Goal: Task Accomplishment & Management: Manage account settings

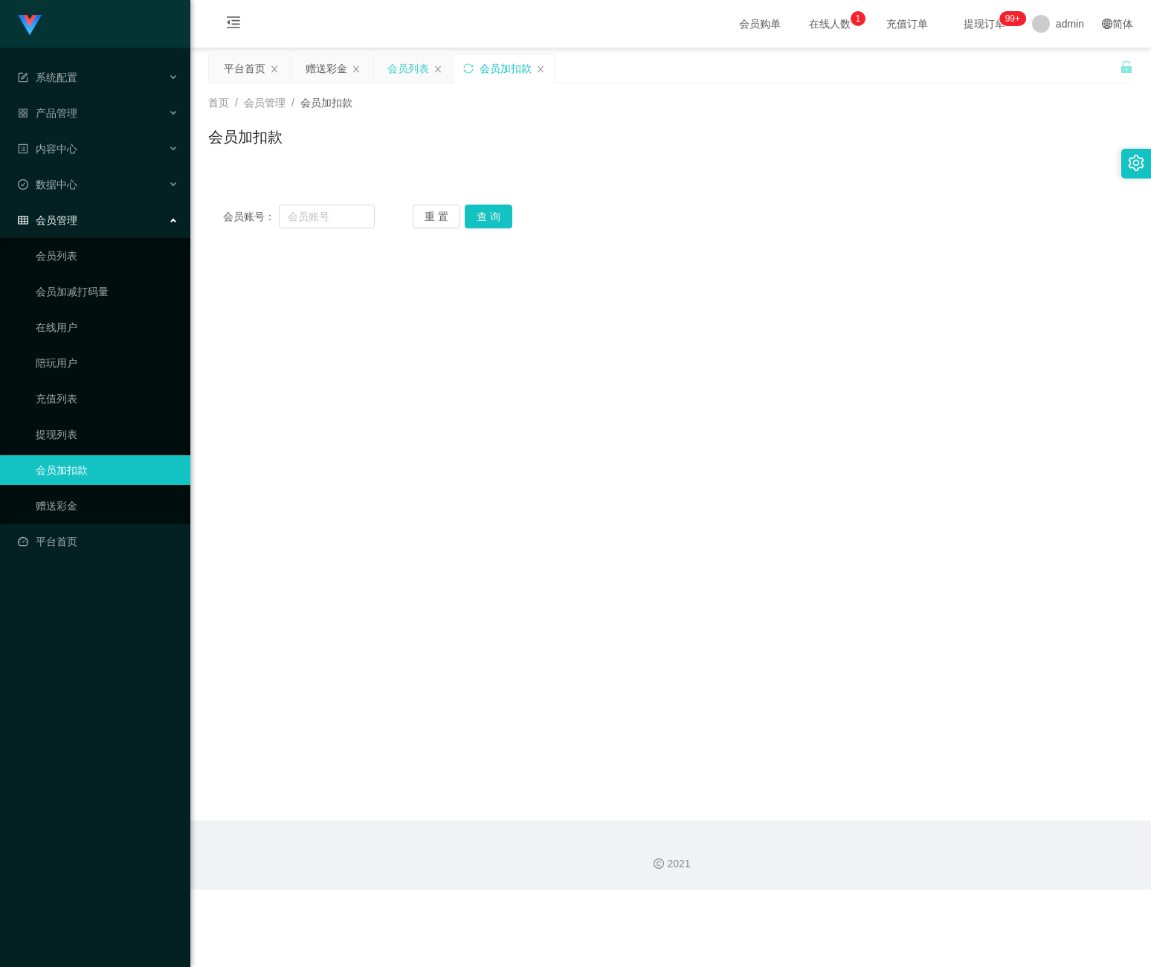
click at [417, 62] on div "会员列表" at bounding box center [408, 68] width 42 height 28
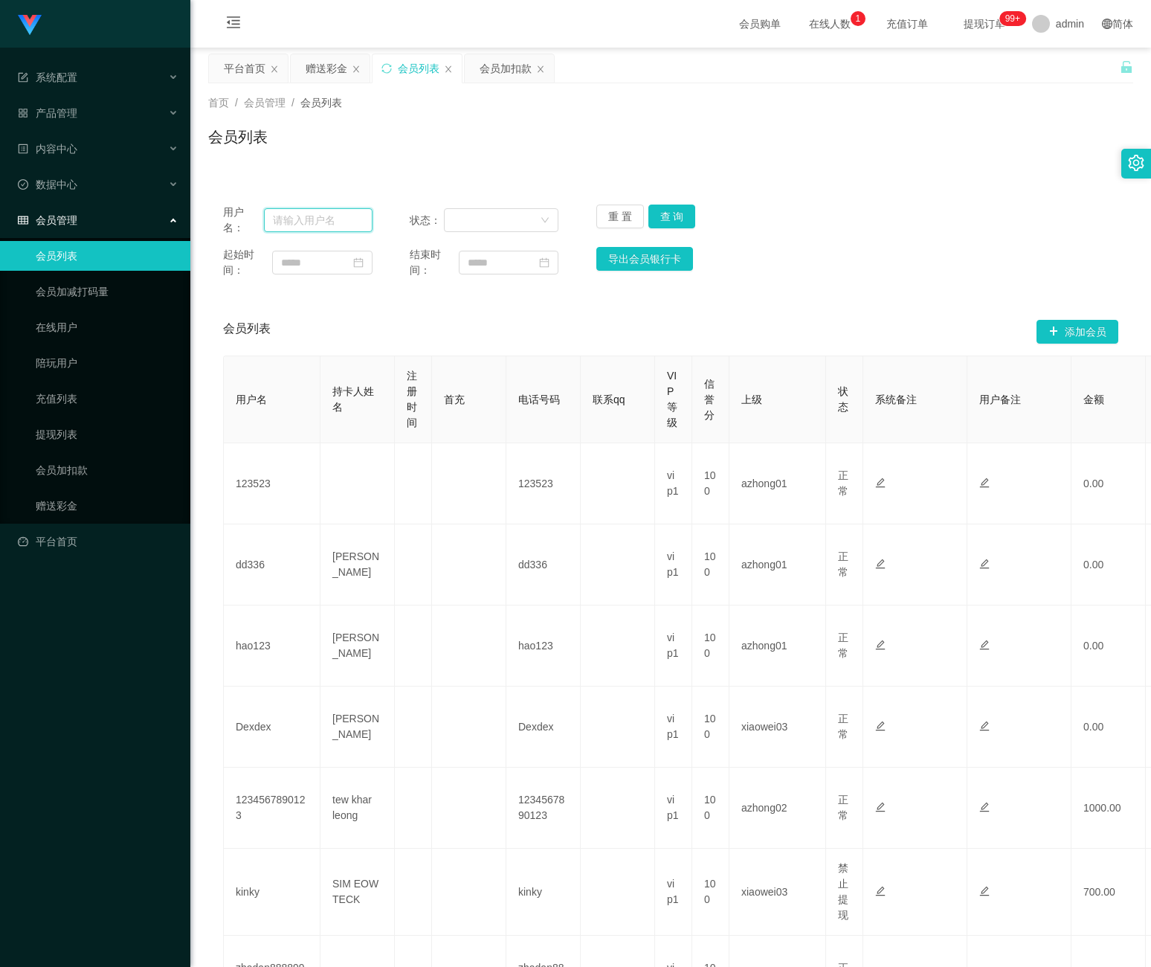
click at [355, 219] on input "text" at bounding box center [318, 220] width 109 height 24
paste input "chrisjdchu"
type input "chrisjdchu"
click at [681, 214] on button "查 询" at bounding box center [673, 217] width 48 height 24
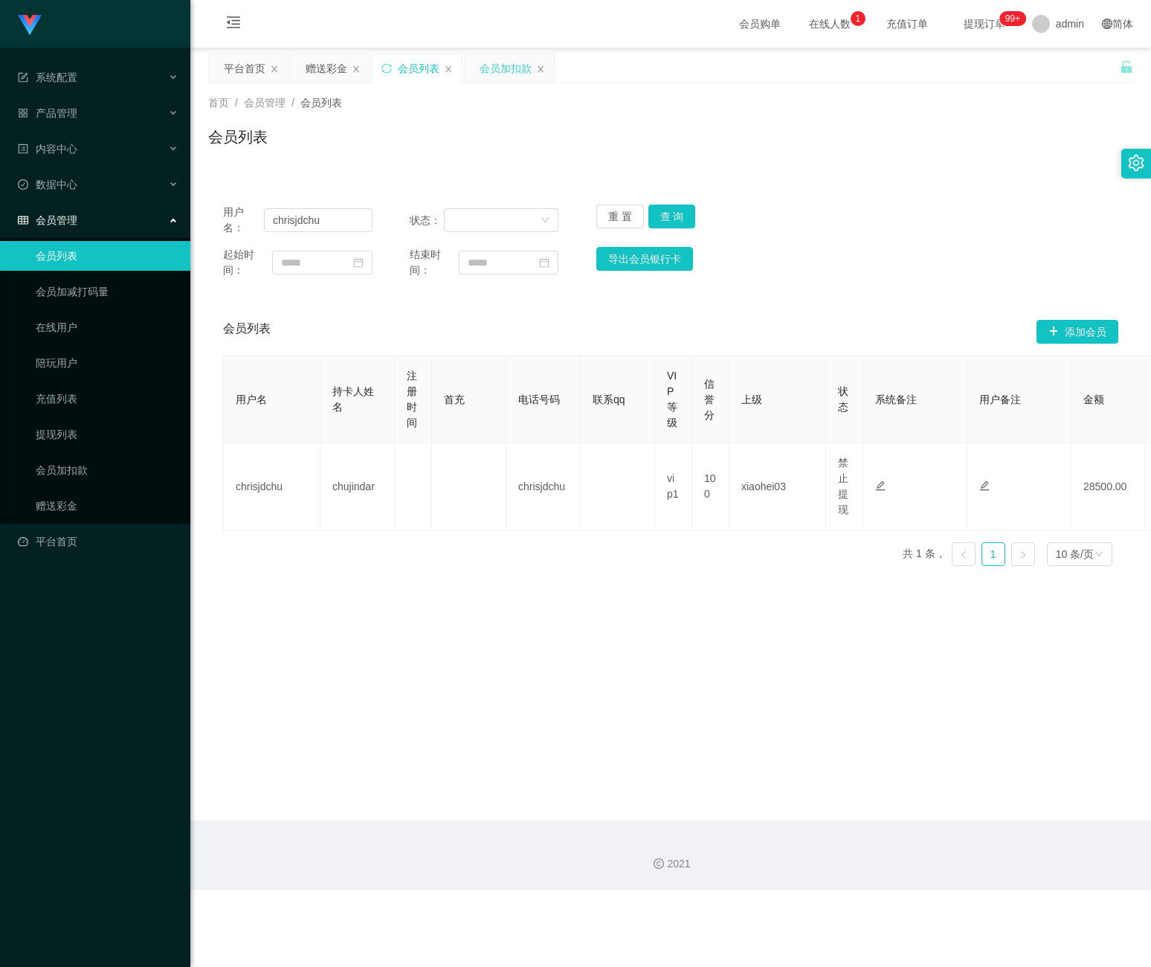
click at [501, 79] on div "会员加扣款" at bounding box center [506, 68] width 52 height 28
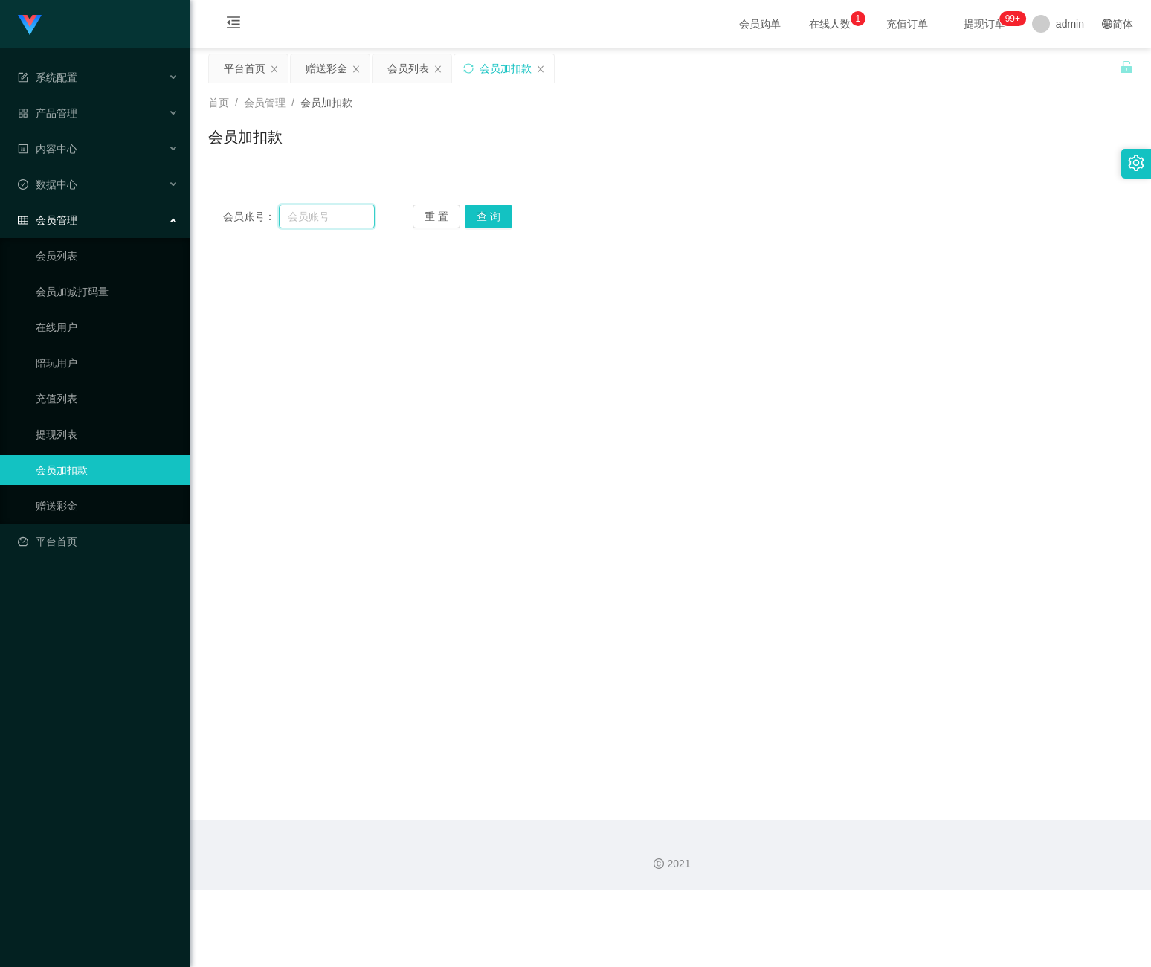
click at [332, 216] on input "text" at bounding box center [327, 217] width 96 height 24
paste input "chrisjdchu"
type input "chrisjdchu"
click at [476, 215] on button "查 询" at bounding box center [489, 217] width 48 height 24
click at [319, 58] on div "赠送彩金" at bounding box center [327, 68] width 42 height 28
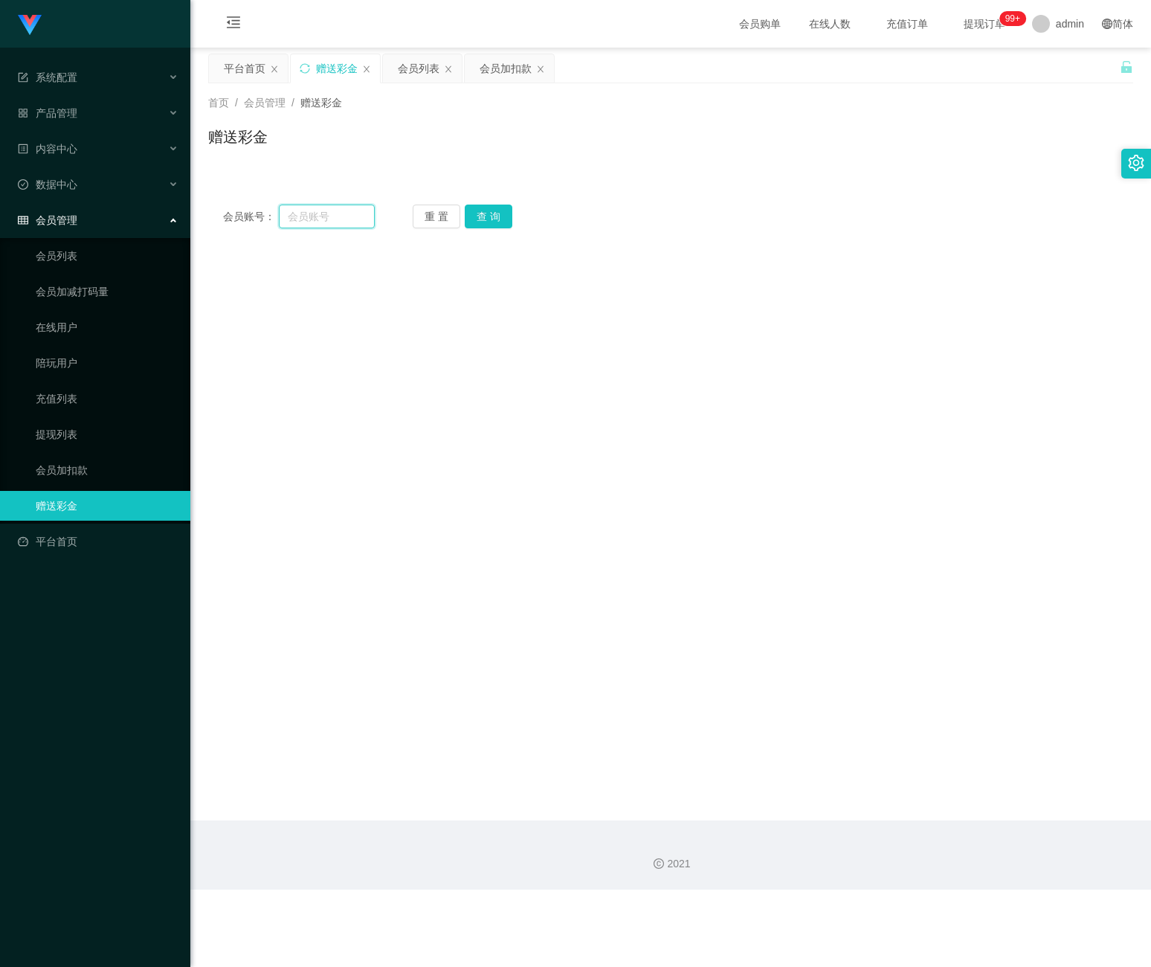
click at [317, 212] on input "text" at bounding box center [327, 217] width 96 height 24
paste input "chrisjdchu"
type input "chrisjdchu"
click at [478, 216] on button "查 询" at bounding box center [489, 217] width 48 height 24
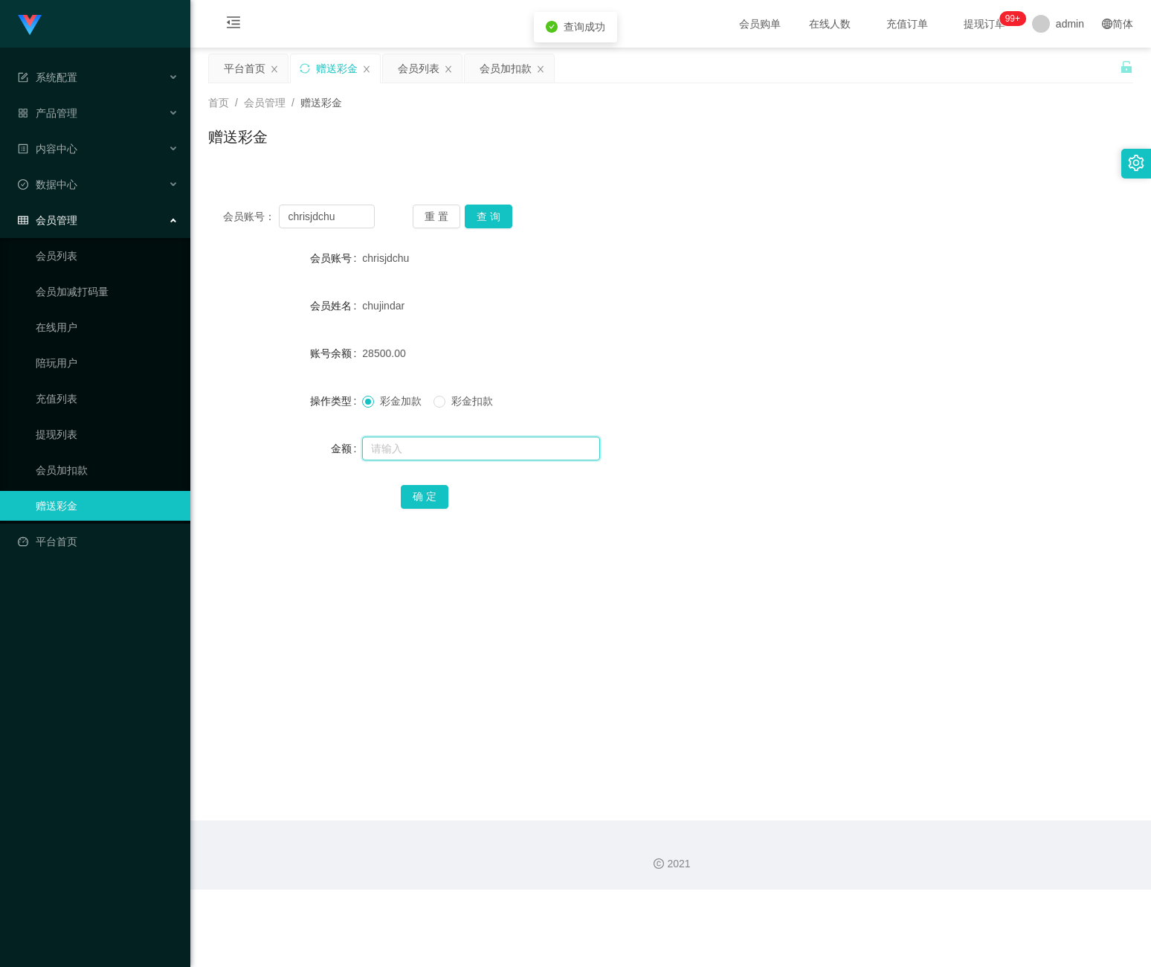
click at [442, 460] on input "text" at bounding box center [481, 449] width 238 height 24
type input "28000"
click at [431, 486] on button "确 定" at bounding box center [425, 497] width 48 height 24
click at [496, 68] on div "会员加扣款" at bounding box center [506, 68] width 52 height 28
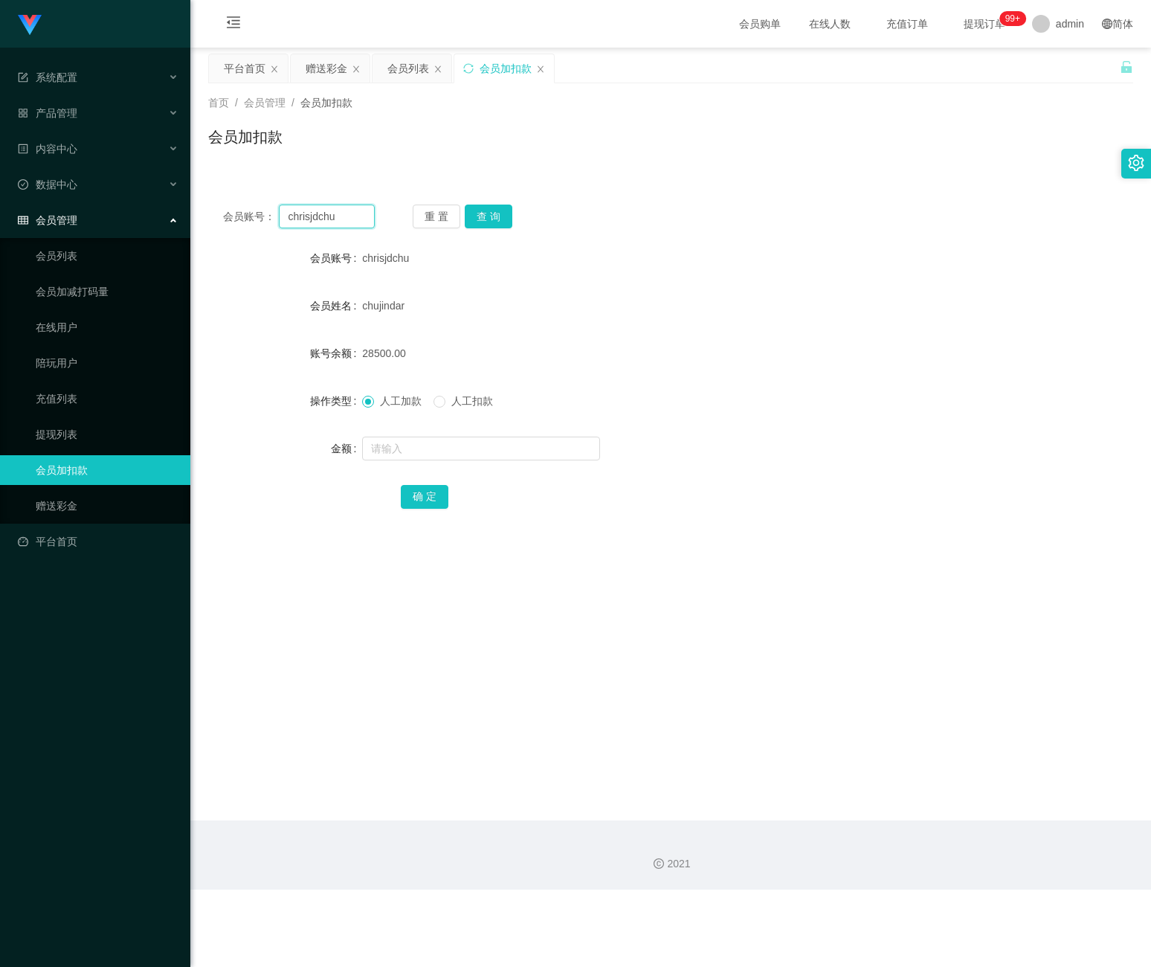
drag, startPoint x: 344, startPoint y: 217, endPoint x: 215, endPoint y: 219, distance: 128.7
click at [215, 219] on div "会员账号： chrisjdchu 重 置 查 询" at bounding box center [670, 217] width 925 height 24
click at [498, 214] on button "查 询" at bounding box center [489, 217] width 48 height 24
click at [414, 69] on div "会员列表" at bounding box center [408, 68] width 42 height 28
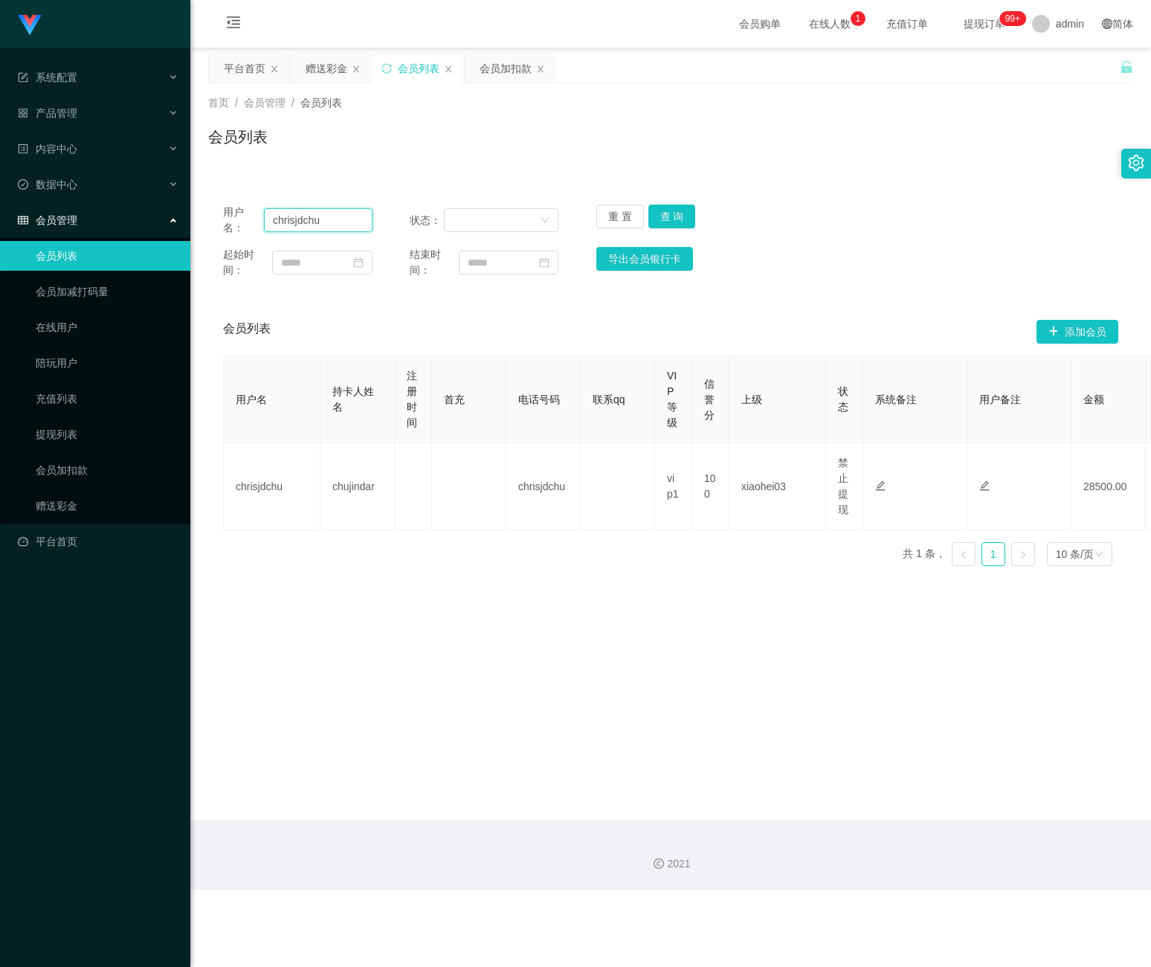
drag, startPoint x: 339, startPoint y: 216, endPoint x: 435, endPoint y: 244, distance: 99.8
click at [217, 221] on div "用户名： chrisjdchu 状态： 重 置 查 询 起始时间： 结束时间： 导出会员银行卡" at bounding box center [670, 241] width 925 height 103
click at [679, 215] on button "查 询" at bounding box center [673, 217] width 48 height 24
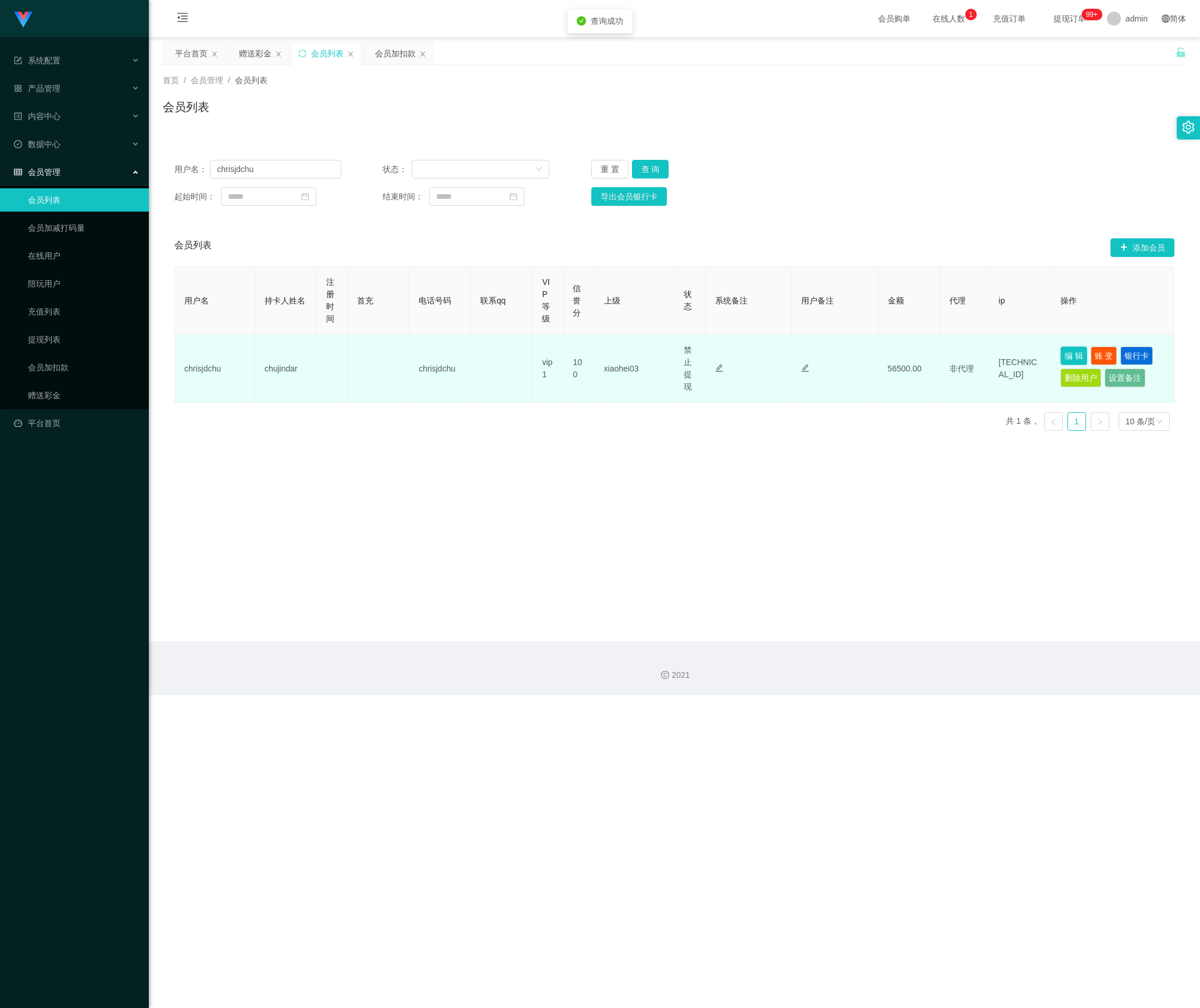
click at [900, 353] on button "编 辑" at bounding box center [1074, 356] width 27 height 19
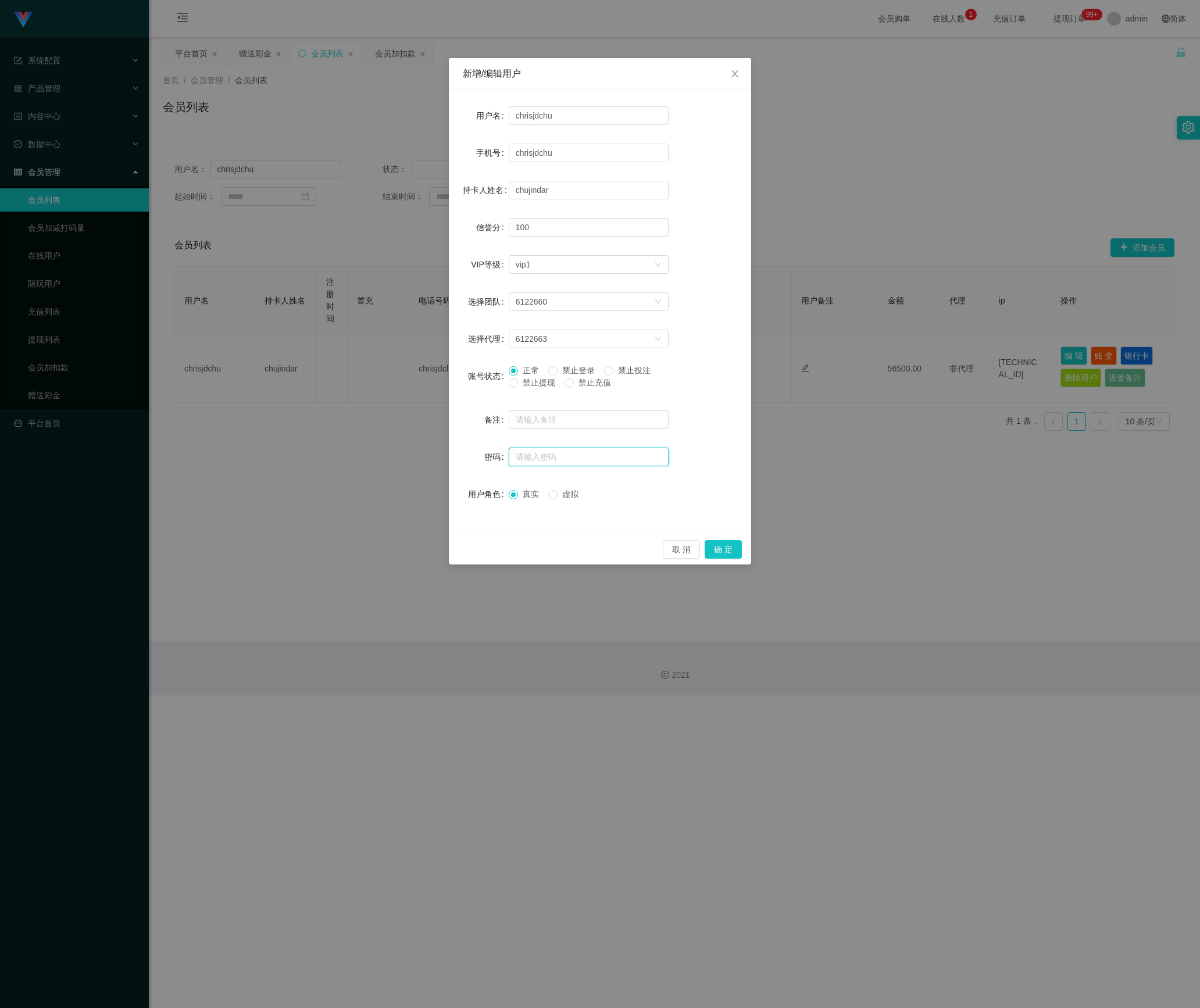
click at [534, 455] on input "text" at bounding box center [589, 457] width 160 height 19
type input "aaa123"
click at [736, 550] on button "确 定" at bounding box center [723, 549] width 38 height 19
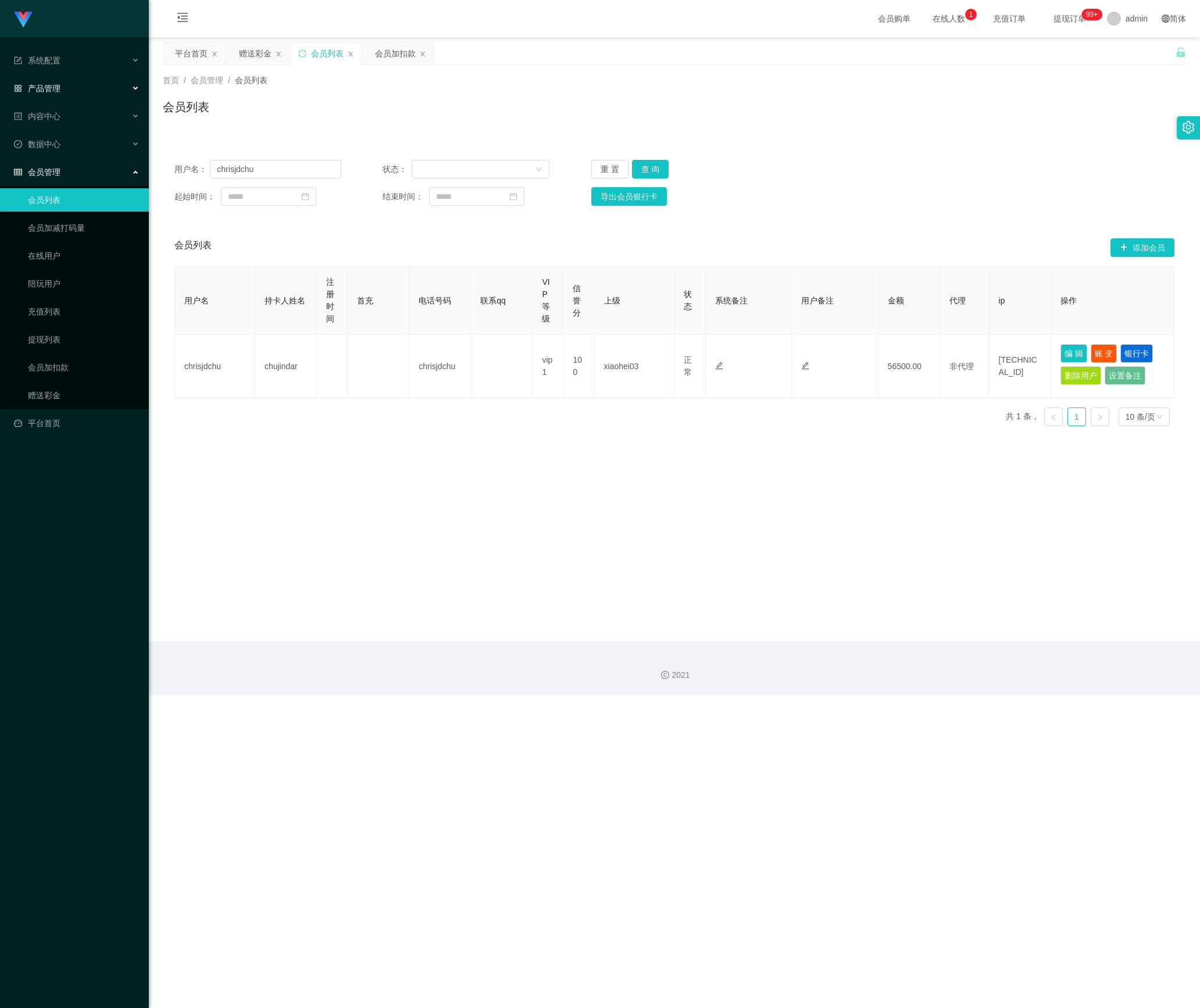
click at [88, 80] on div "产品管理" at bounding box center [74, 88] width 149 height 23
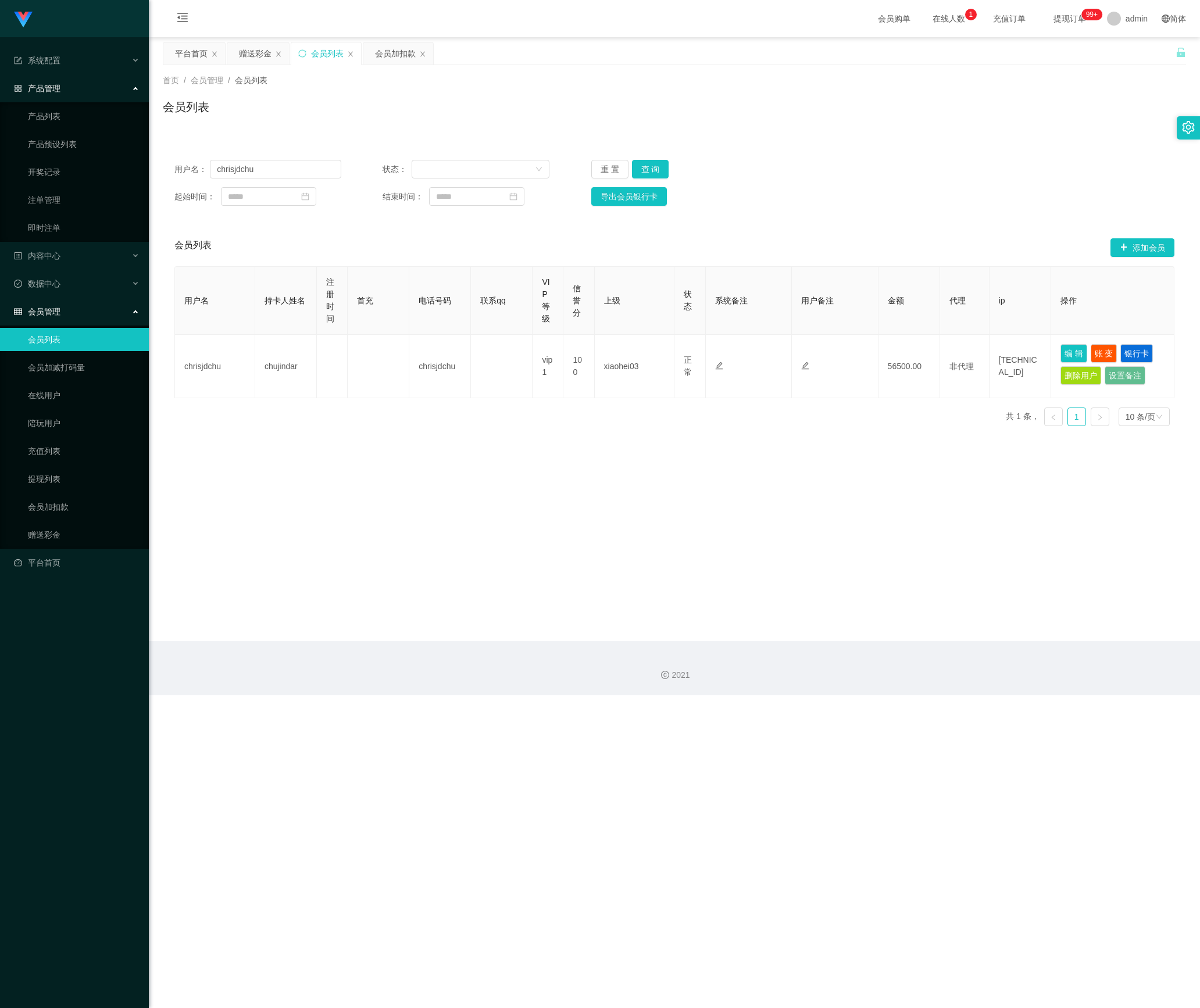
click at [88, 80] on div "产品管理" at bounding box center [74, 88] width 149 height 23
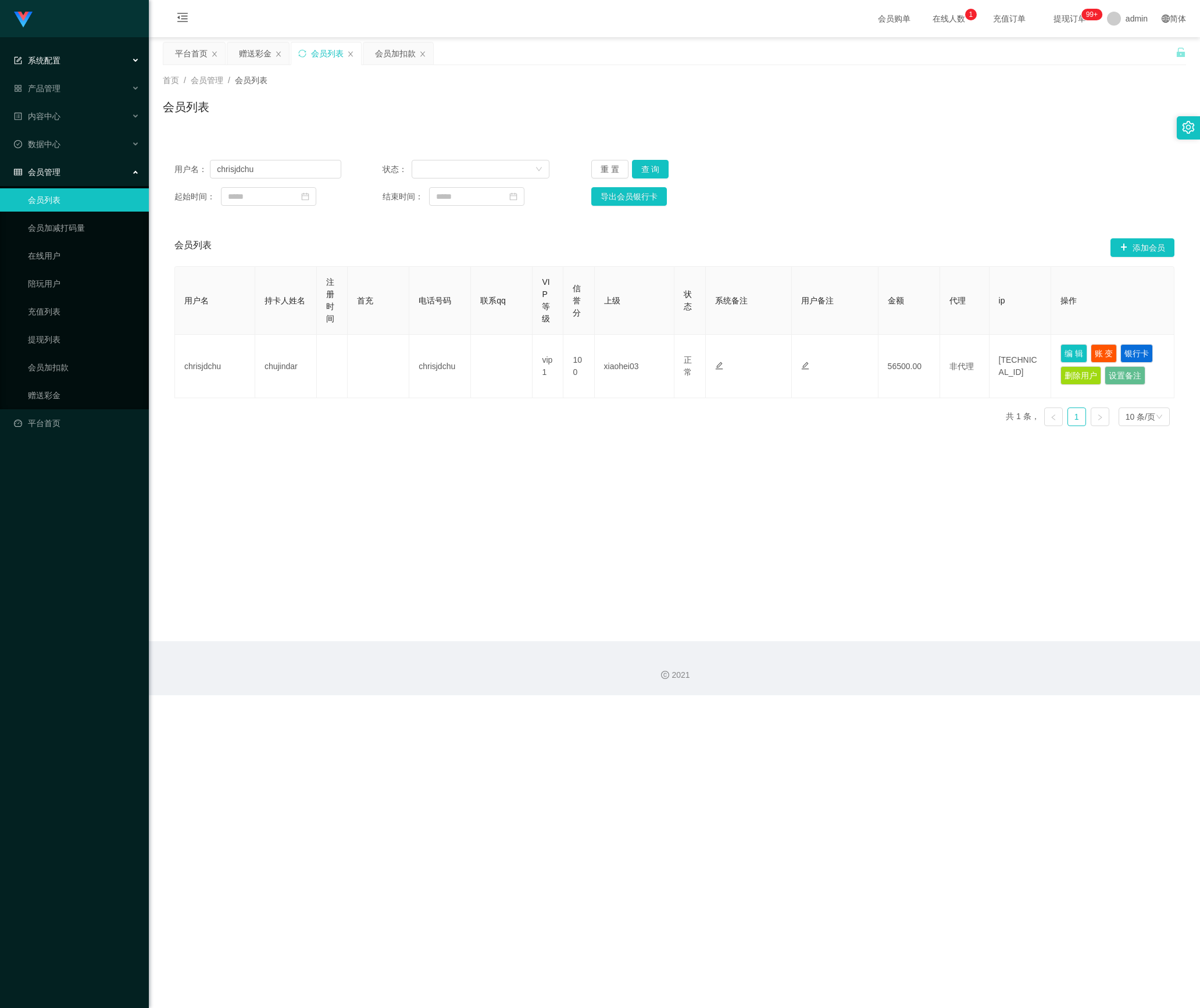
click at [88, 63] on div "系统配置" at bounding box center [74, 60] width 149 height 23
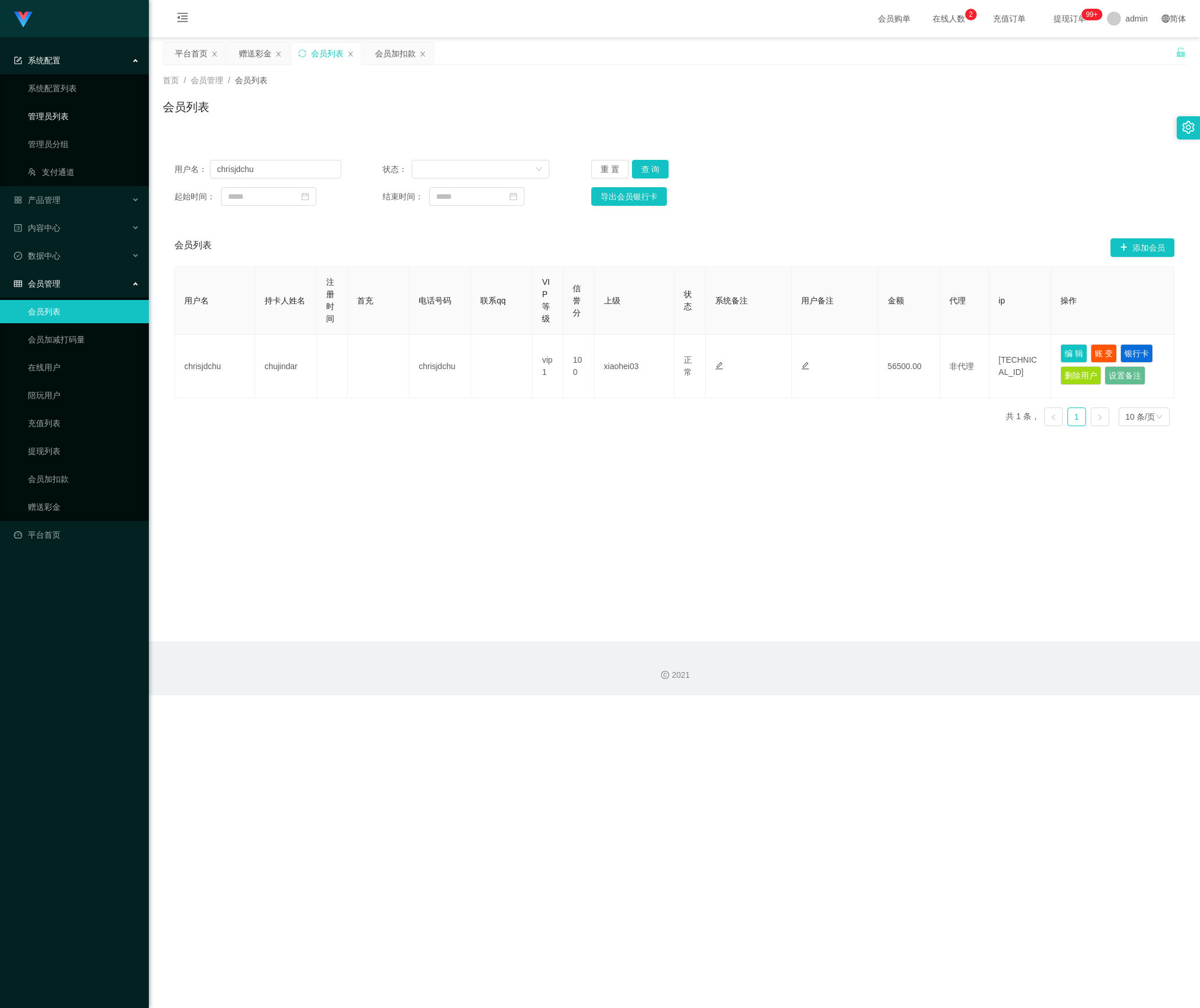
click at [71, 105] on link "管理员列表" at bounding box center [84, 116] width 112 height 23
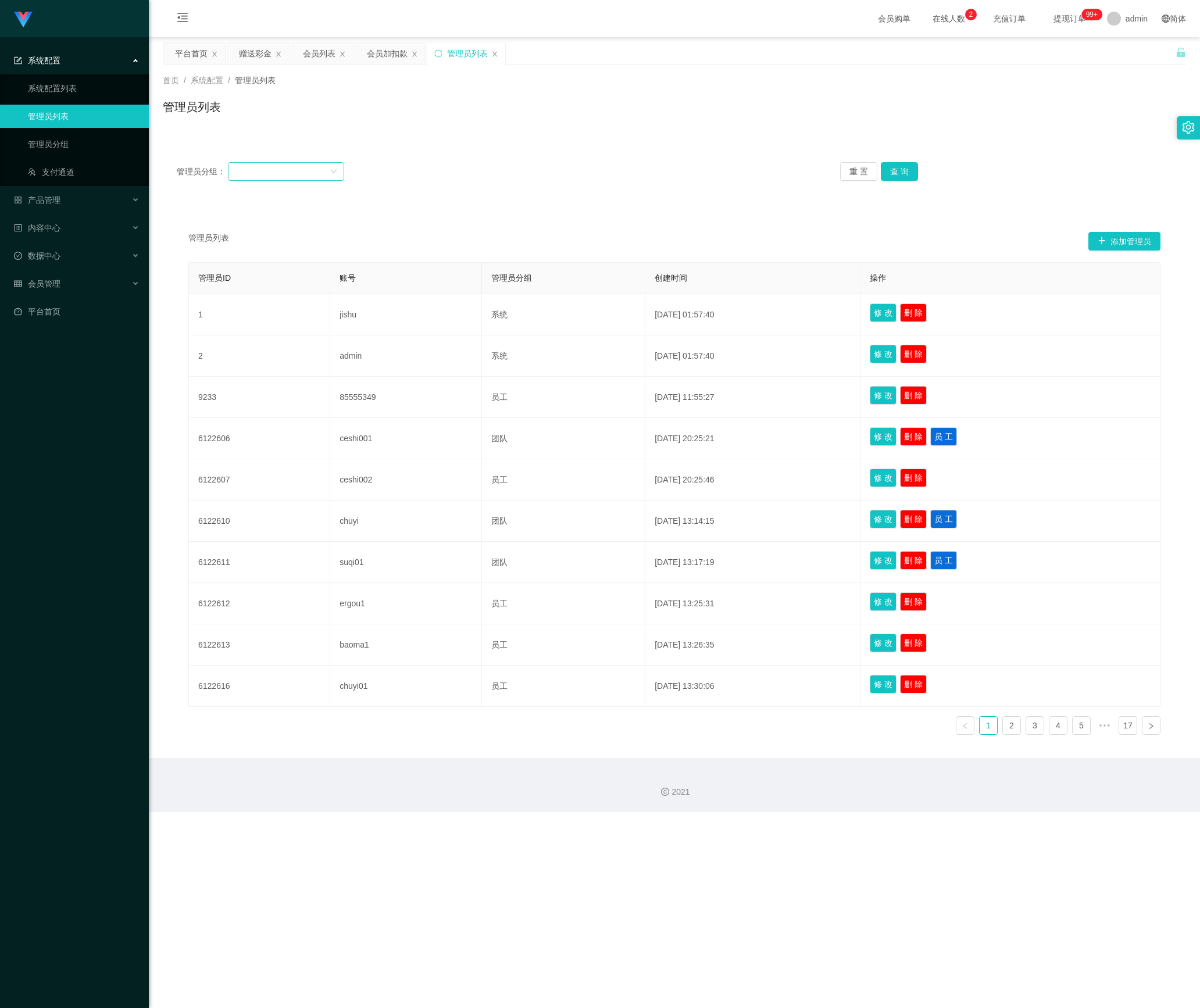
click at [267, 173] on div at bounding box center [281, 171] width 95 height 17
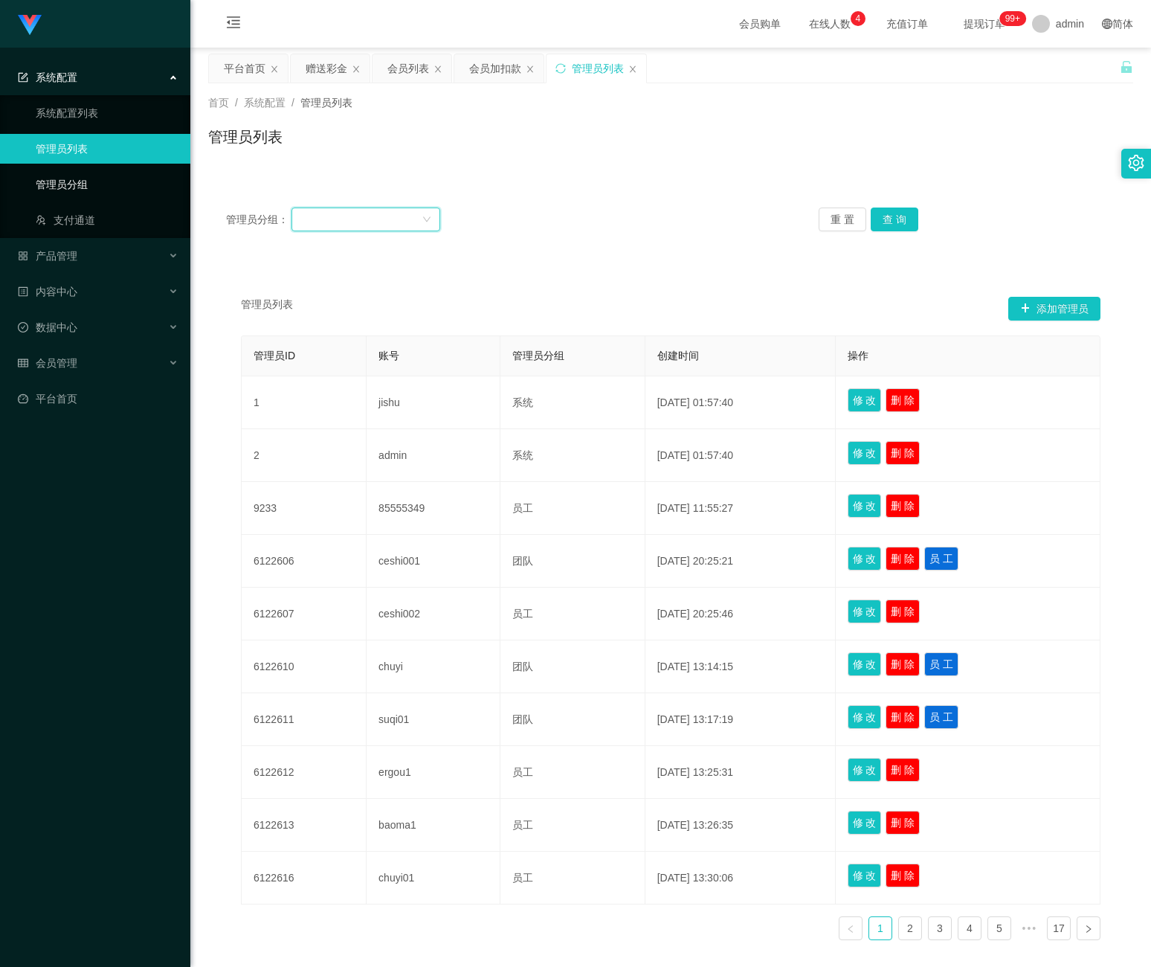
click at [90, 188] on link "管理员分组" at bounding box center [107, 185] width 143 height 30
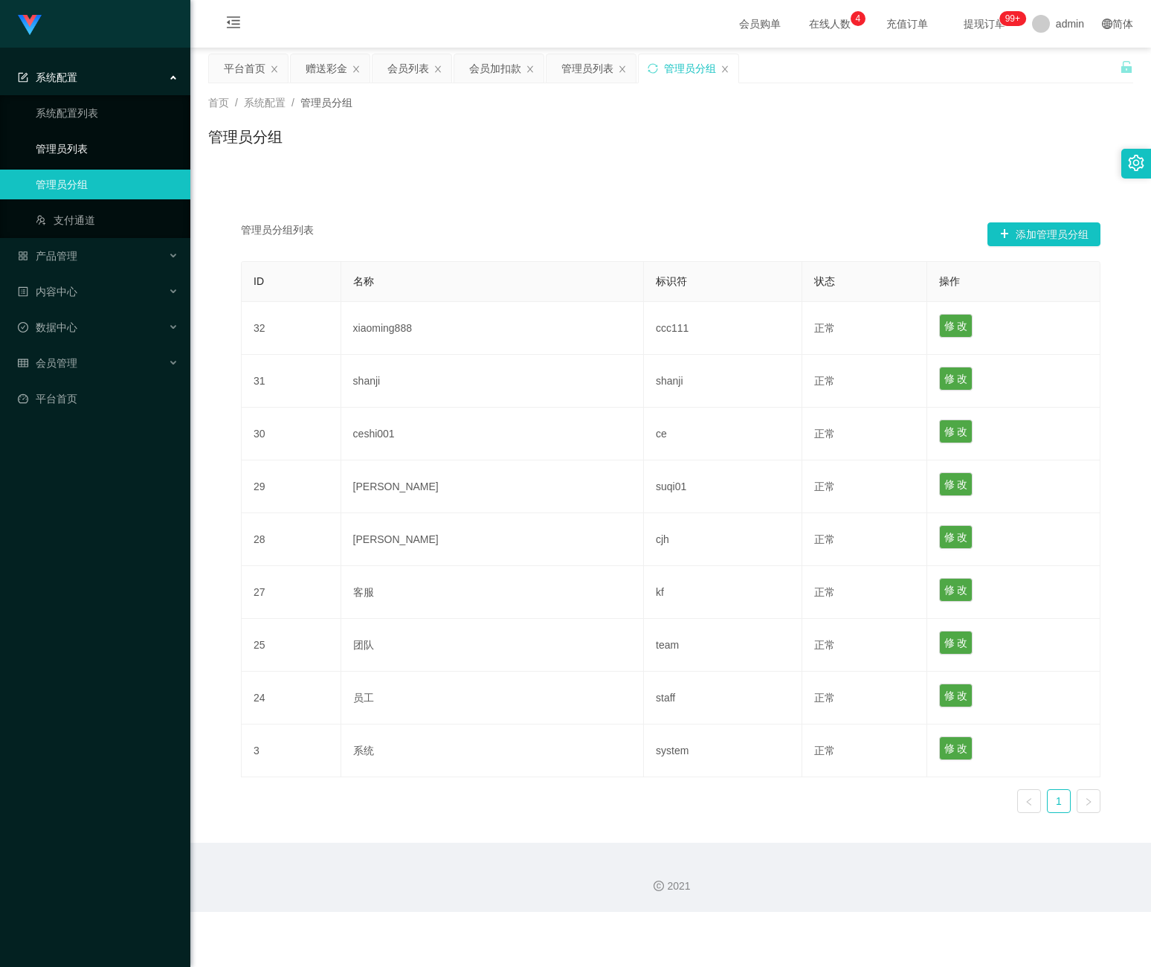
click at [85, 152] on link "管理员列表" at bounding box center [107, 149] width 143 height 30
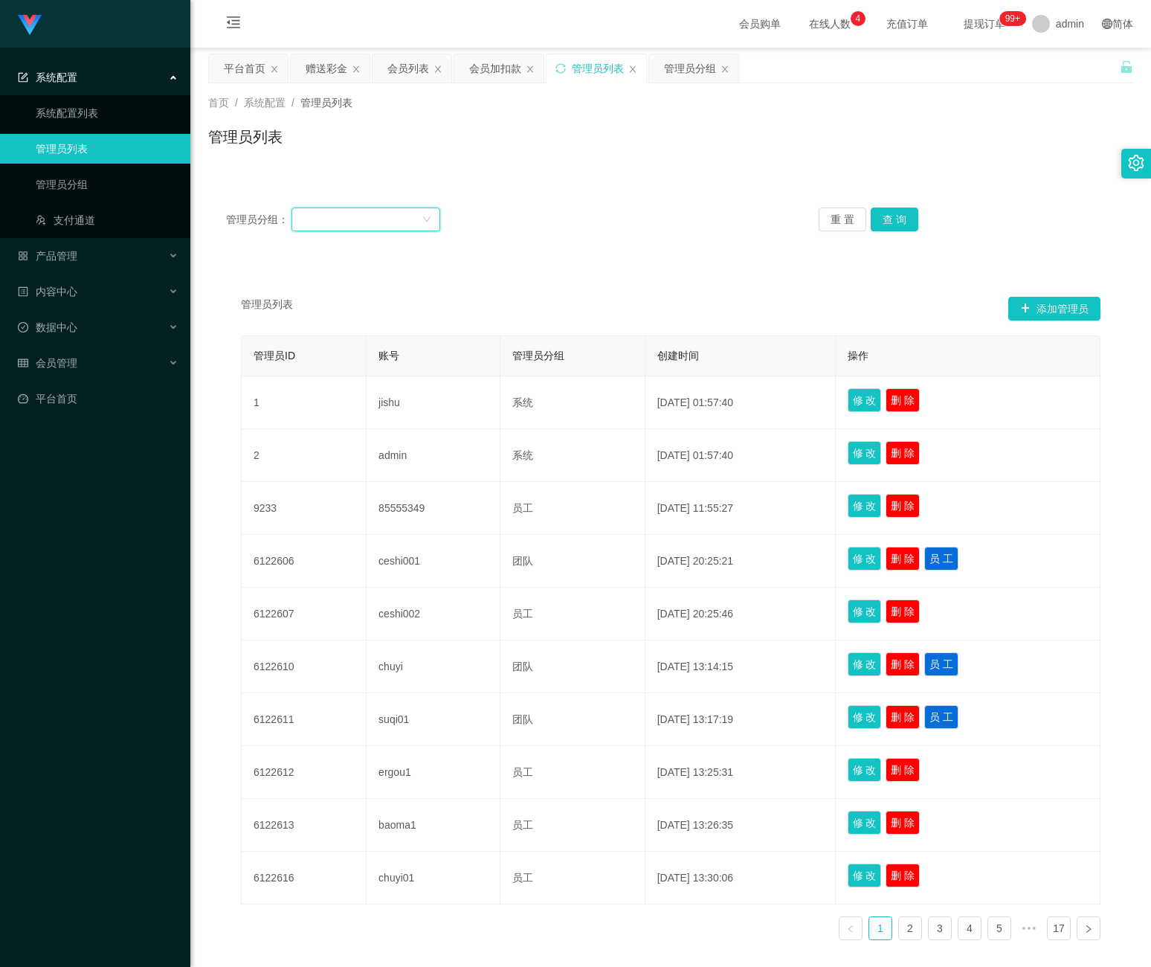
click at [418, 224] on div at bounding box center [360, 219] width 121 height 22
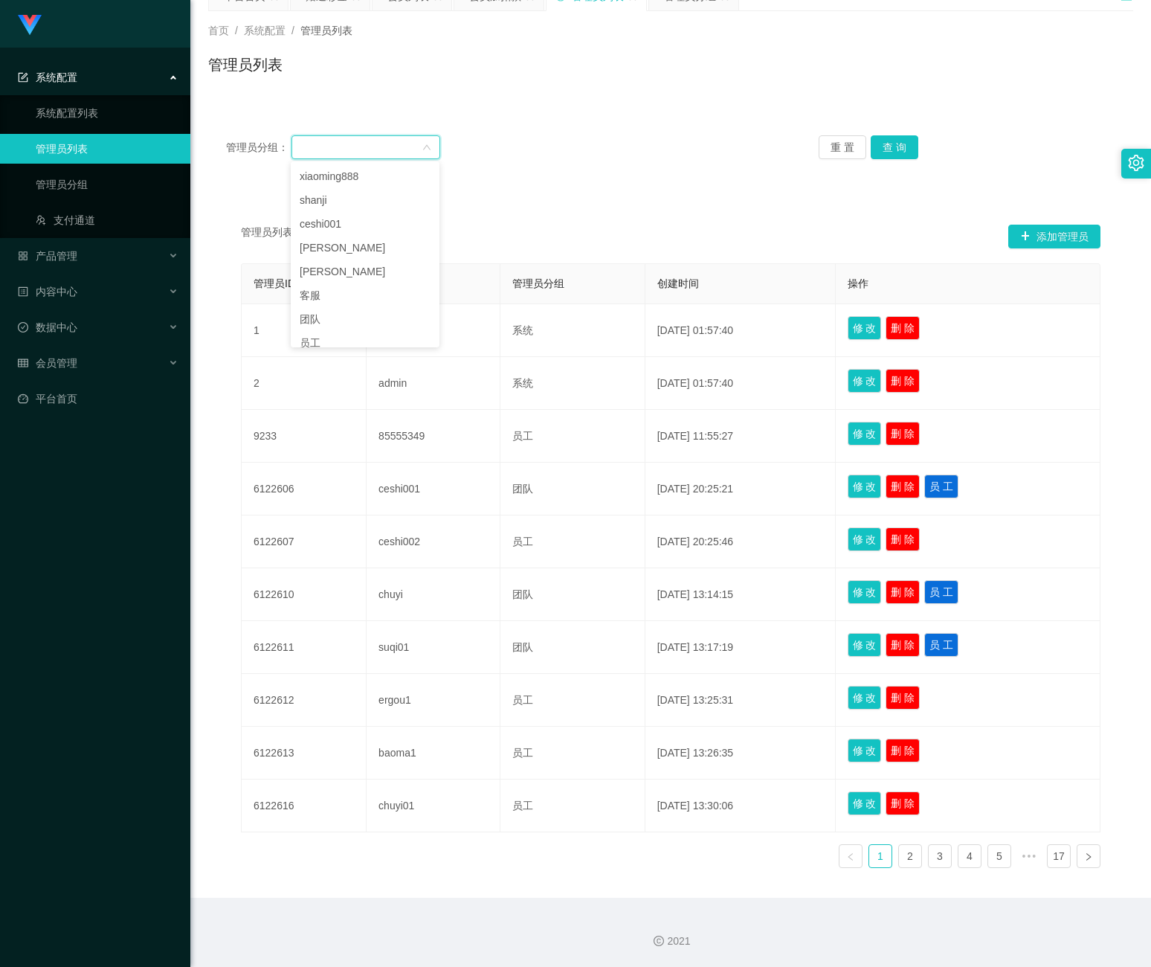
click at [612, 196] on div "管理员列表 添加管理员 管理员ID 账号 管理员分组 创建时间 操作 1 jishu 系统 [DATE] 01:57:40 修 改 删 除 2 admin 系…" at bounding box center [670, 545] width 925 height 706
click at [889, 154] on button "查 询" at bounding box center [895, 147] width 48 height 24
click at [411, 148] on div at bounding box center [360, 147] width 121 height 22
click at [627, 168] on div "管理员分组： 重 置 查 询" at bounding box center [670, 148] width 925 height 60
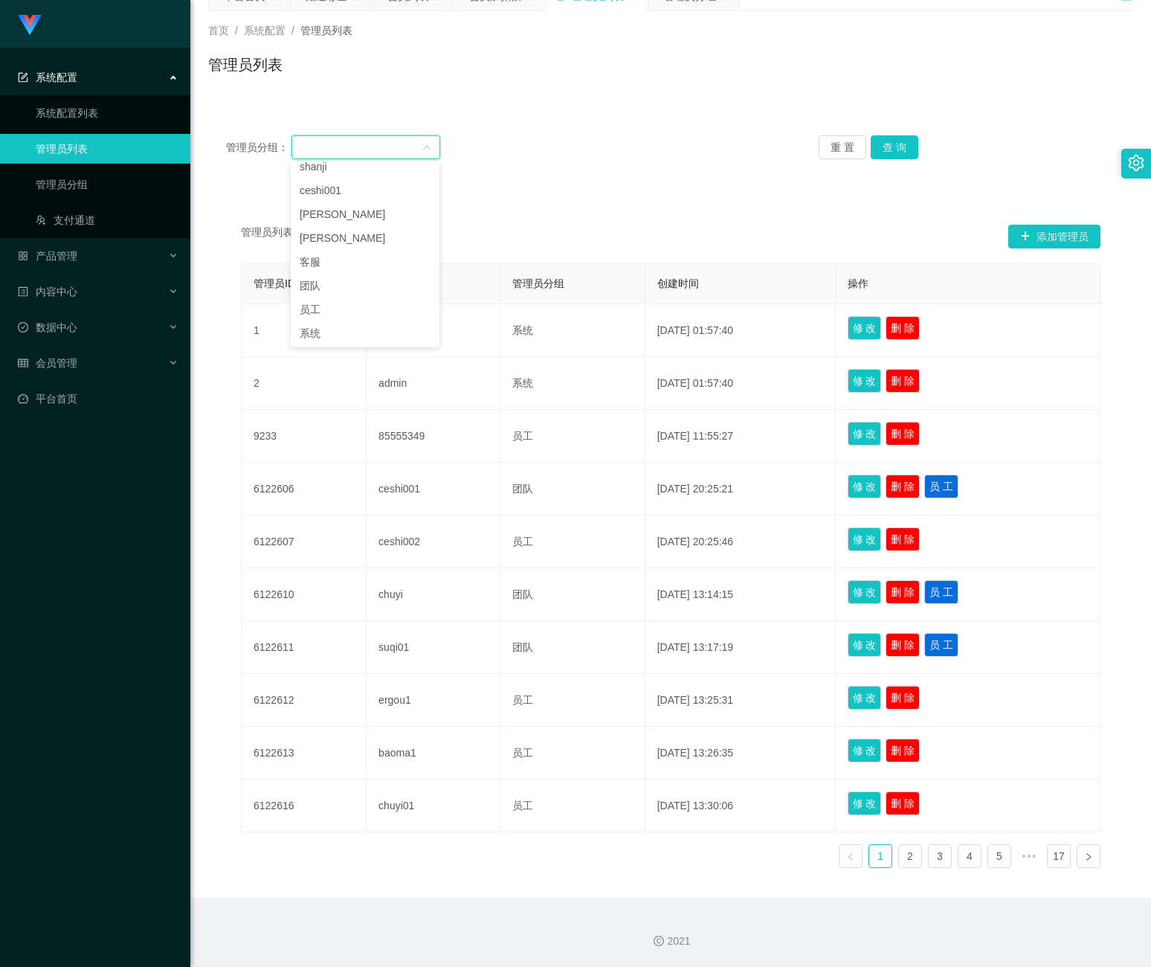
scroll to position [3, 0]
click at [904, 859] on link "2" at bounding box center [910, 856] width 22 height 22
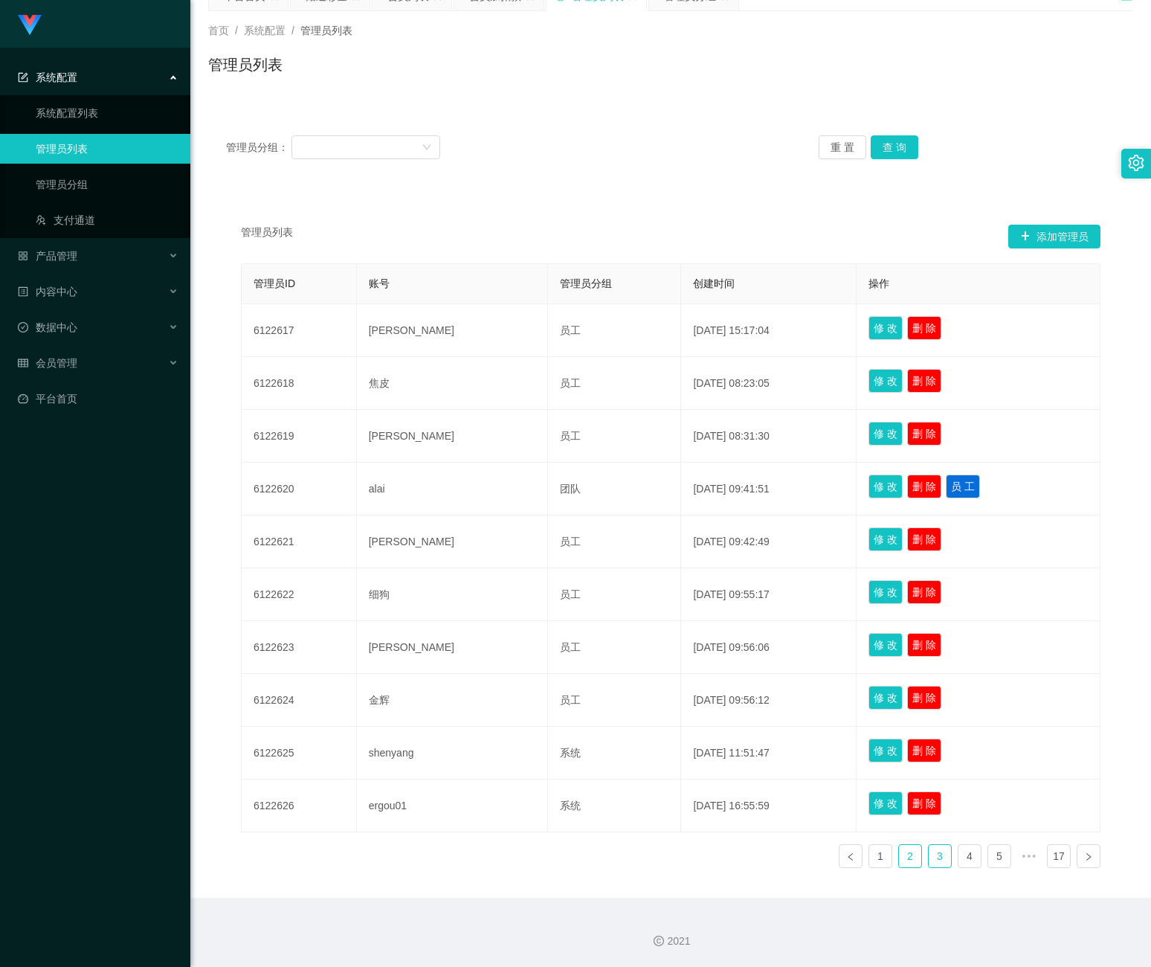
click at [930, 855] on link "3" at bounding box center [940, 856] width 22 height 22
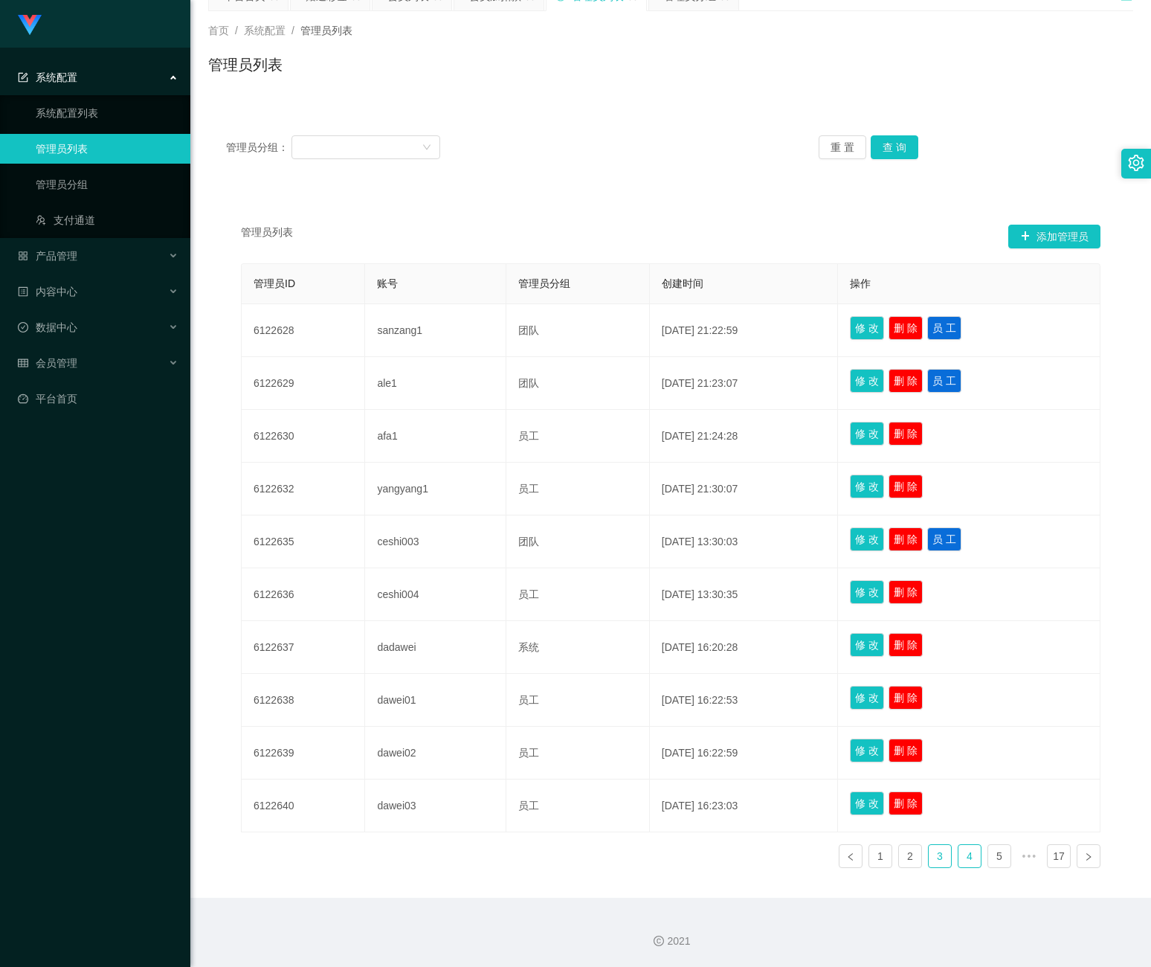
click at [959, 860] on link "4" at bounding box center [970, 856] width 22 height 22
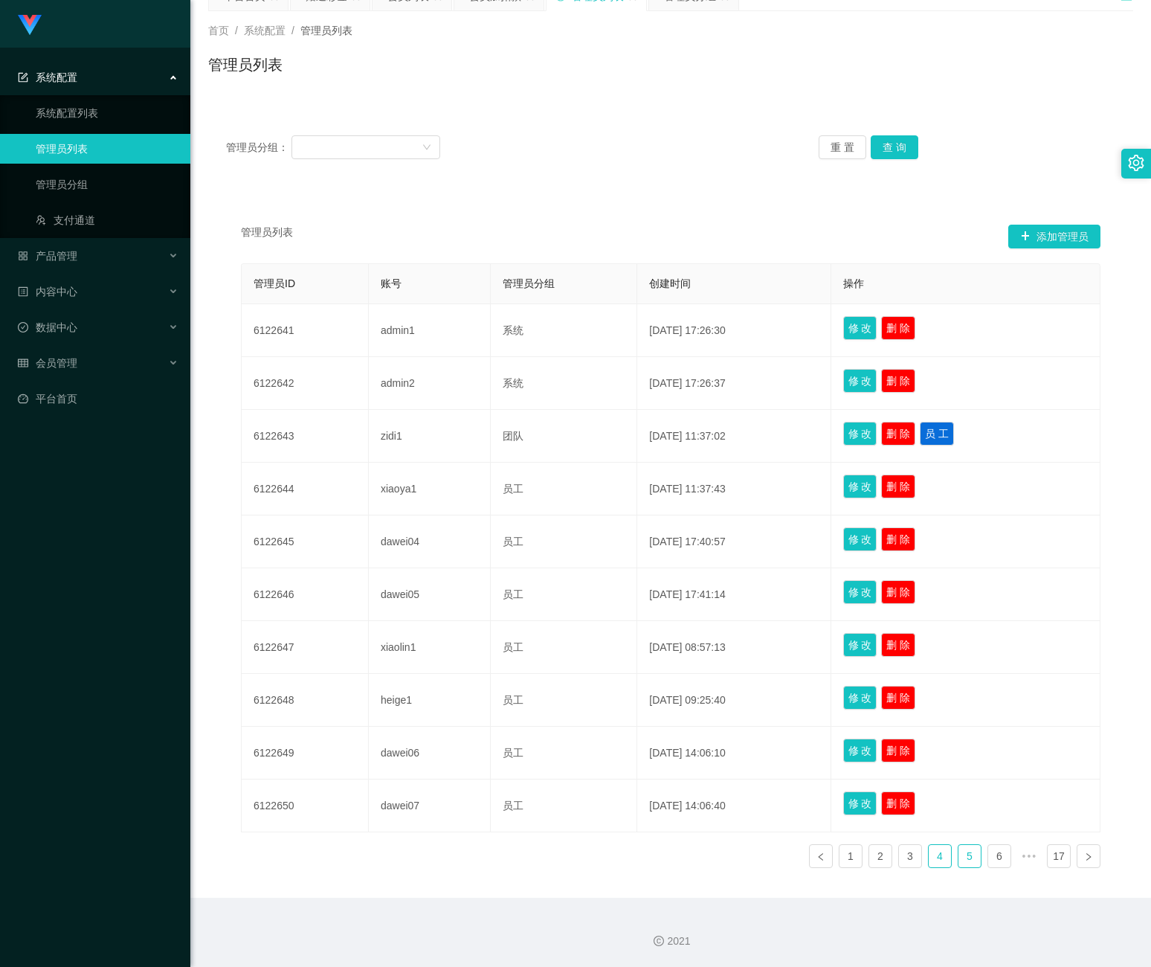
click at [962, 864] on link "5" at bounding box center [970, 856] width 22 height 22
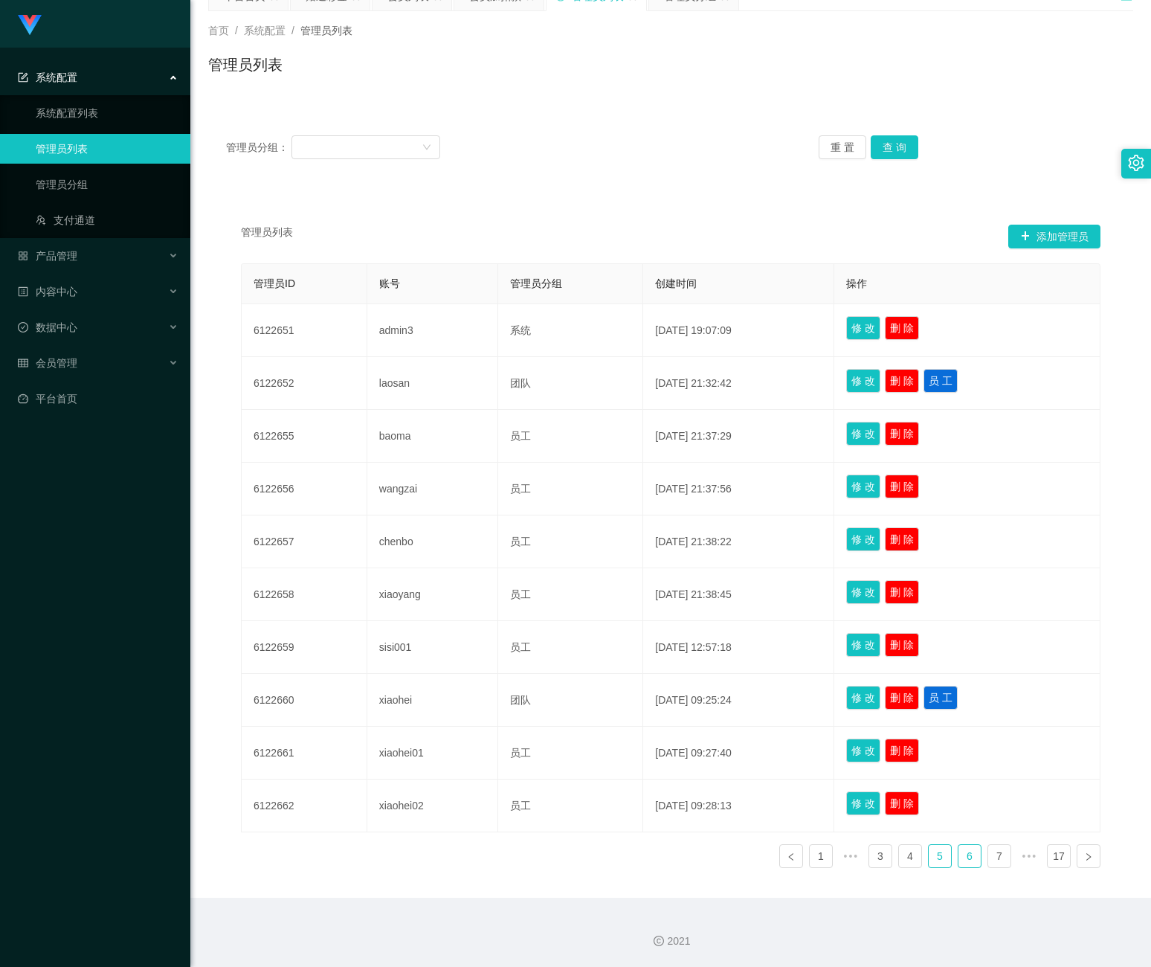
click at [965, 861] on link "6" at bounding box center [970, 856] width 22 height 22
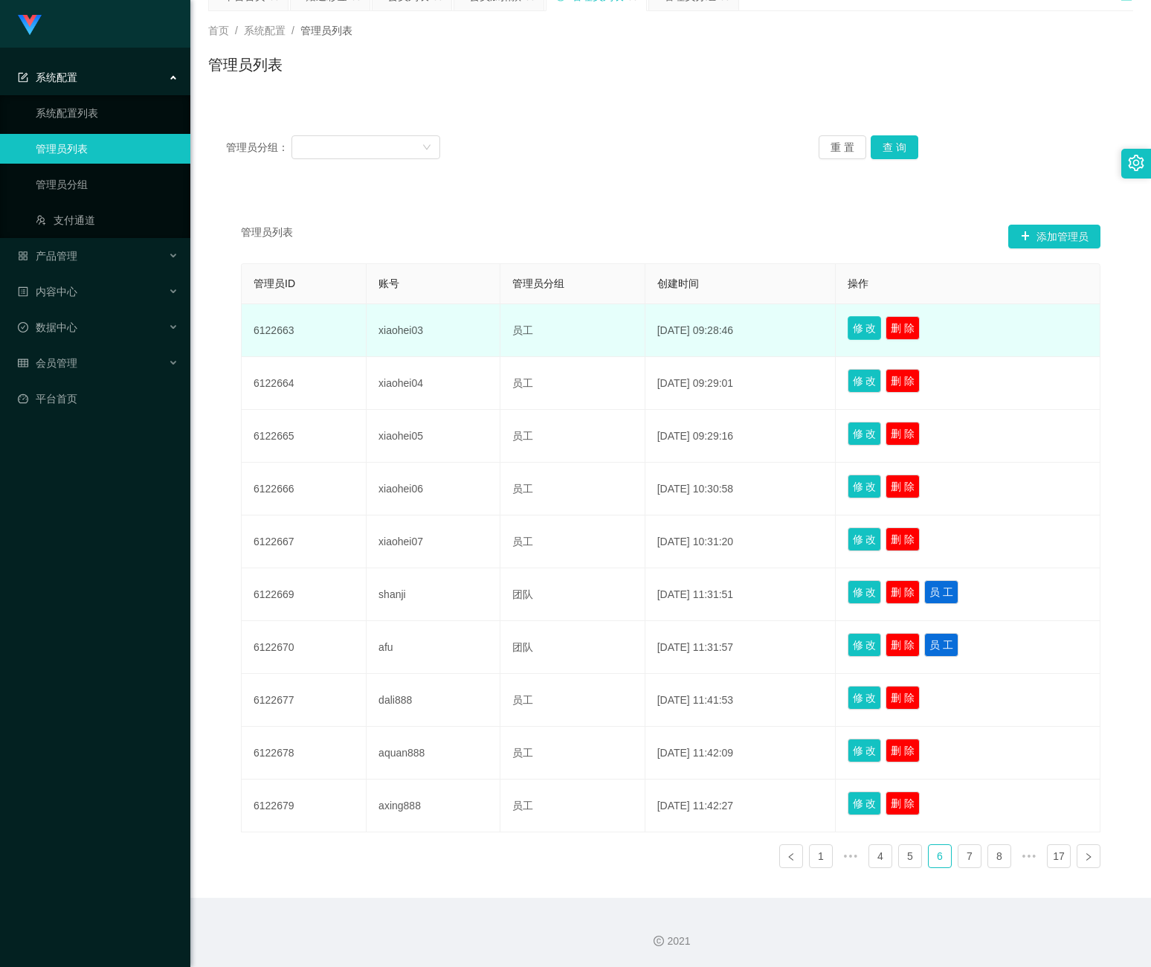
click at [853, 321] on button "修 改" at bounding box center [865, 328] width 34 height 24
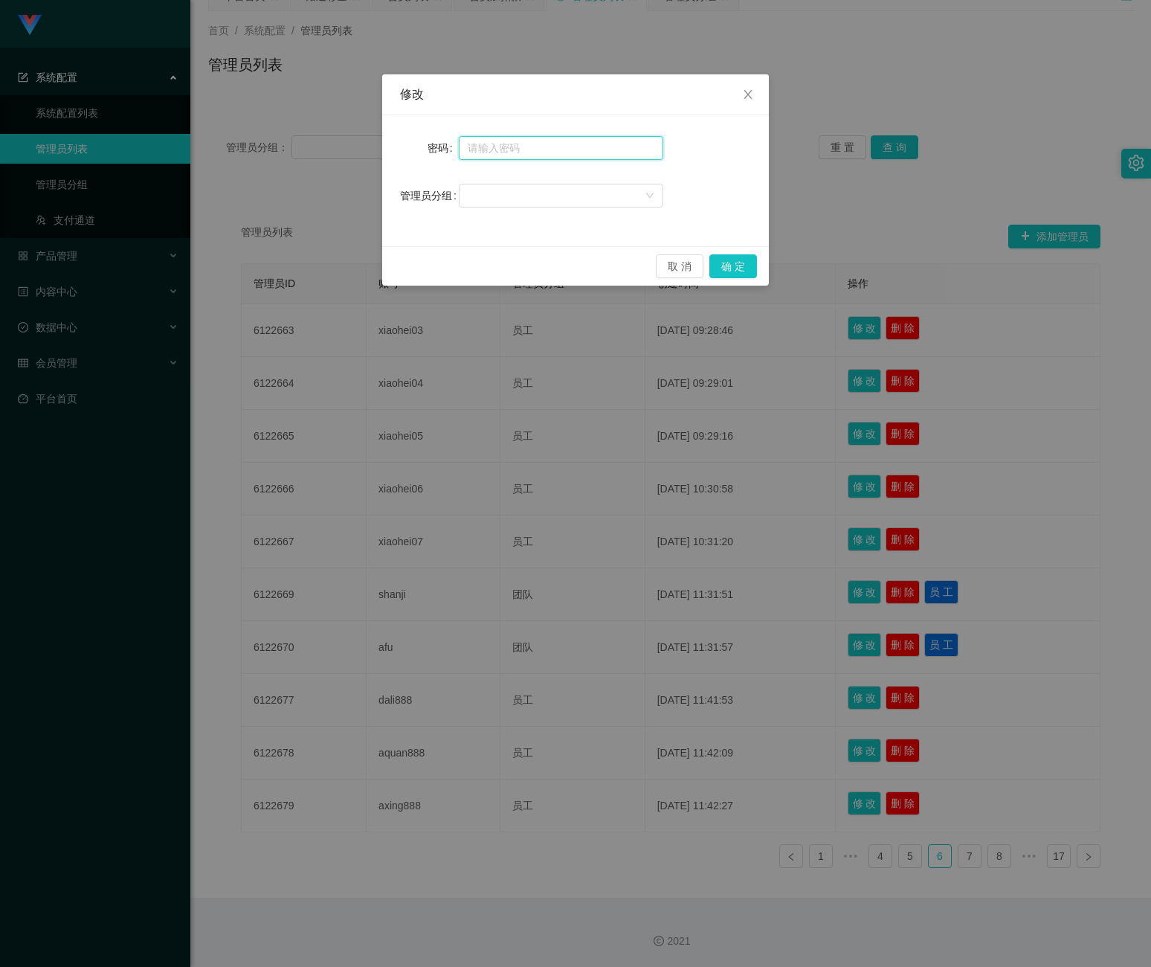
click at [552, 145] on input "text" at bounding box center [561, 148] width 205 height 24
type input "aaa123"
click at [541, 192] on div at bounding box center [556, 195] width 177 height 22
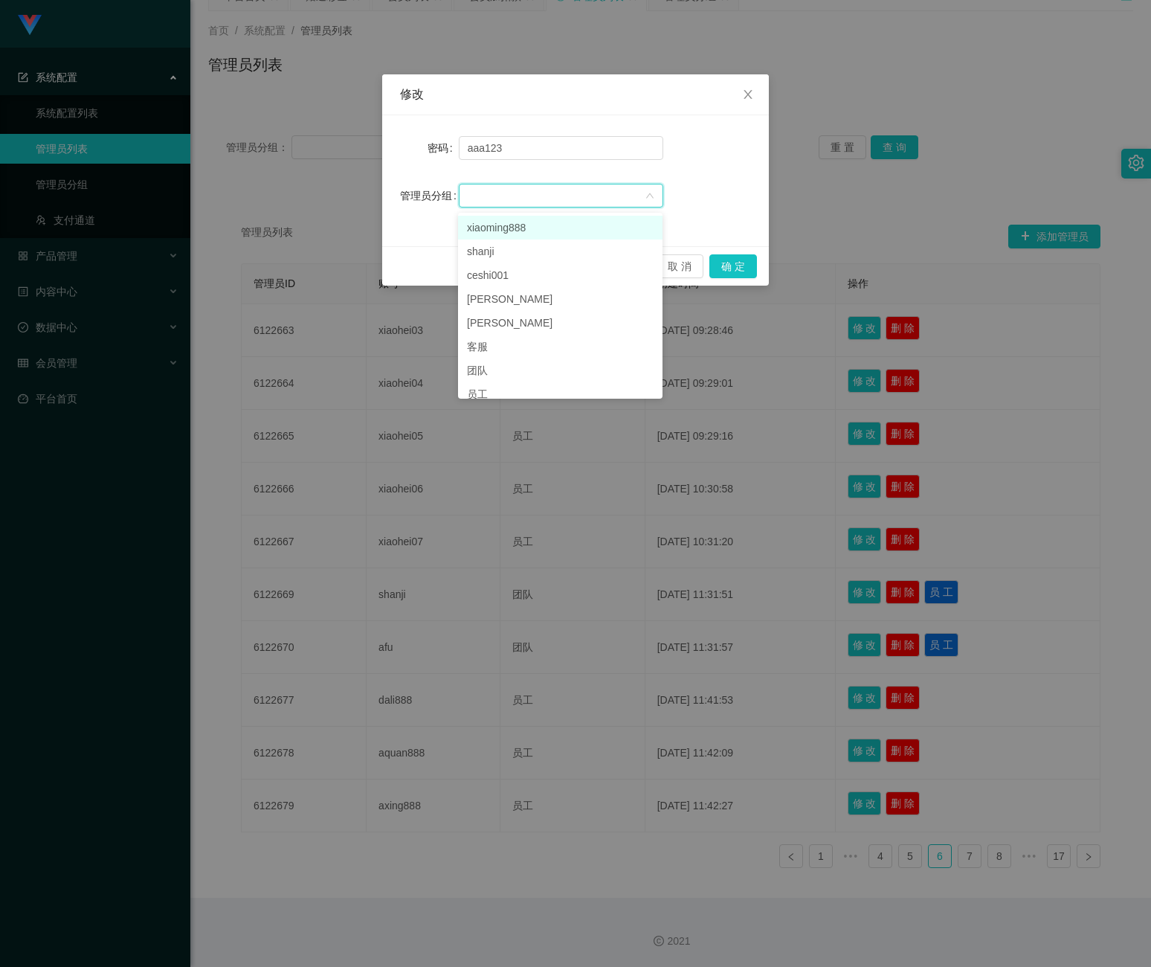
click at [551, 194] on div at bounding box center [556, 195] width 177 height 22
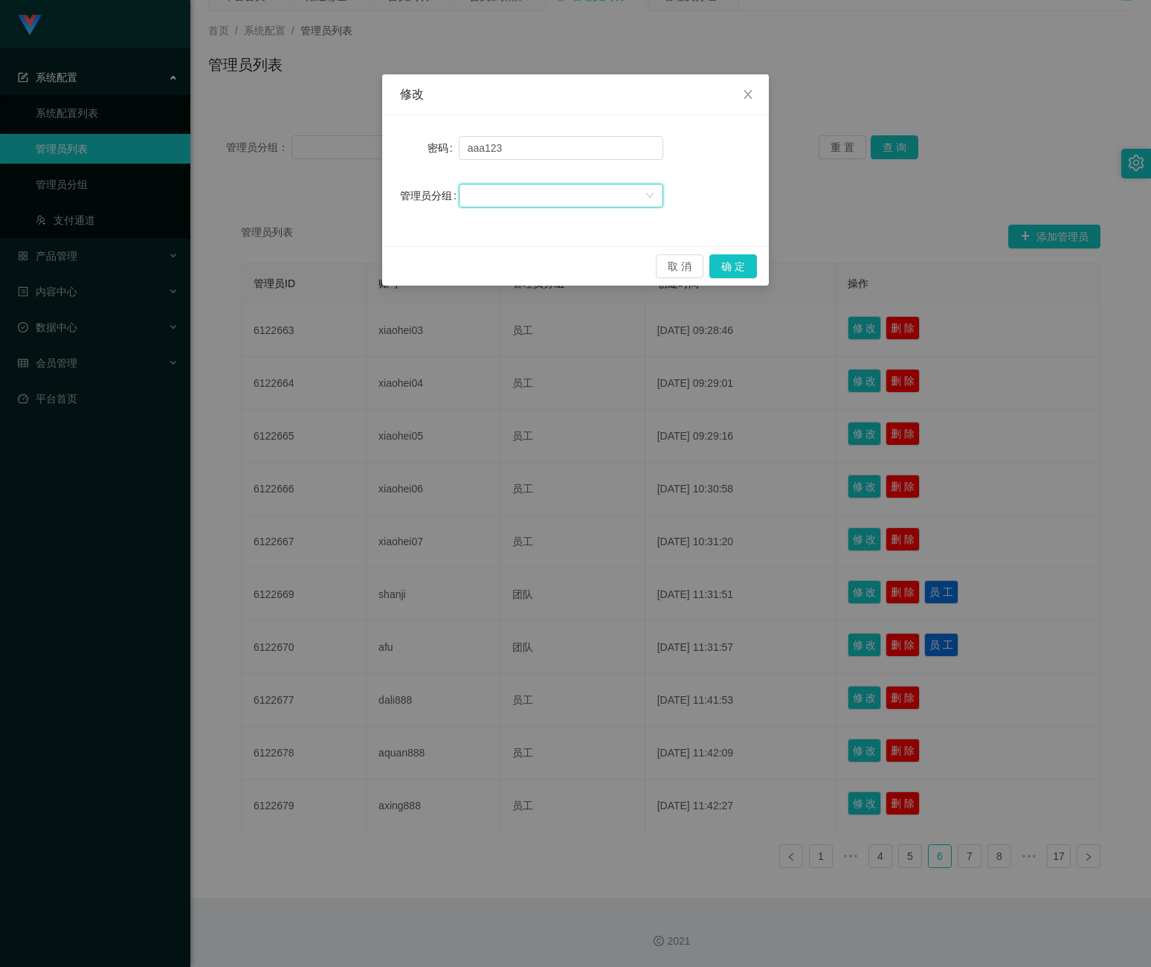
click at [650, 199] on icon "图标: down" at bounding box center [650, 195] width 9 height 9
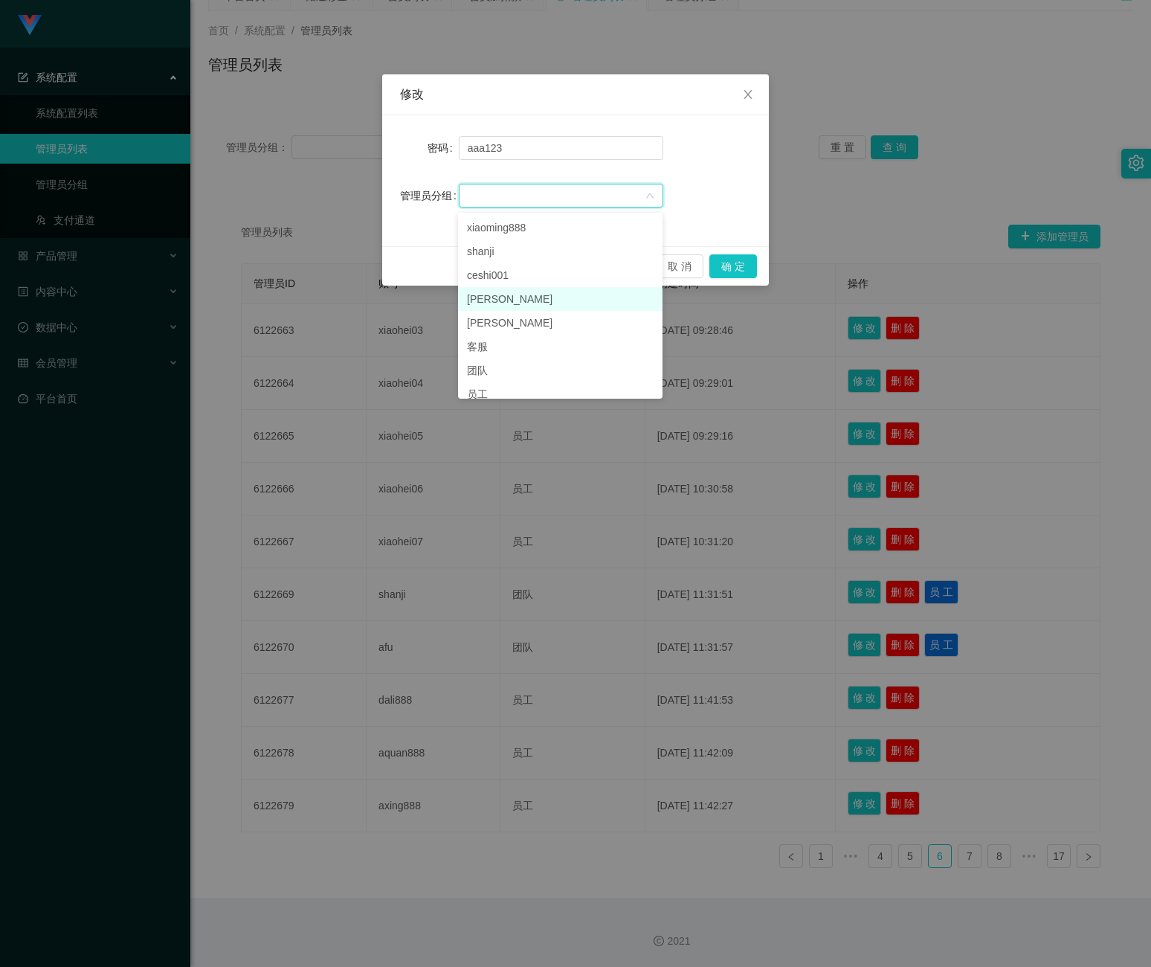
scroll to position [33, 0]
click at [578, 380] on li "系统" at bounding box center [560, 385] width 205 height 24
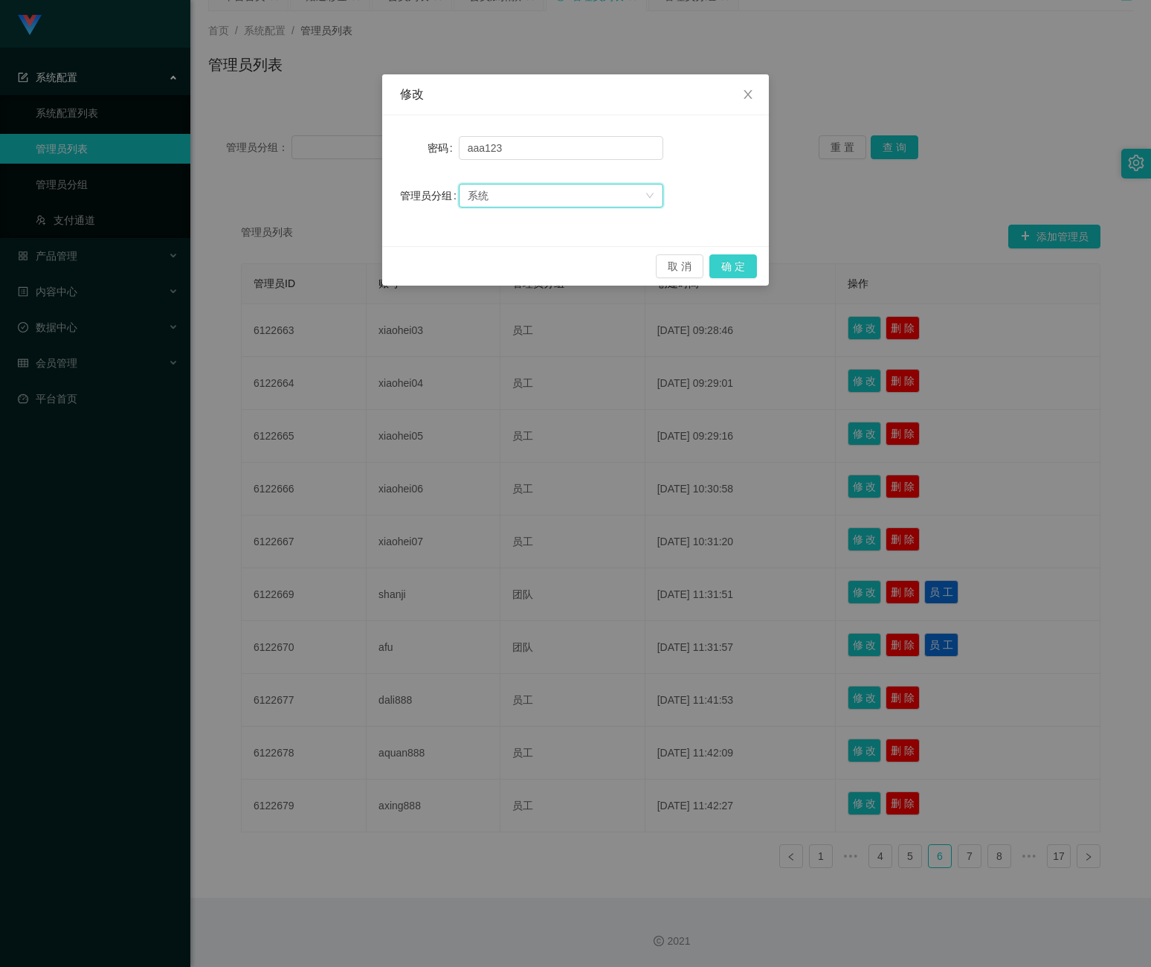
click at [728, 264] on button "确 定" at bounding box center [734, 266] width 48 height 24
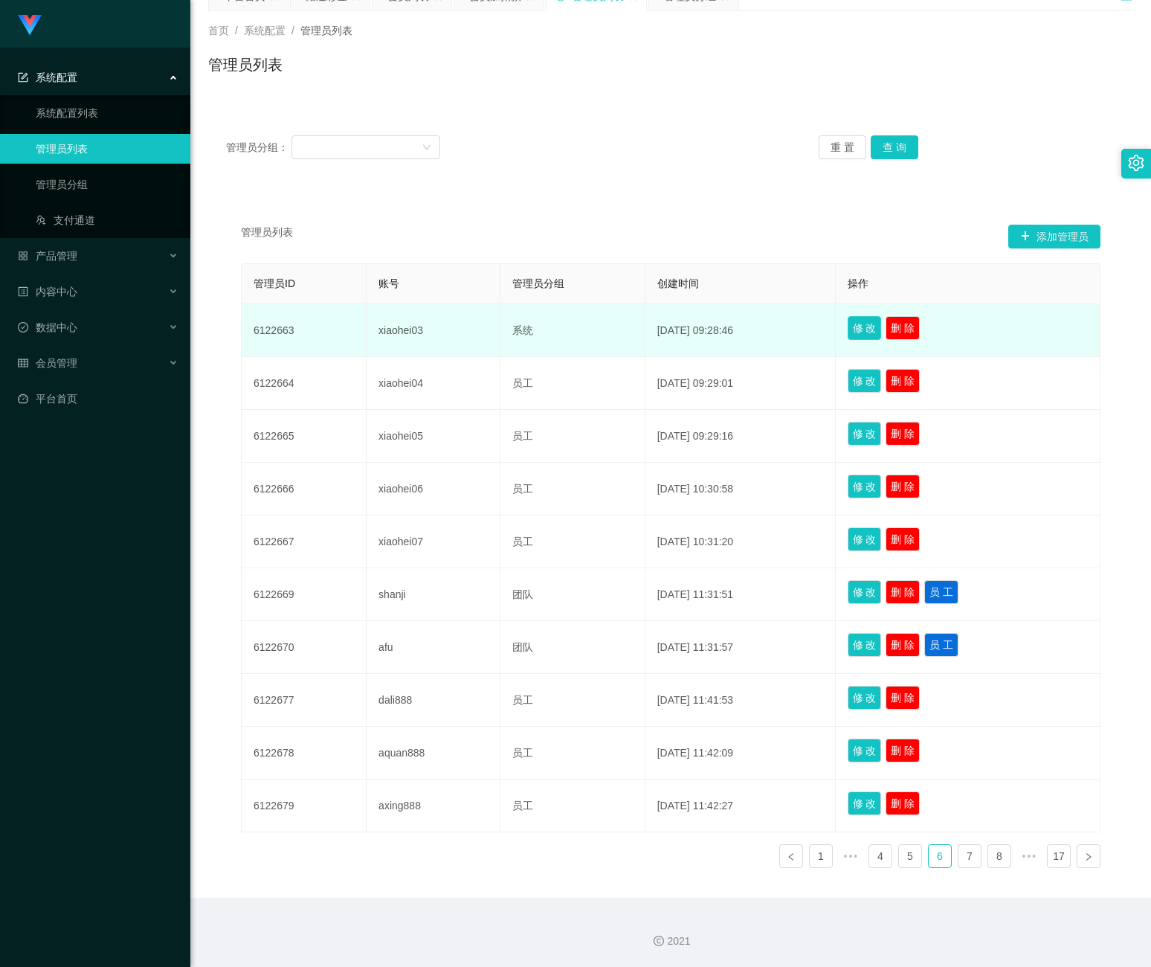
click at [870, 318] on button "修 改" at bounding box center [865, 328] width 34 height 24
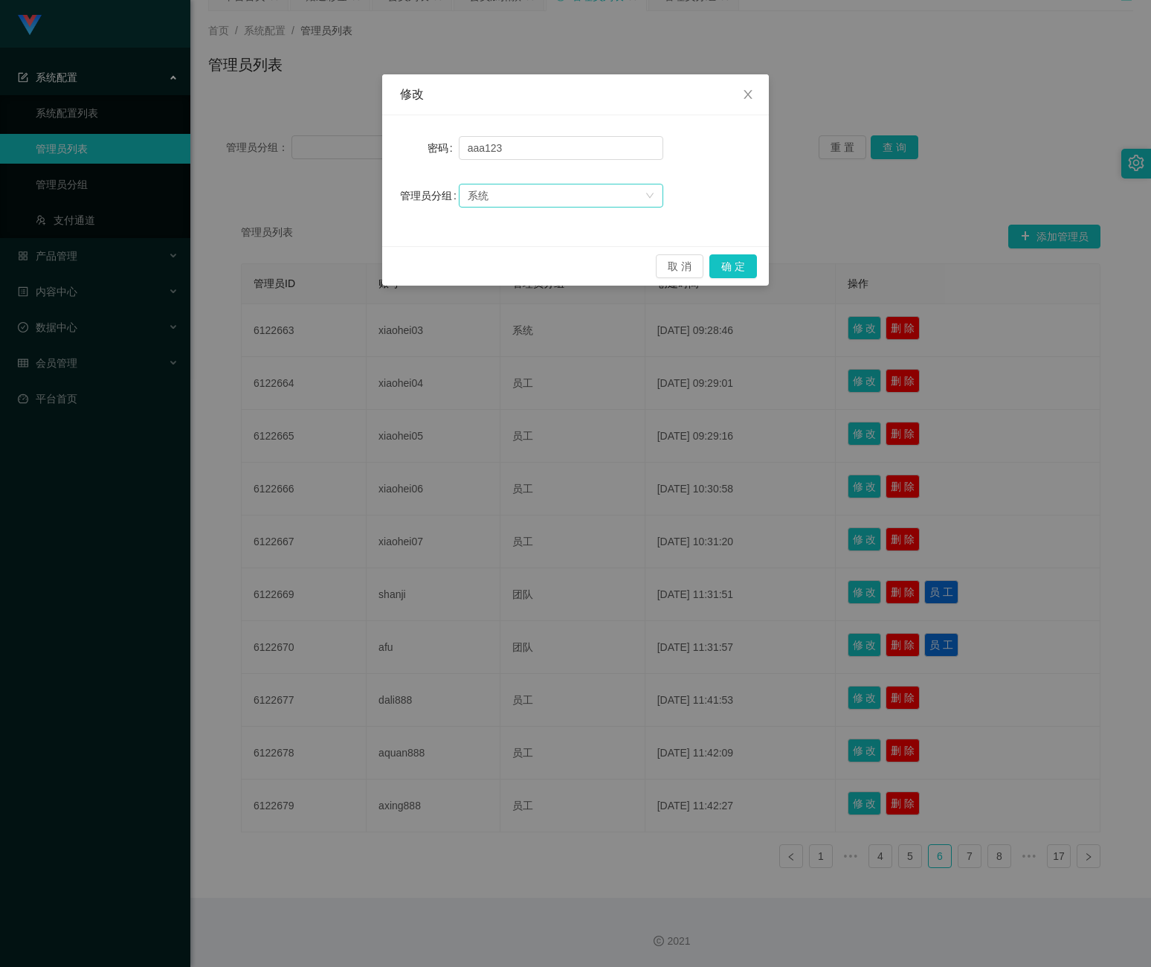
click at [550, 197] on div "系统" at bounding box center [556, 195] width 177 height 22
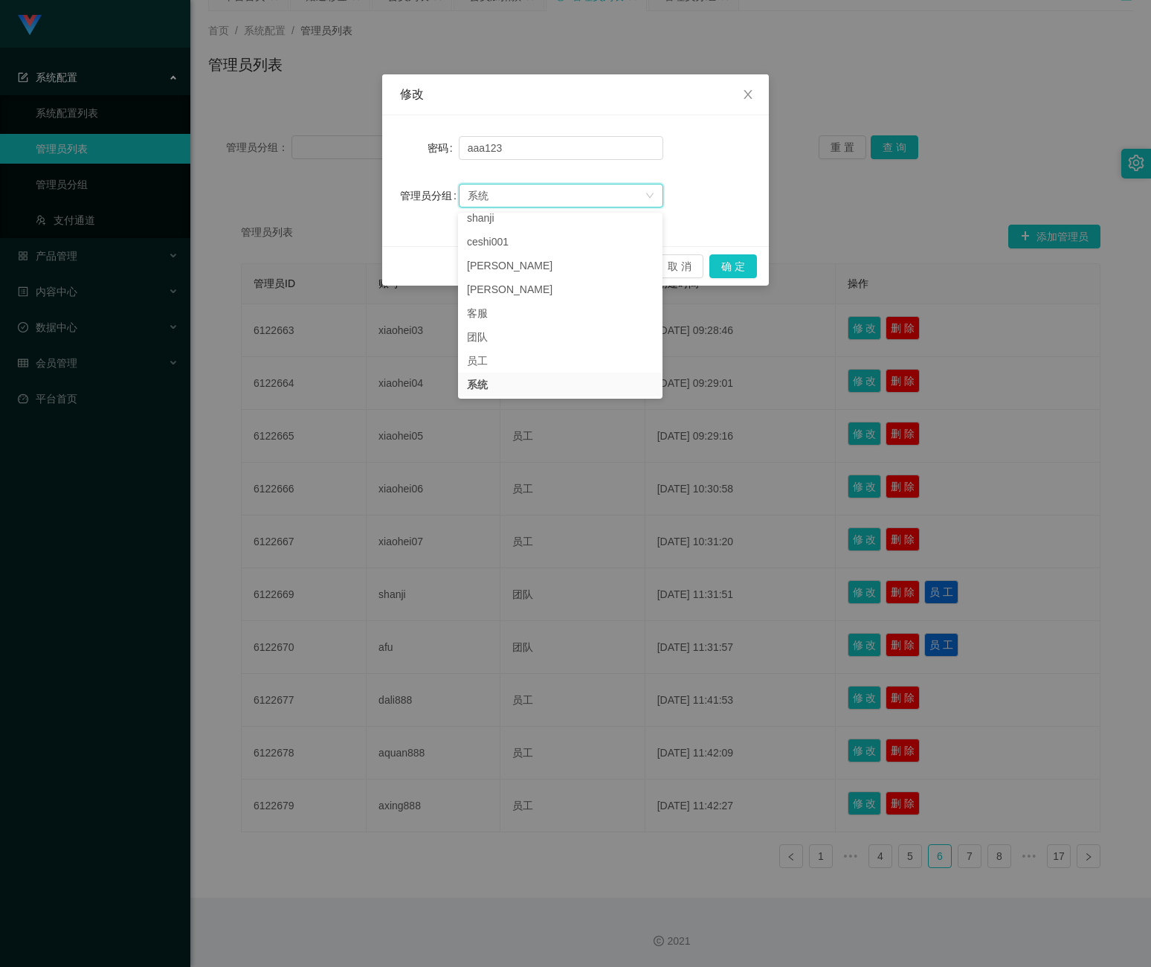
click at [893, 219] on div "修改 密码 [SECURITY_DATA] 管理员分组 系统 取 消 确 定" at bounding box center [575, 483] width 1151 height 967
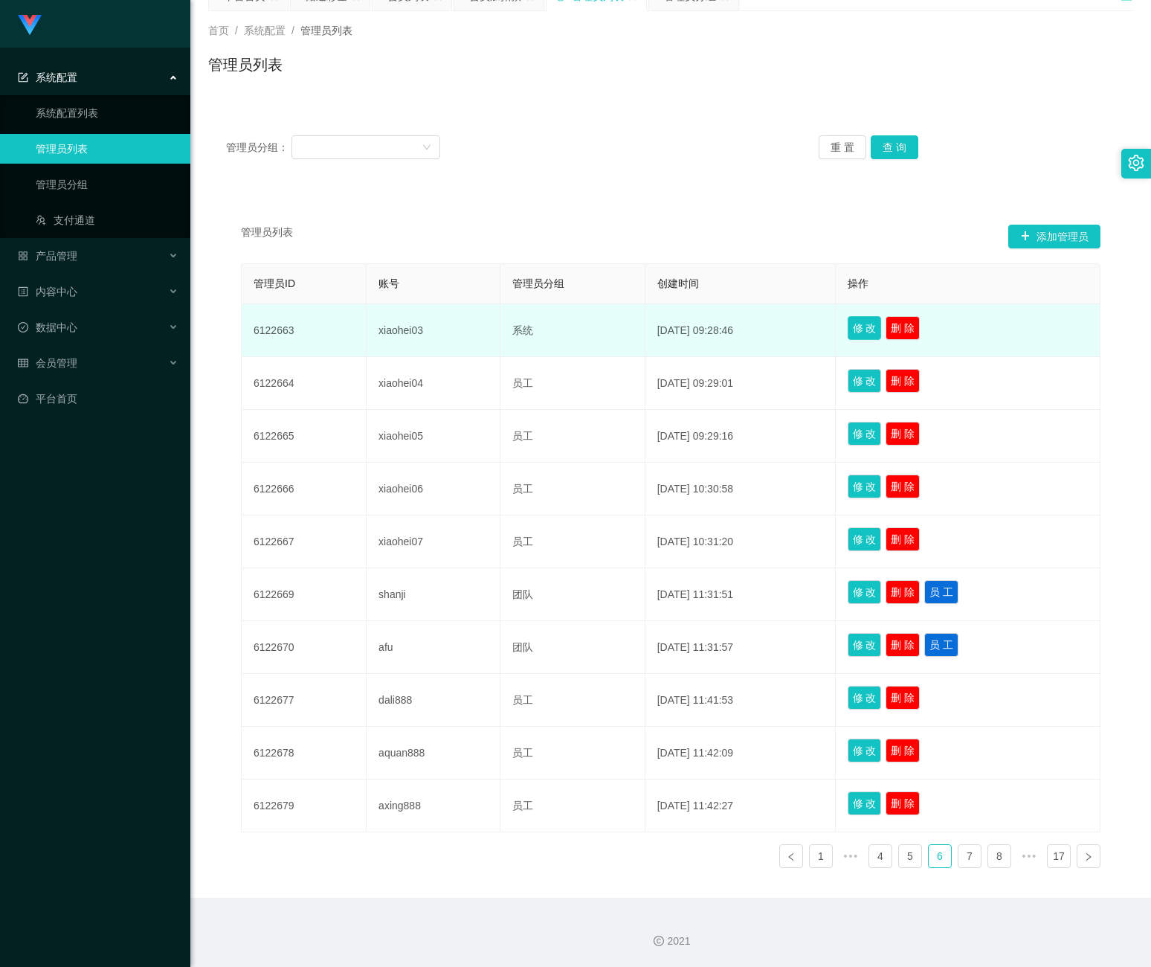
click at [851, 324] on button "修 改" at bounding box center [865, 328] width 34 height 24
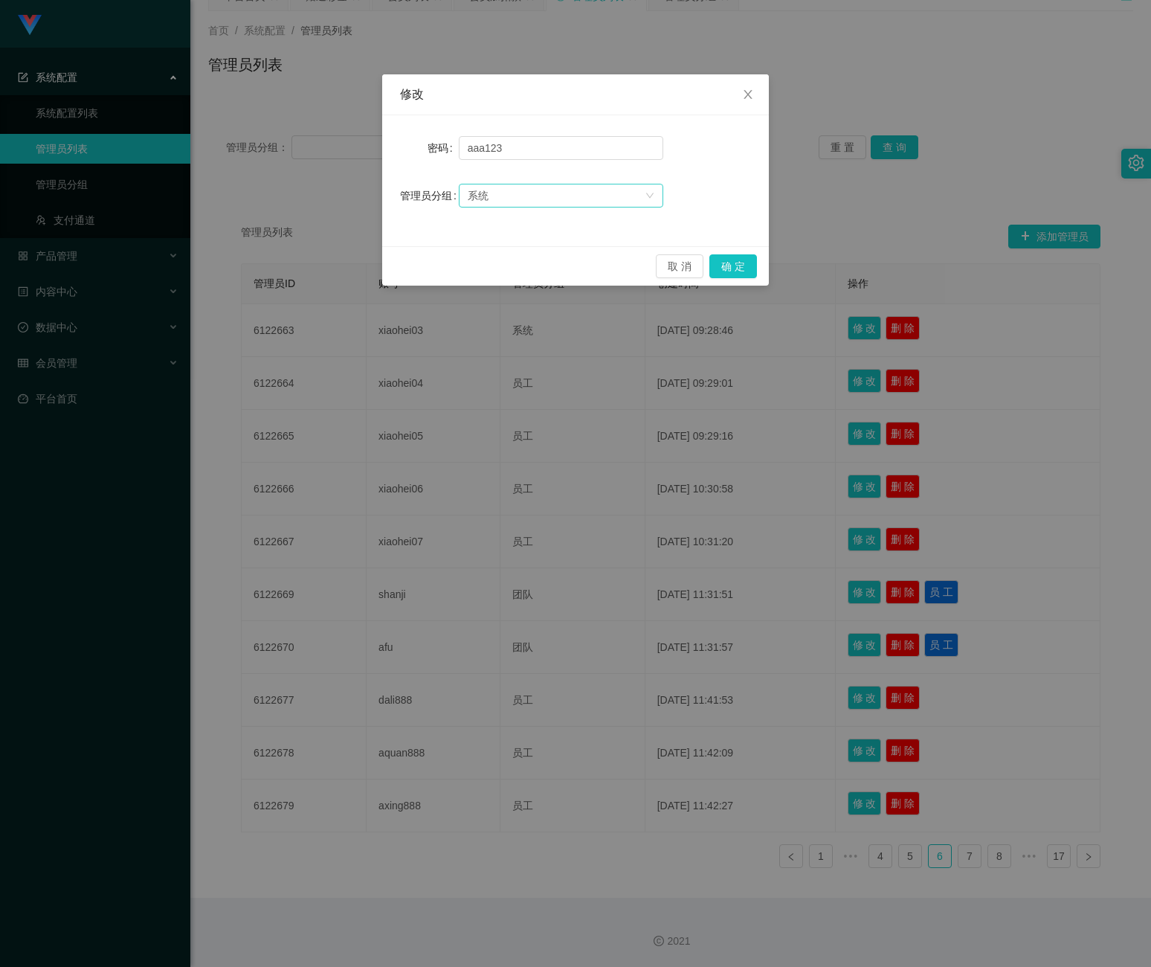
click at [558, 188] on div "系统" at bounding box center [556, 195] width 177 height 22
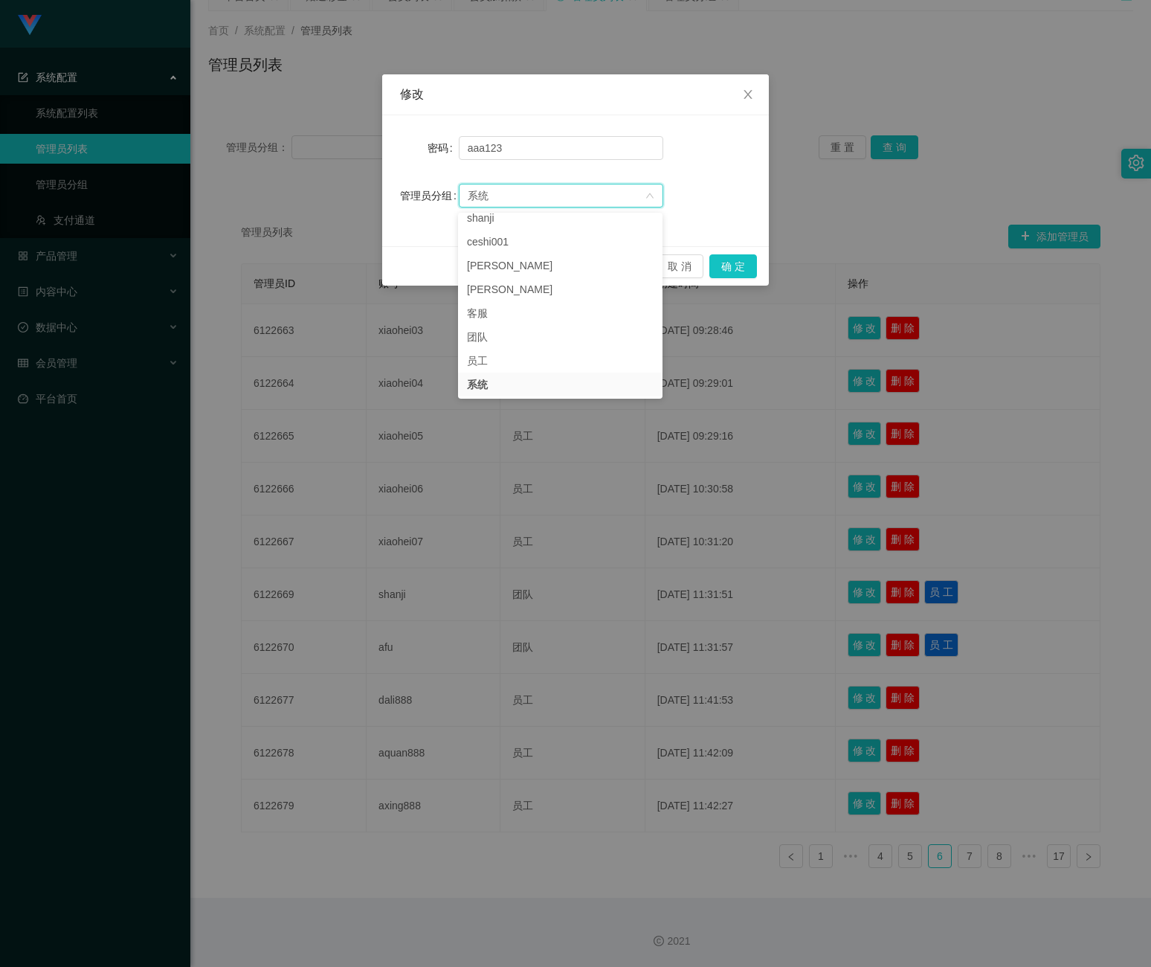
click at [864, 181] on div "修改 密码 [SECURITY_DATA] 管理员分组 系统 取 消 确 定" at bounding box center [575, 483] width 1151 height 967
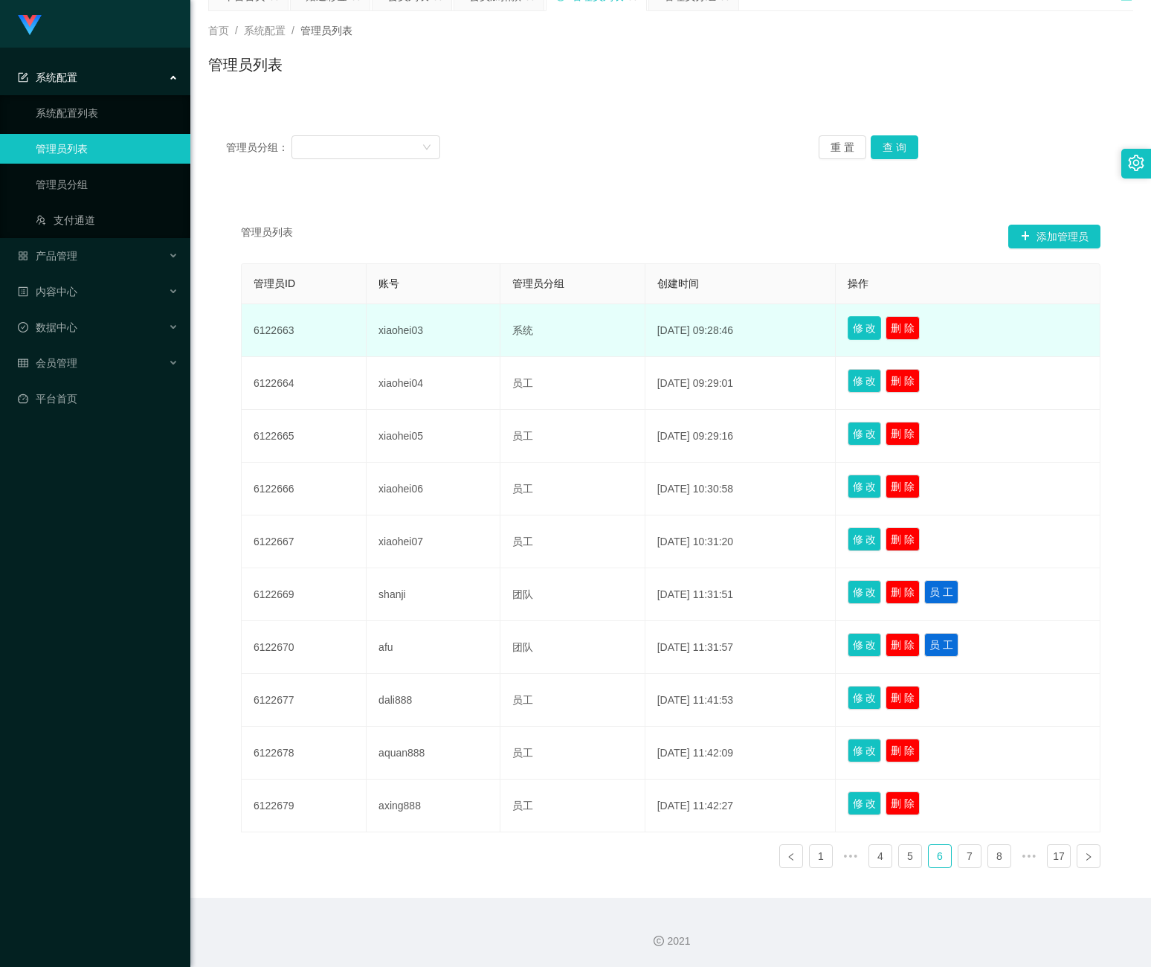
click at [855, 329] on button "修 改" at bounding box center [865, 328] width 34 height 24
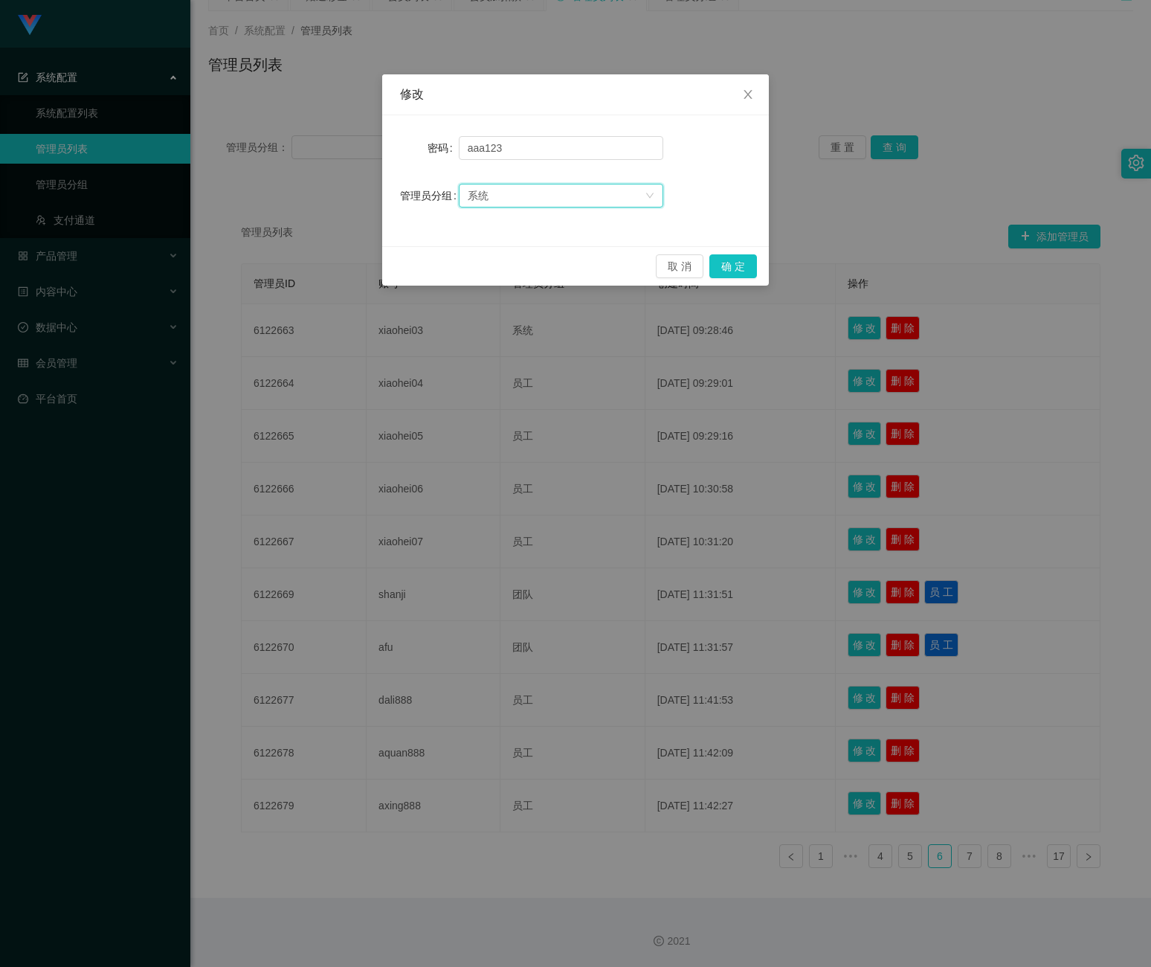
click at [594, 199] on div "系统" at bounding box center [556, 195] width 177 height 22
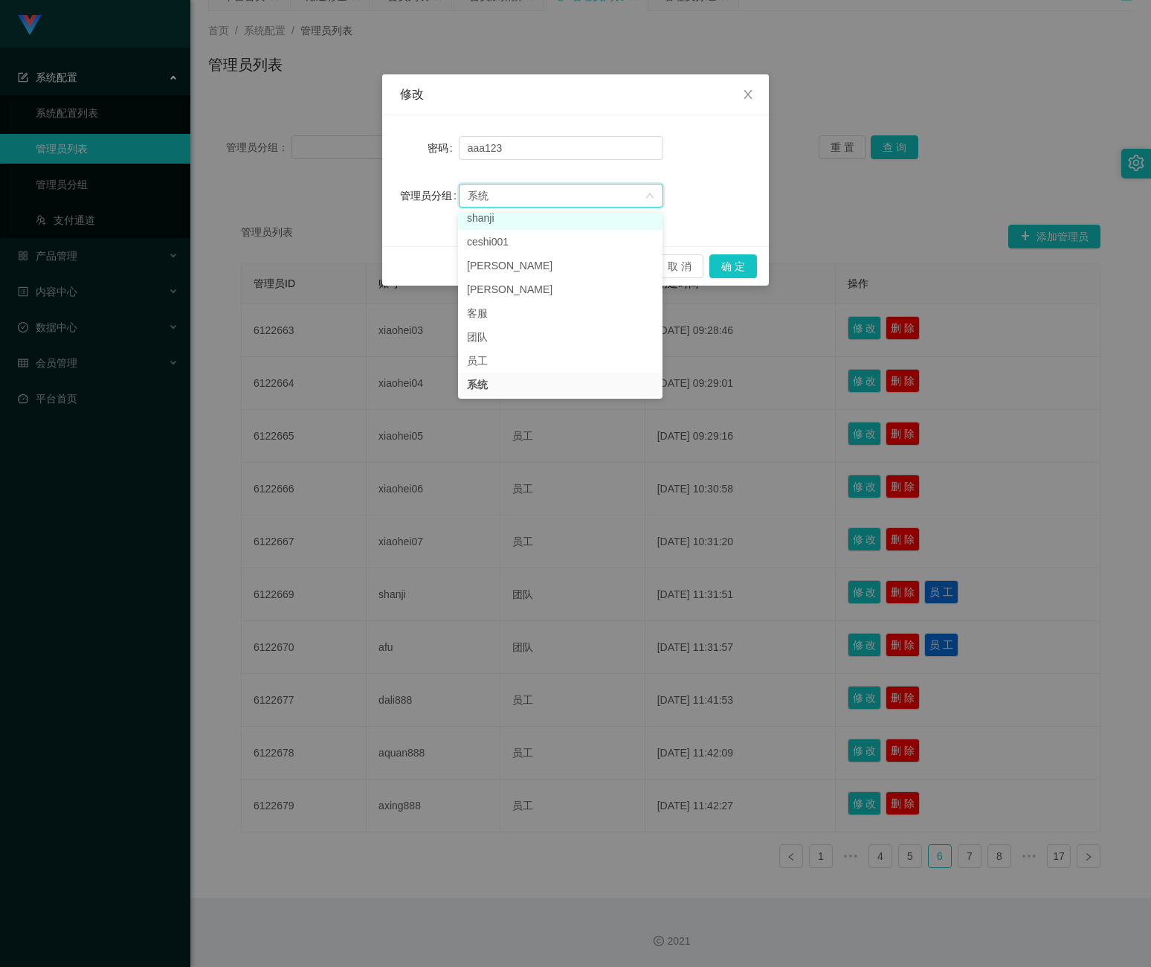
scroll to position [27, 0]
click at [552, 332] on li "团队" at bounding box center [560, 344] width 205 height 24
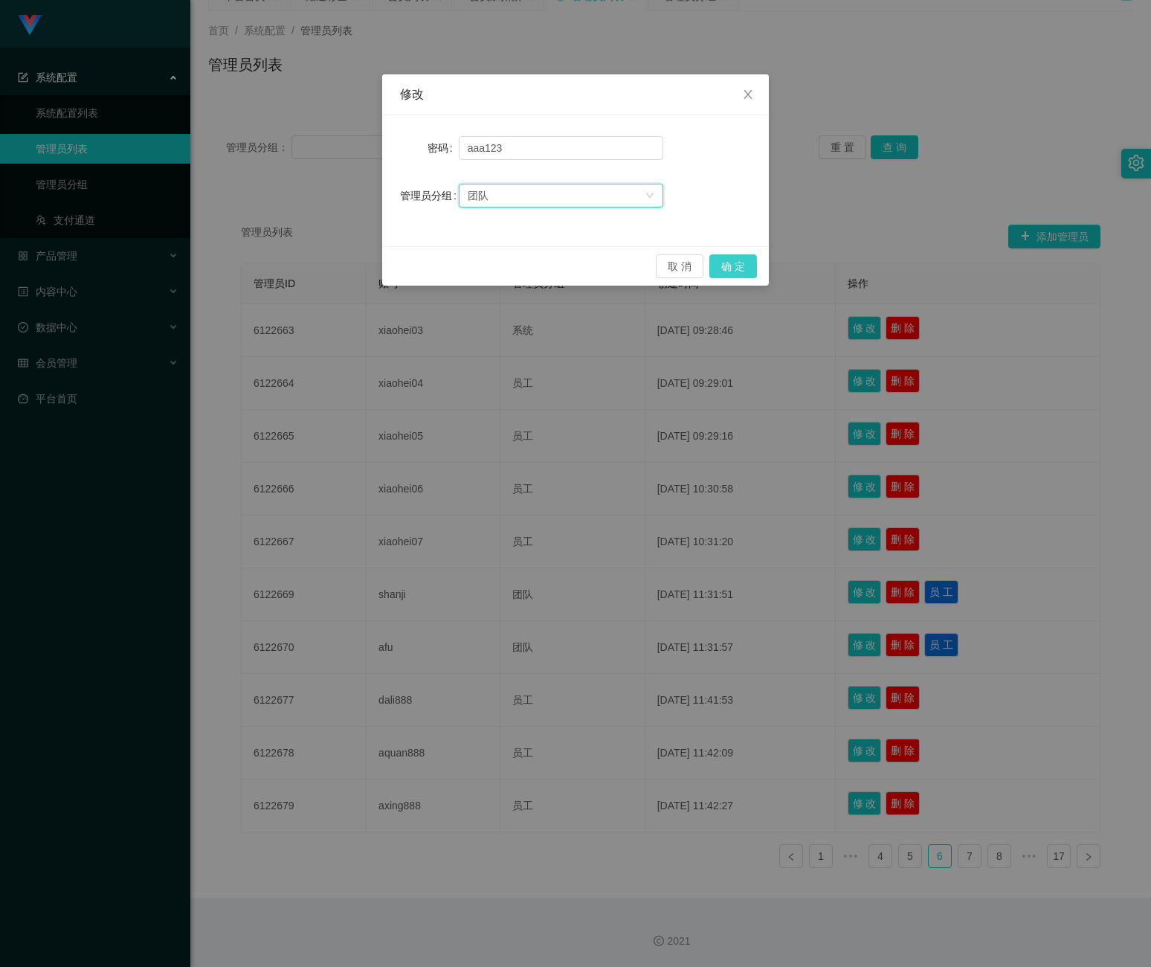
click at [744, 268] on button "确 定" at bounding box center [734, 266] width 48 height 24
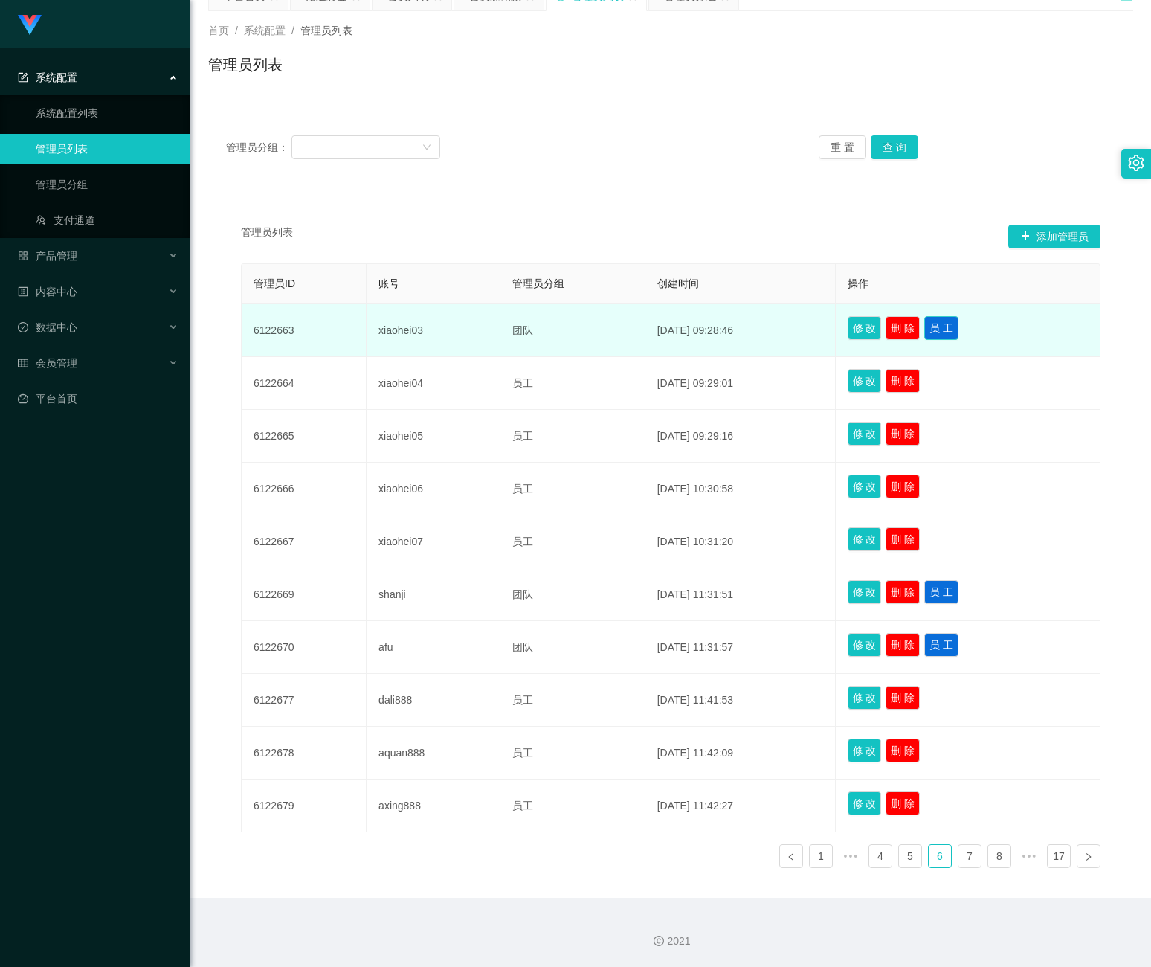
click at [949, 324] on button "员 工" at bounding box center [941, 328] width 34 height 24
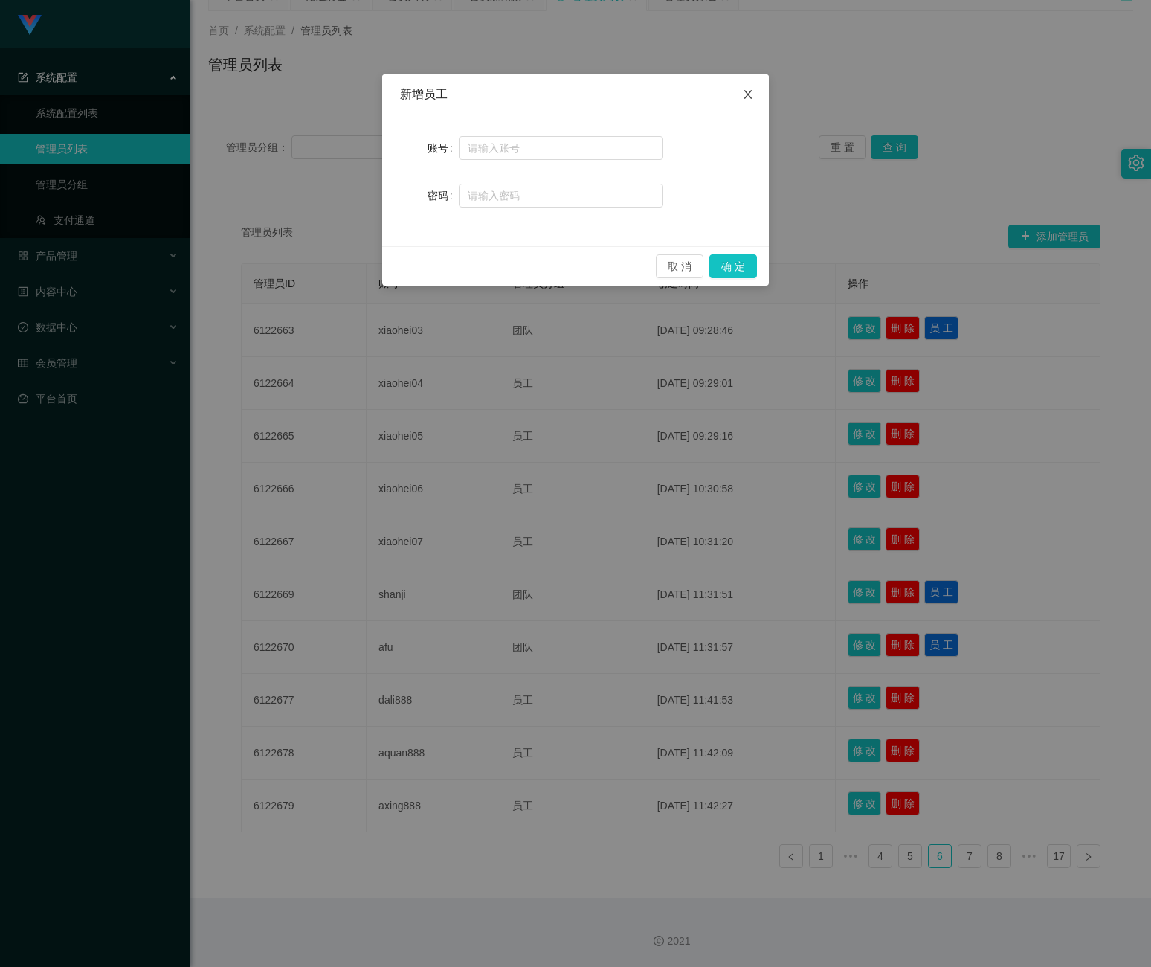
click at [739, 91] on span "Close" at bounding box center [748, 95] width 42 height 42
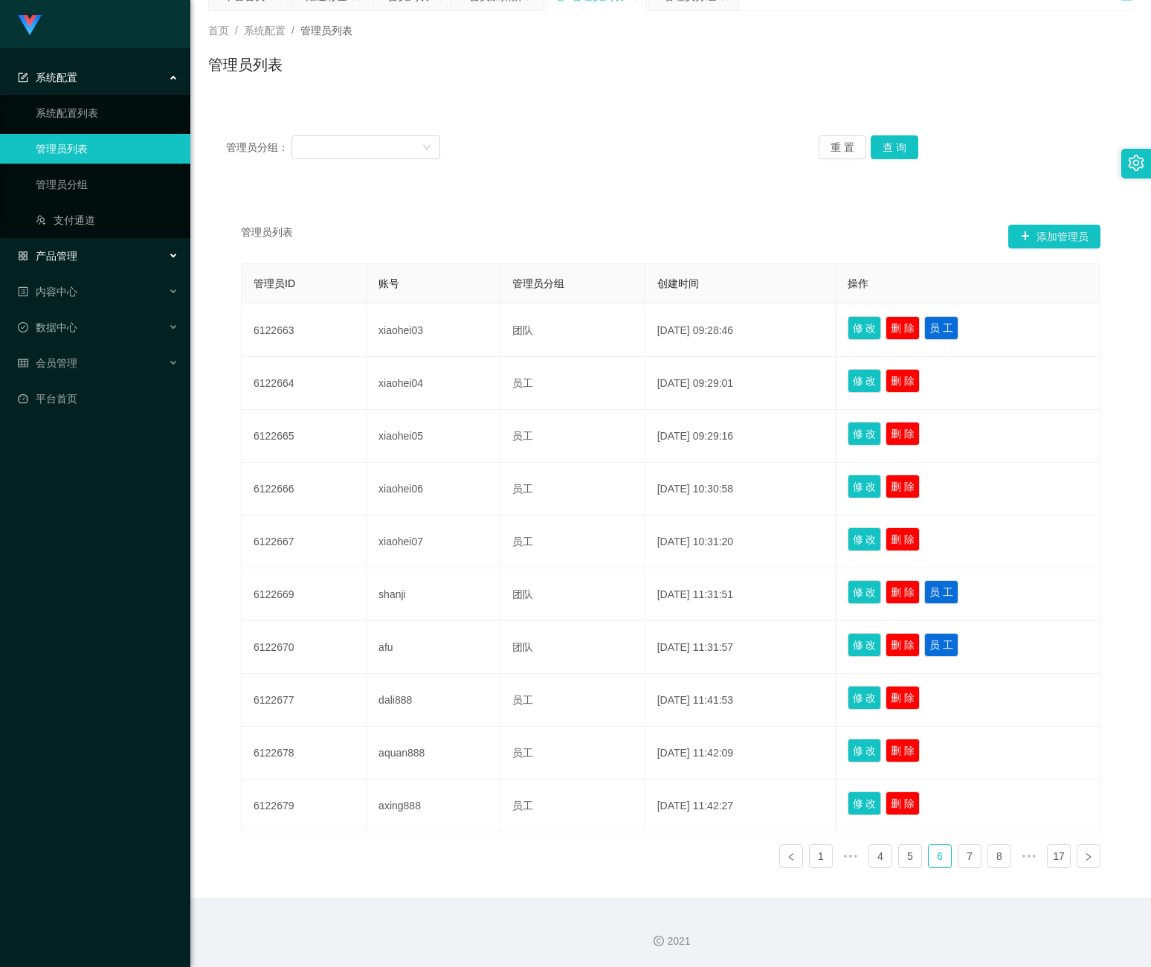
click at [157, 261] on div "产品管理" at bounding box center [95, 256] width 190 height 30
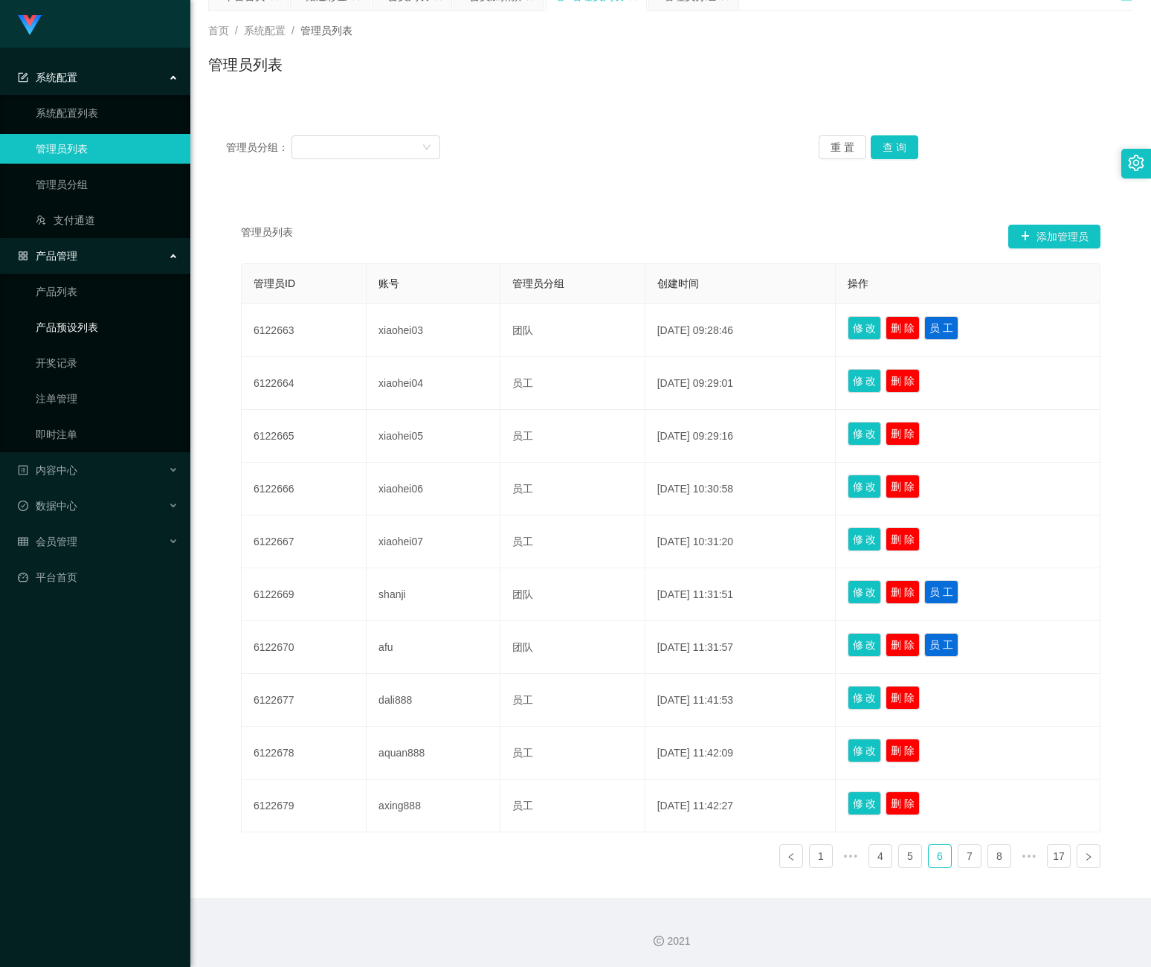
click at [87, 324] on link "产品预设列表" at bounding box center [107, 327] width 143 height 30
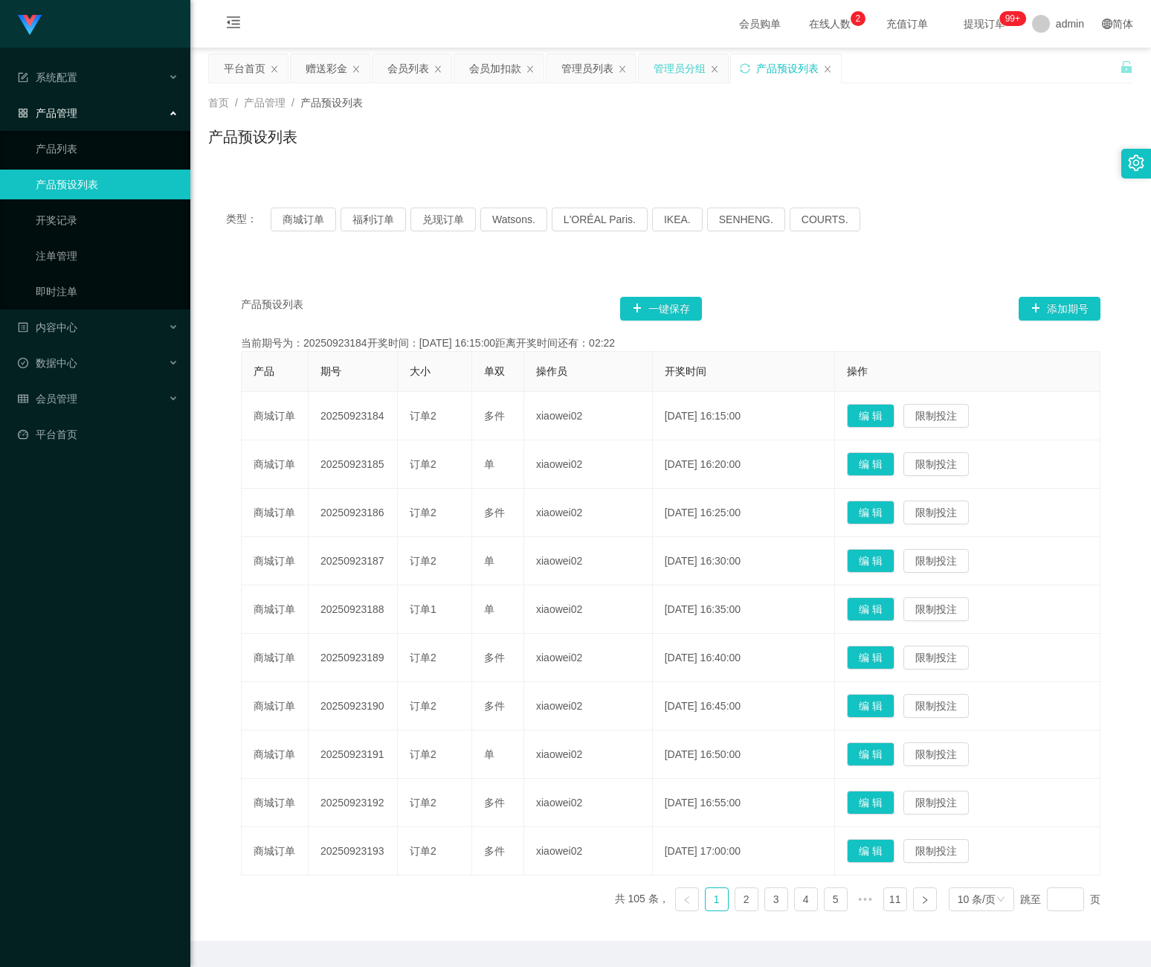
click at [669, 71] on div "管理员分组" at bounding box center [680, 68] width 52 height 28
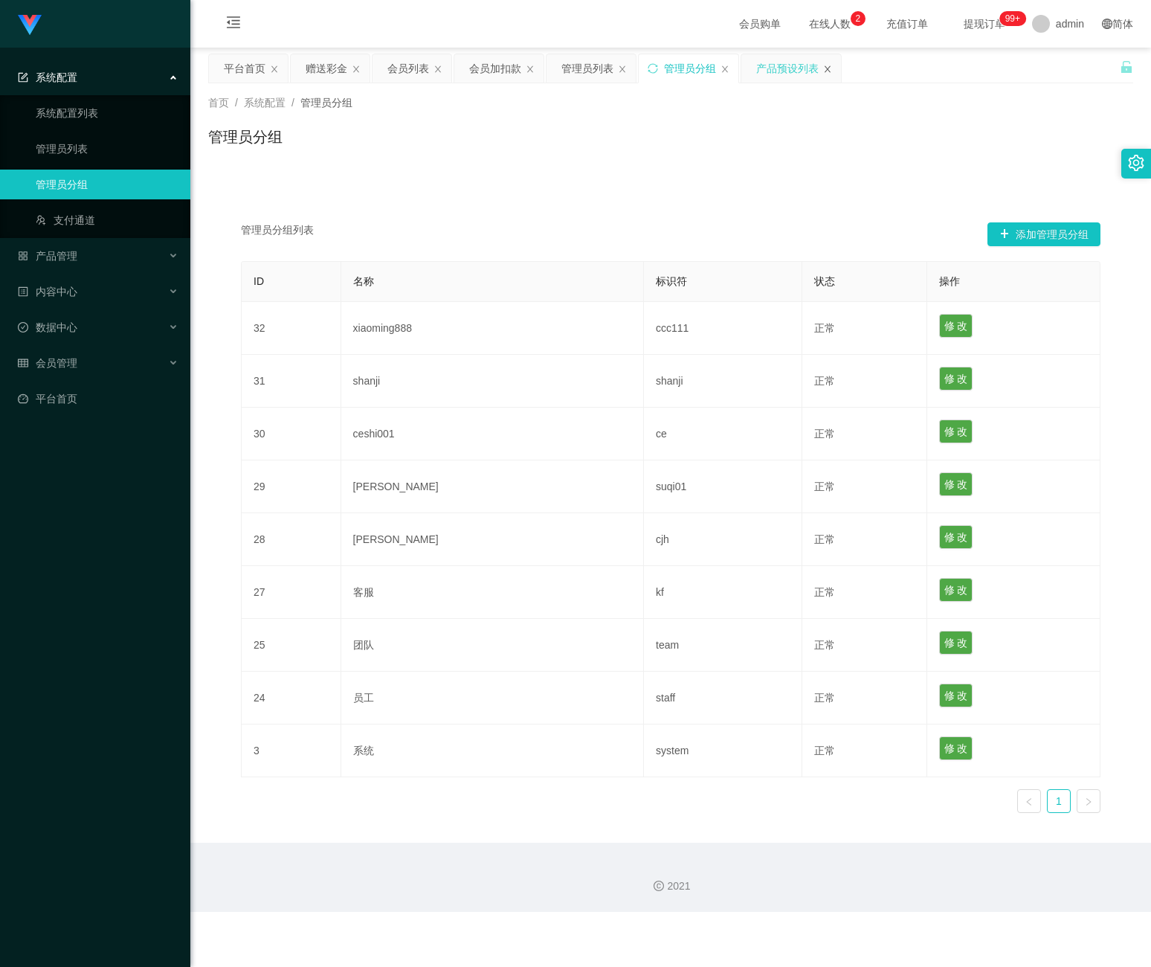
click at [832, 67] on icon "图标: close" at bounding box center [827, 69] width 9 height 9
click at [730, 69] on icon "图标: close" at bounding box center [725, 69] width 9 height 9
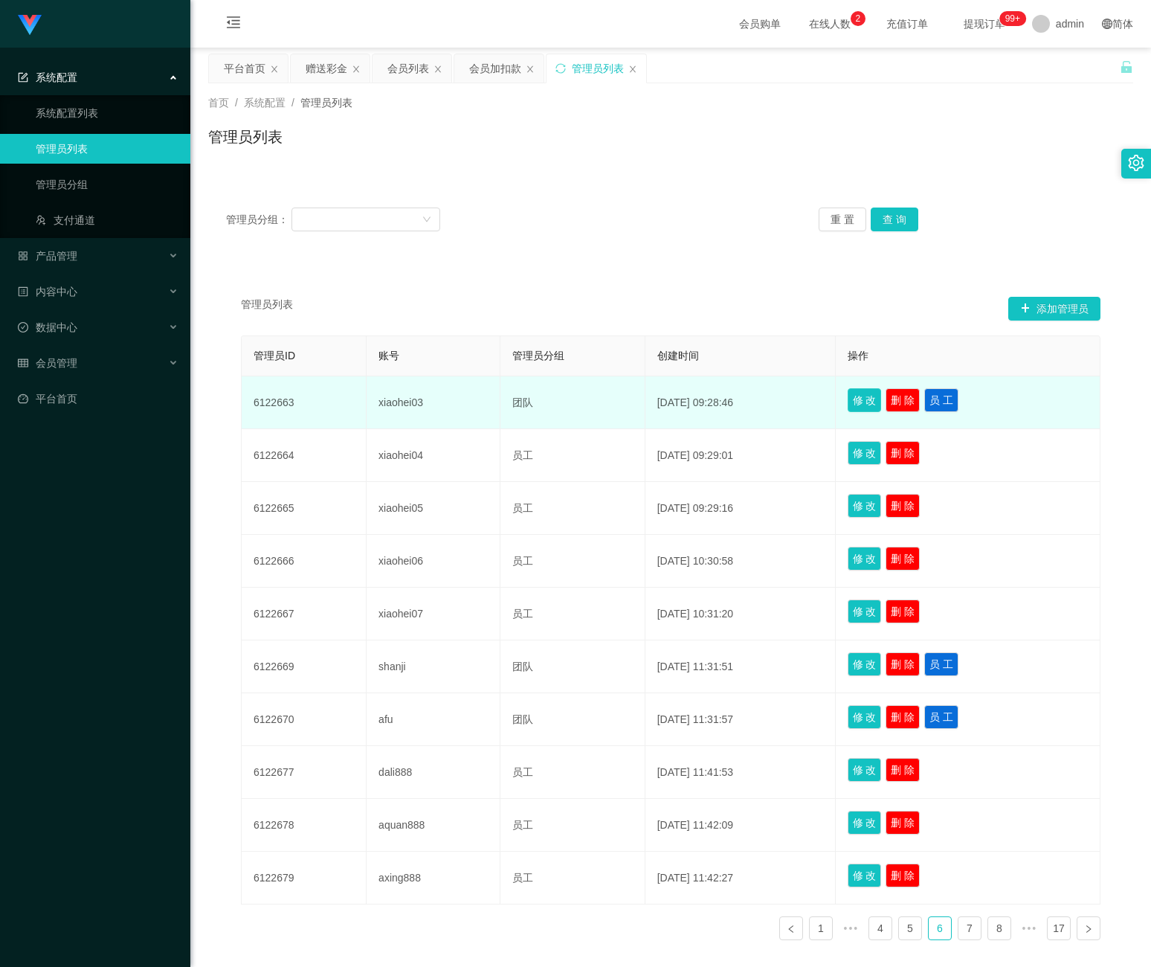
click at [866, 404] on button "修 改" at bounding box center [865, 400] width 34 height 24
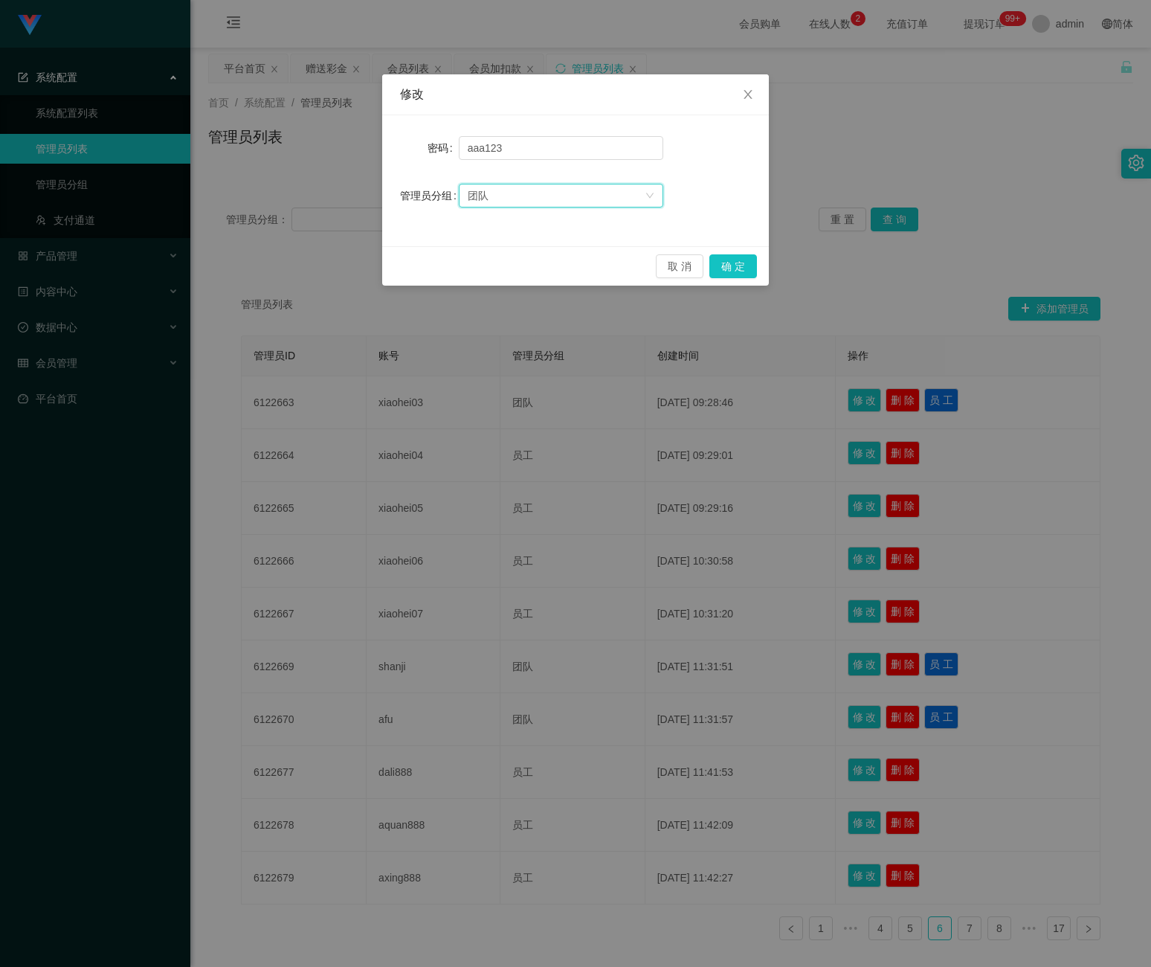
click at [541, 190] on div "团队" at bounding box center [556, 195] width 177 height 22
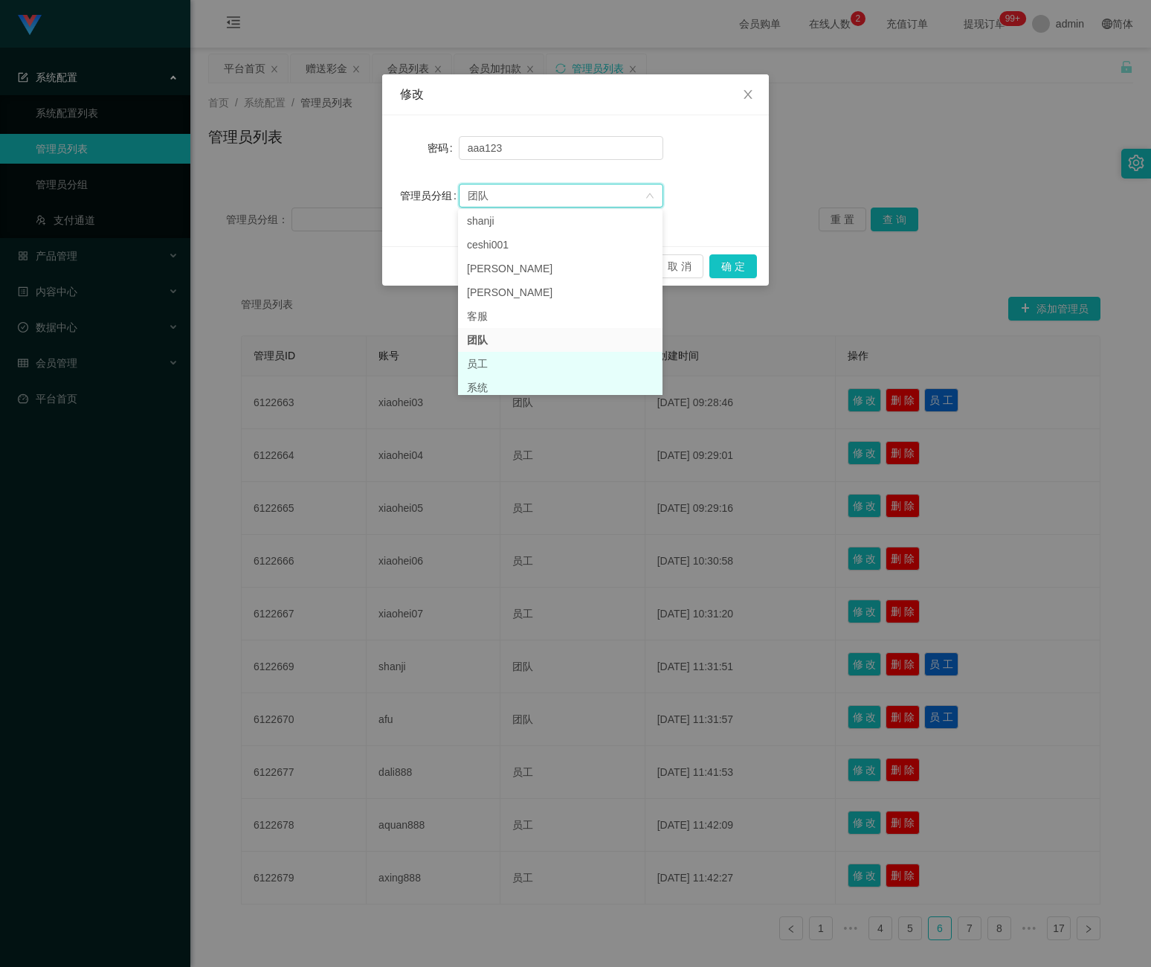
scroll to position [31, 0]
click at [540, 380] on li "系统" at bounding box center [560, 383] width 205 height 24
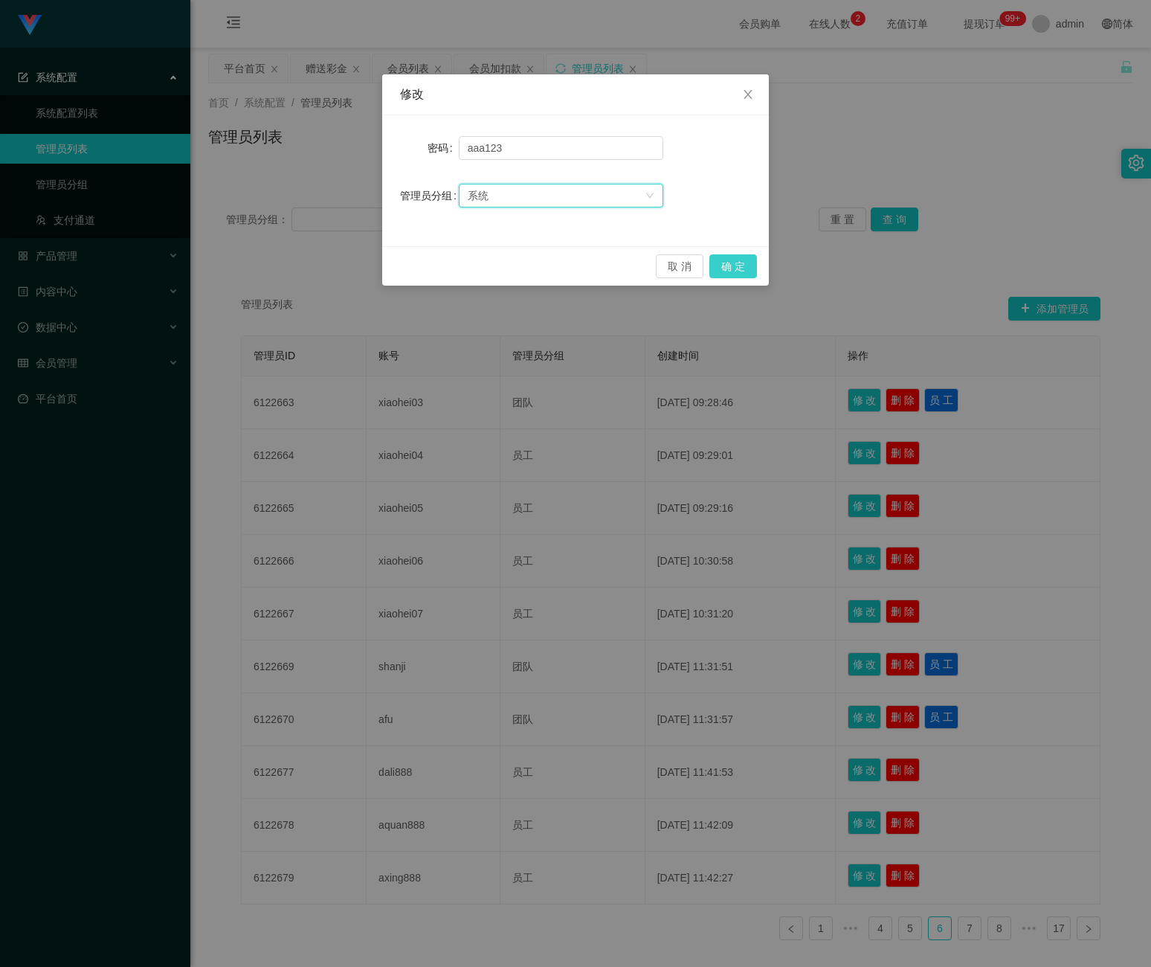
click at [727, 266] on button "确 定" at bounding box center [734, 266] width 48 height 24
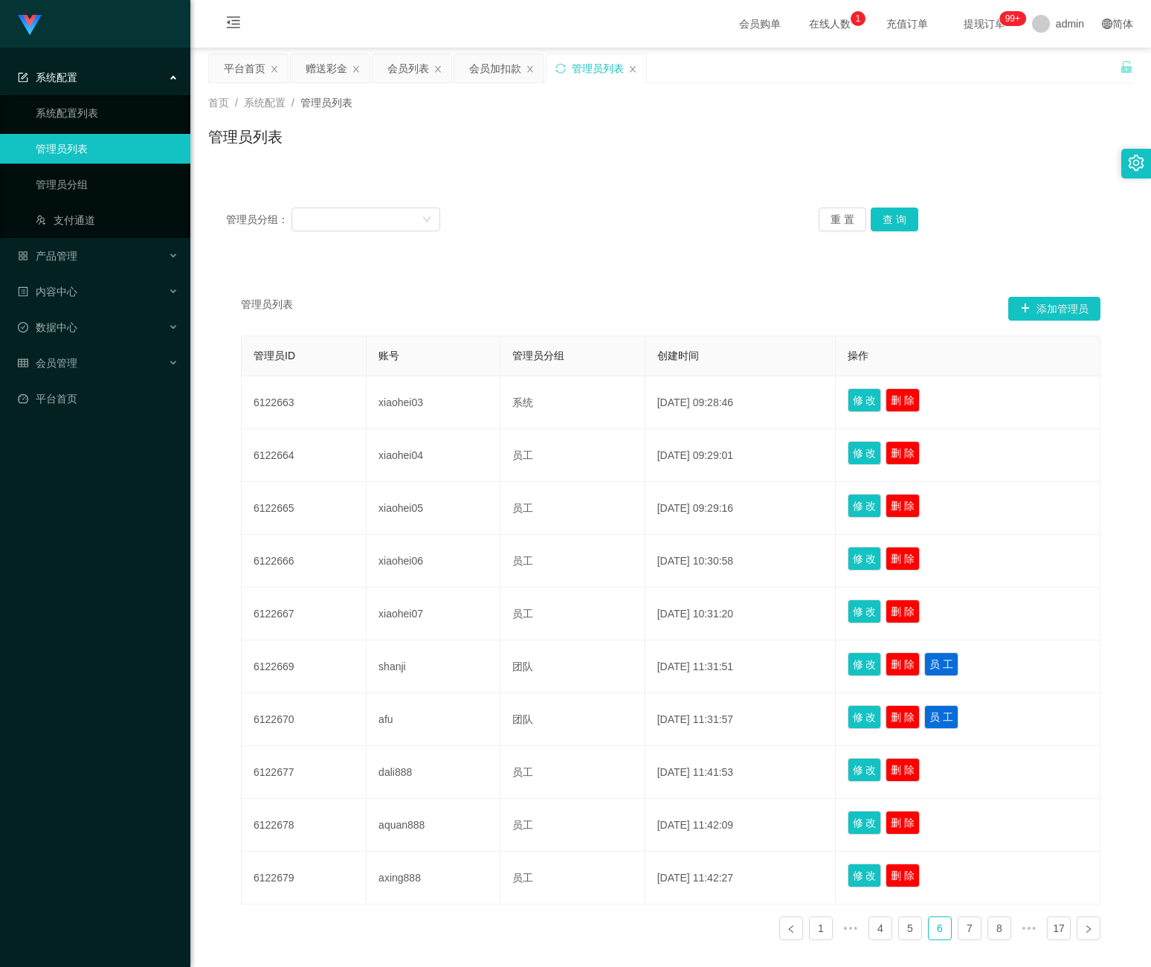
click at [110, 74] on div "系统配置" at bounding box center [95, 77] width 190 height 30
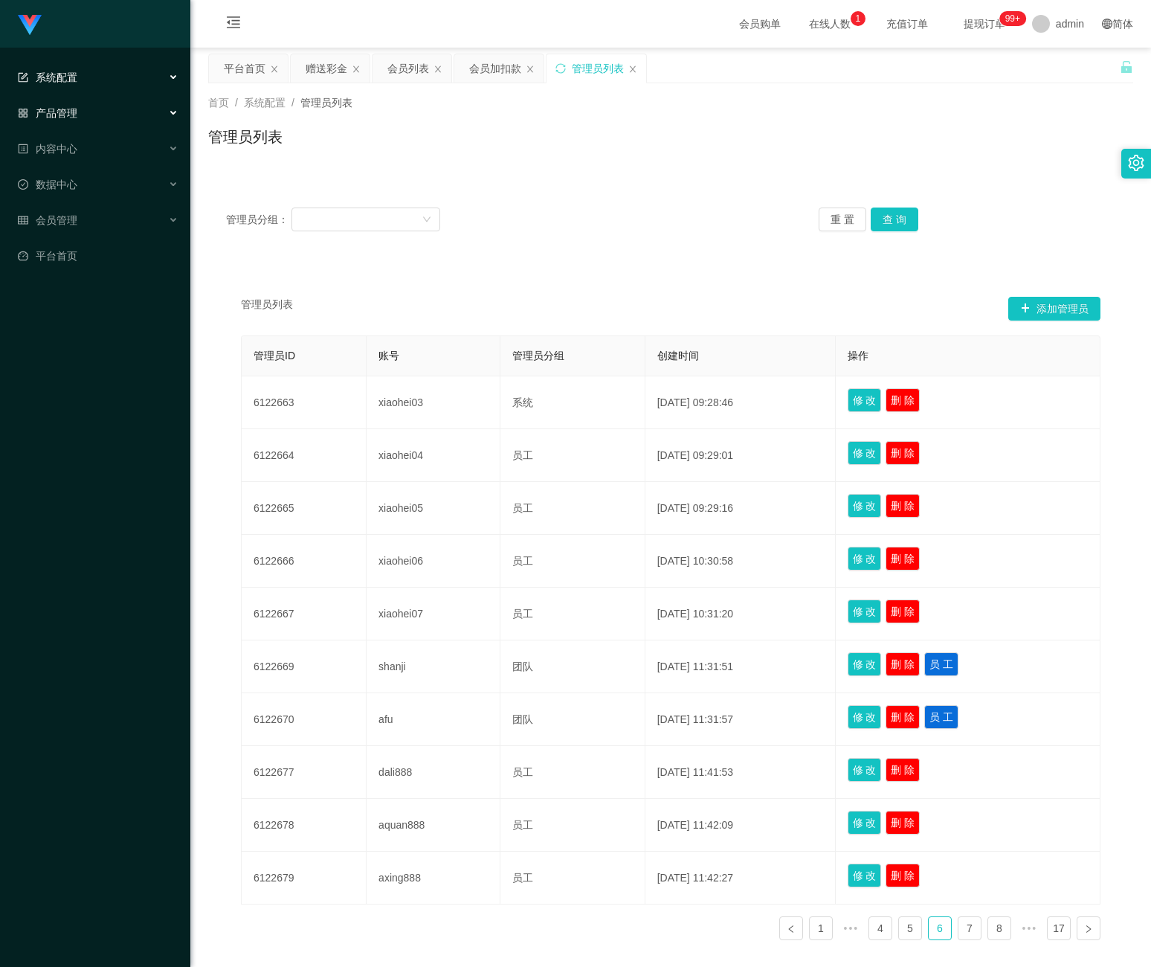
click at [107, 106] on div "产品管理" at bounding box center [95, 113] width 190 height 30
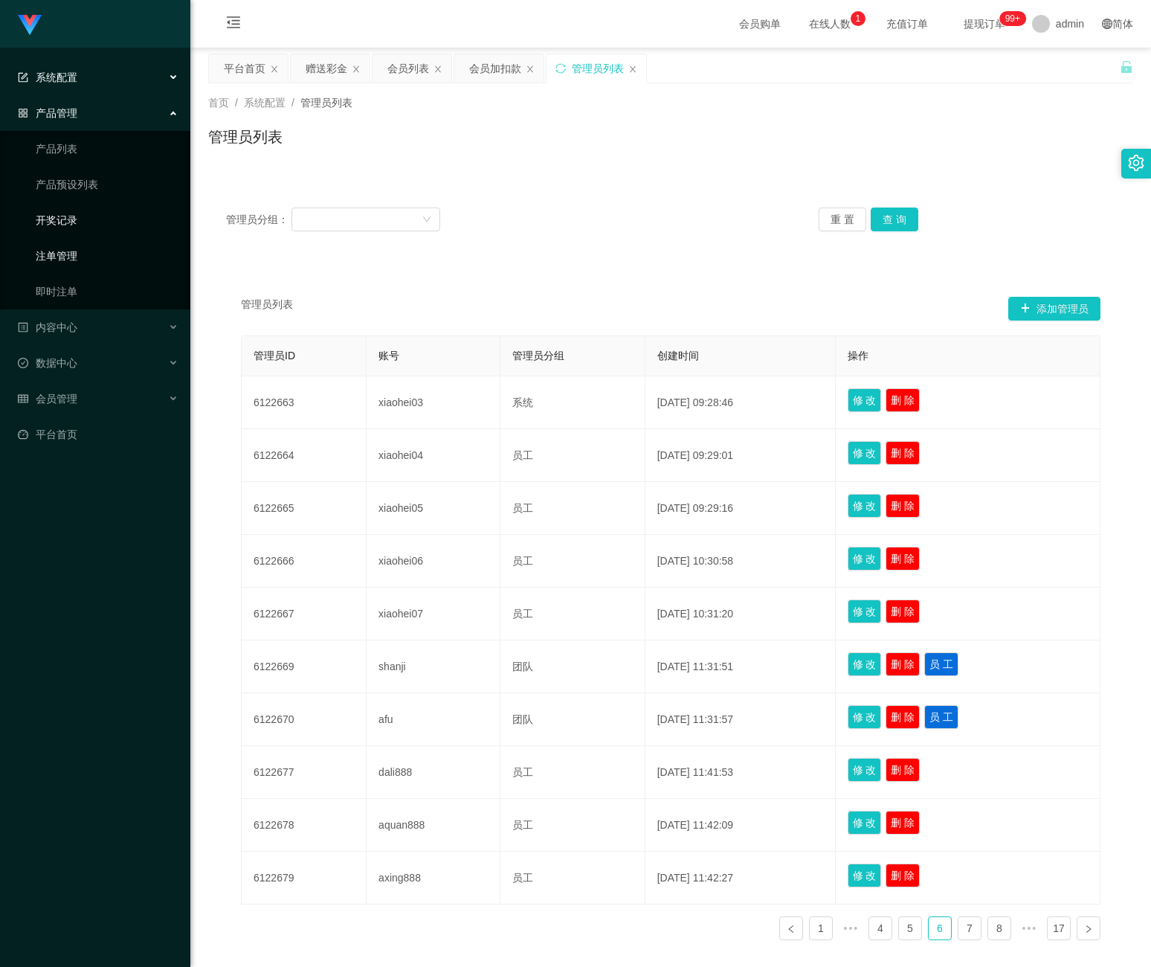
click at [60, 212] on link "开奖记录" at bounding box center [107, 220] width 143 height 30
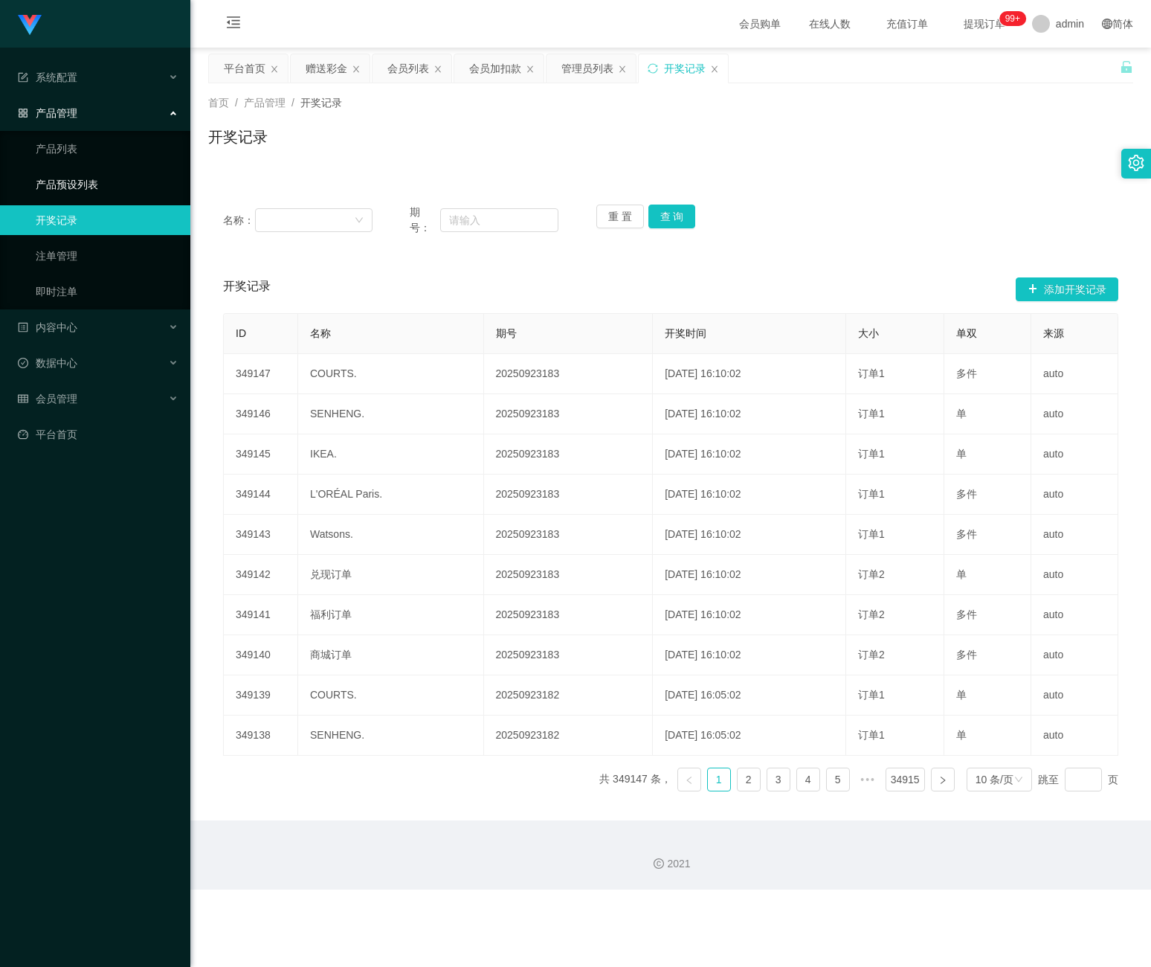
click at [98, 186] on link "产品预设列表" at bounding box center [107, 185] width 143 height 30
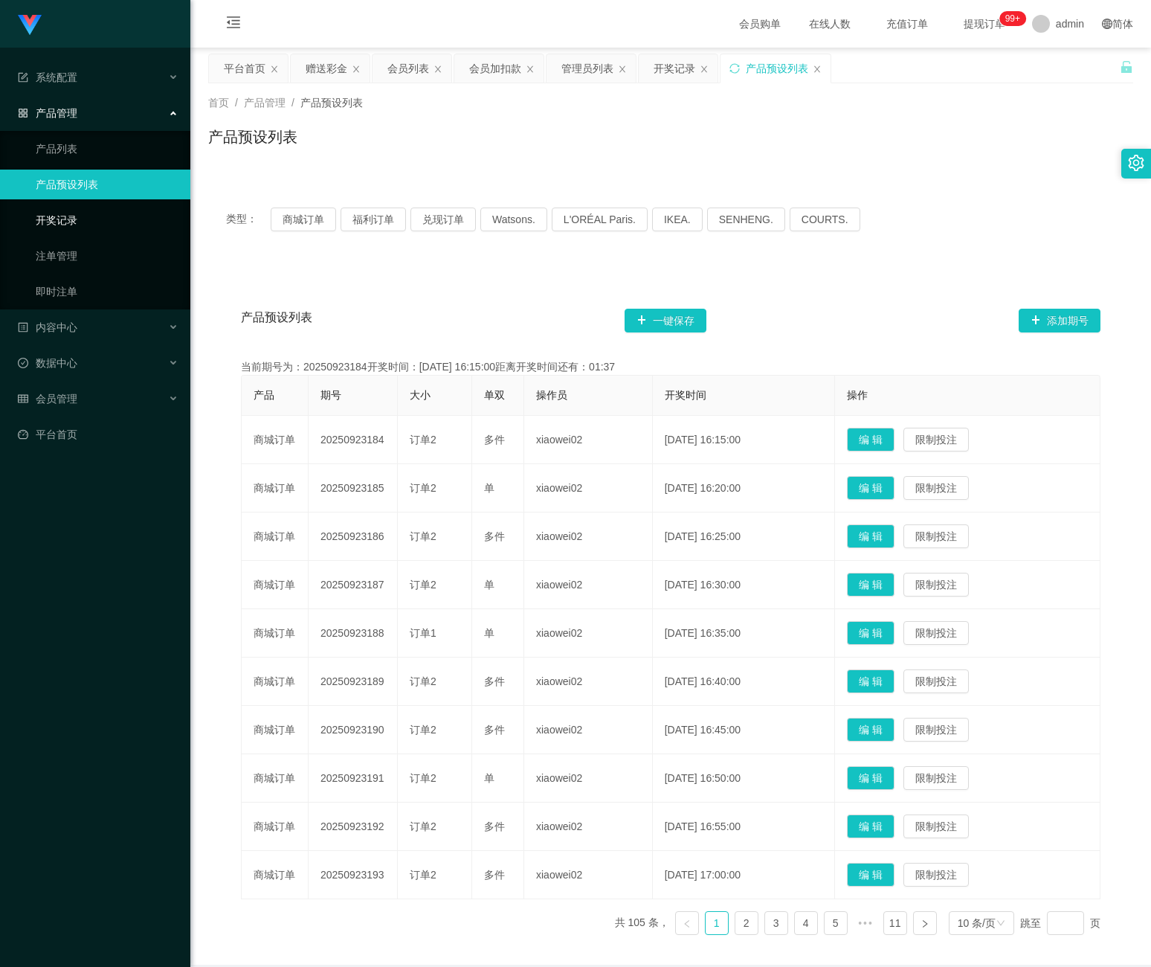
click at [65, 223] on link "开奖记录" at bounding box center [107, 220] width 143 height 30
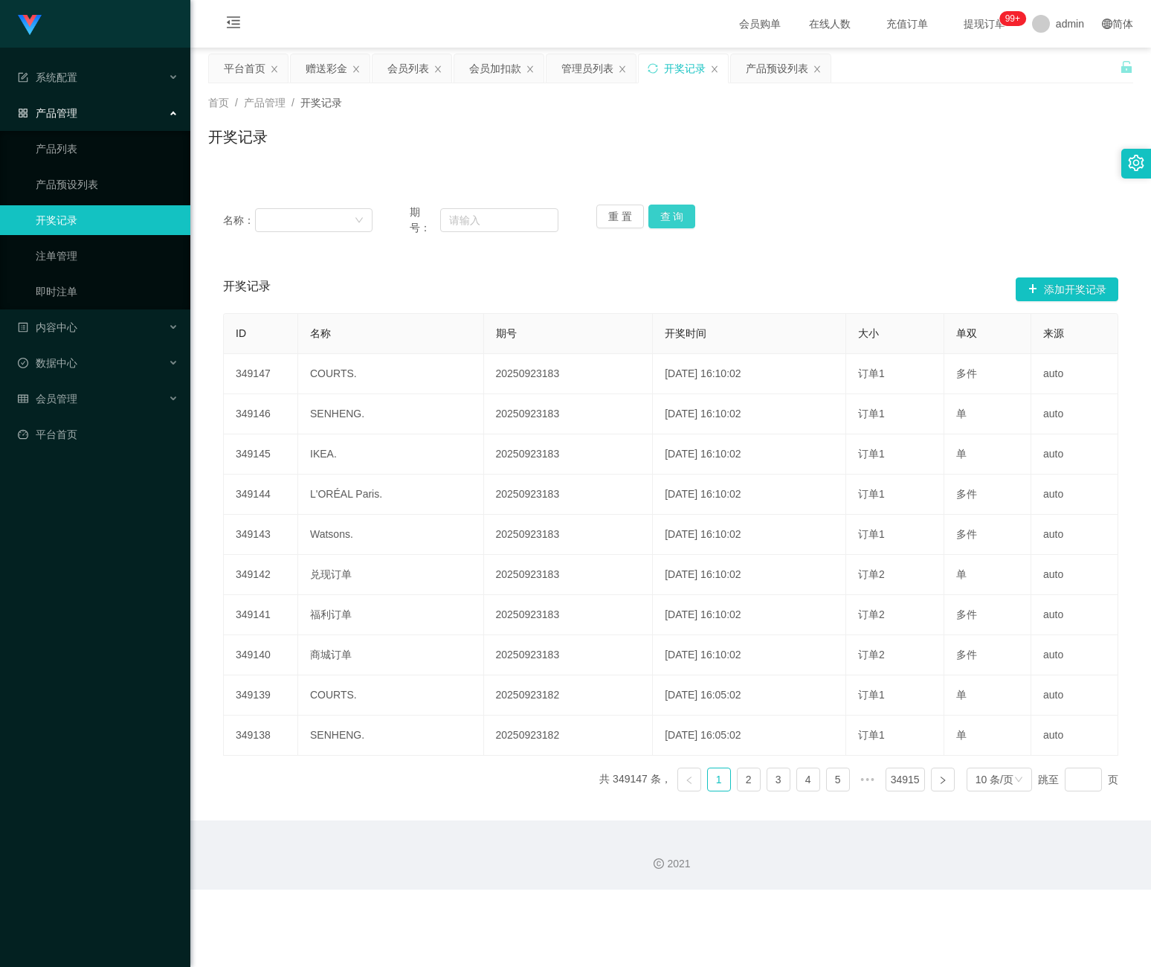
click at [687, 215] on button "查 询" at bounding box center [673, 217] width 48 height 24
click at [67, 259] on link "注单管理" at bounding box center [107, 256] width 143 height 30
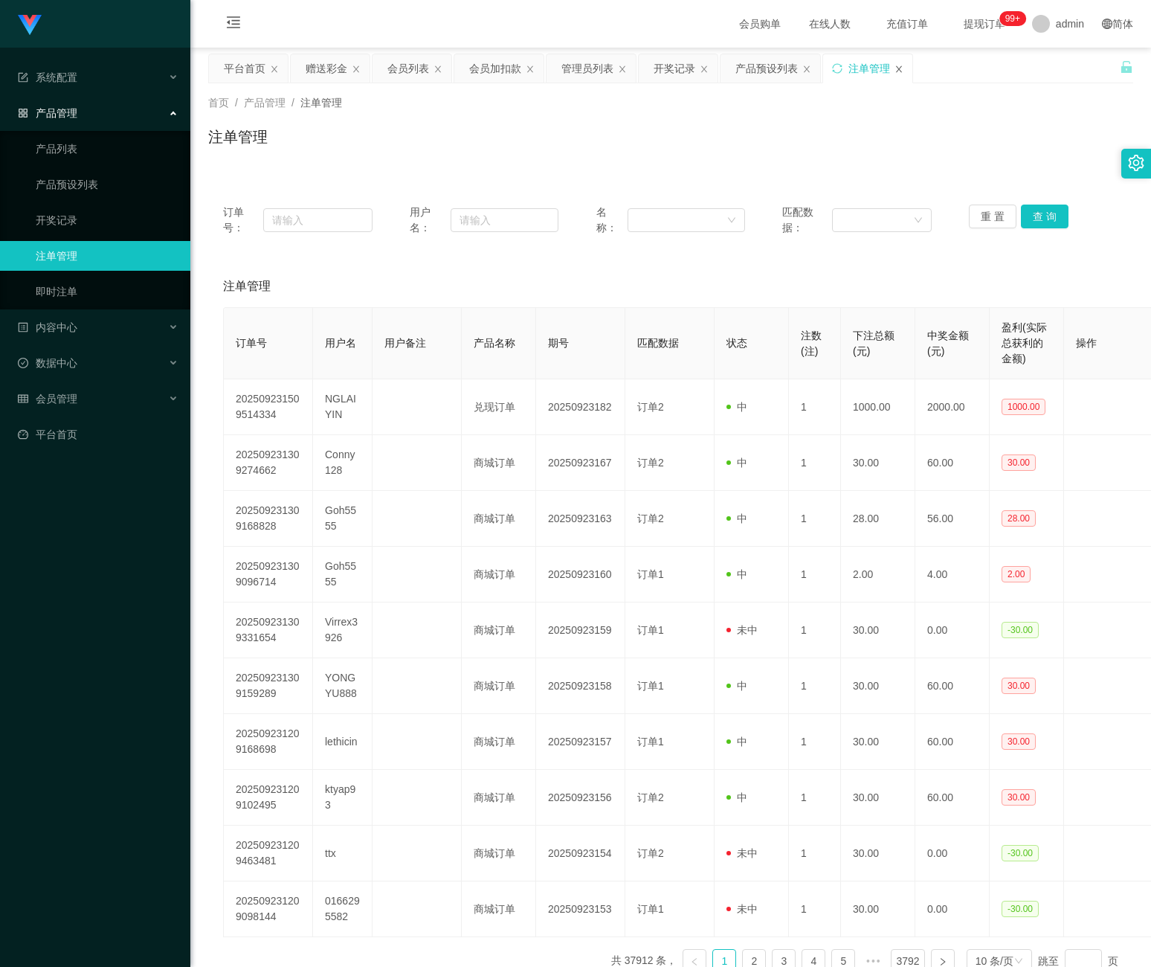
click at [904, 69] on icon "图标: close" at bounding box center [899, 69] width 9 height 9
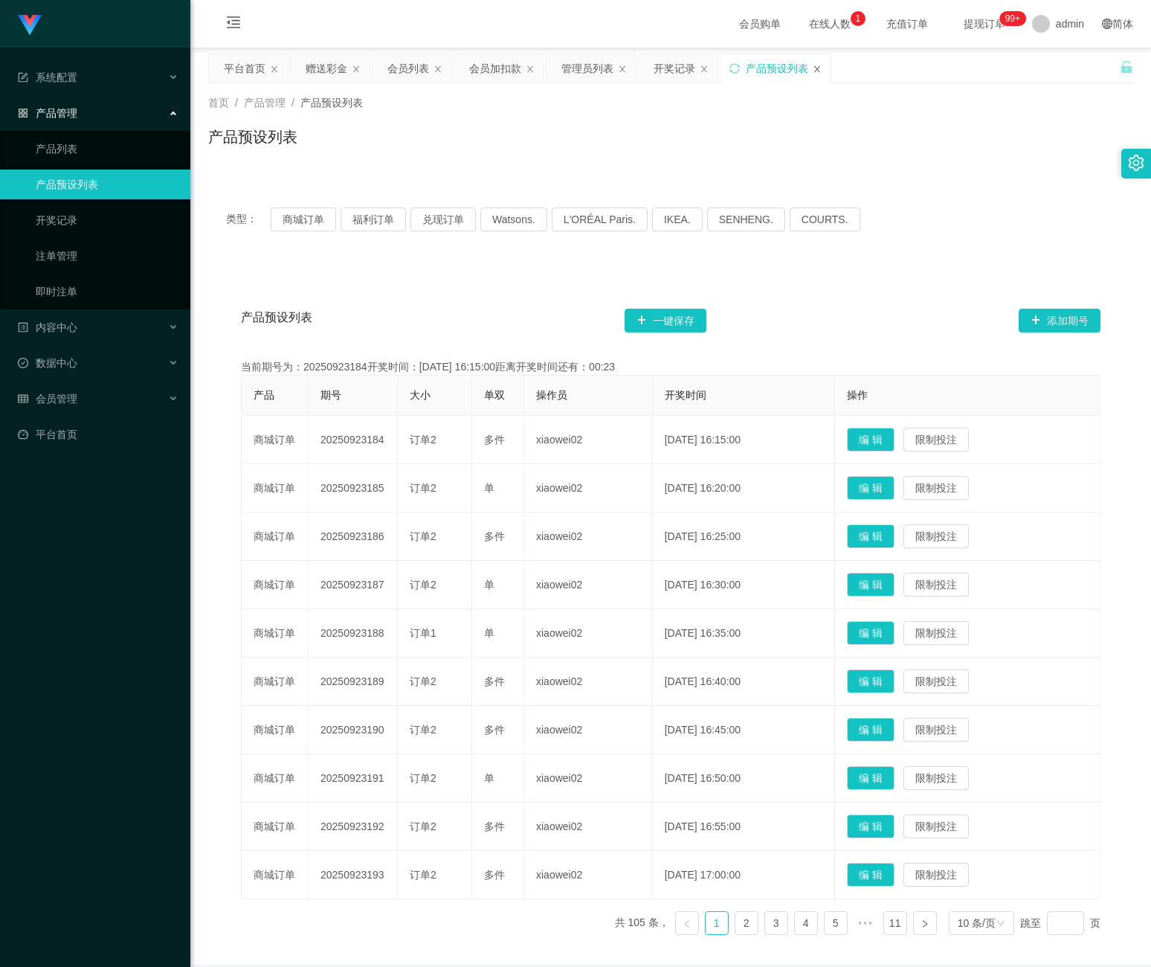
click at [821, 71] on icon "图标: close" at bounding box center [817, 69] width 9 height 9
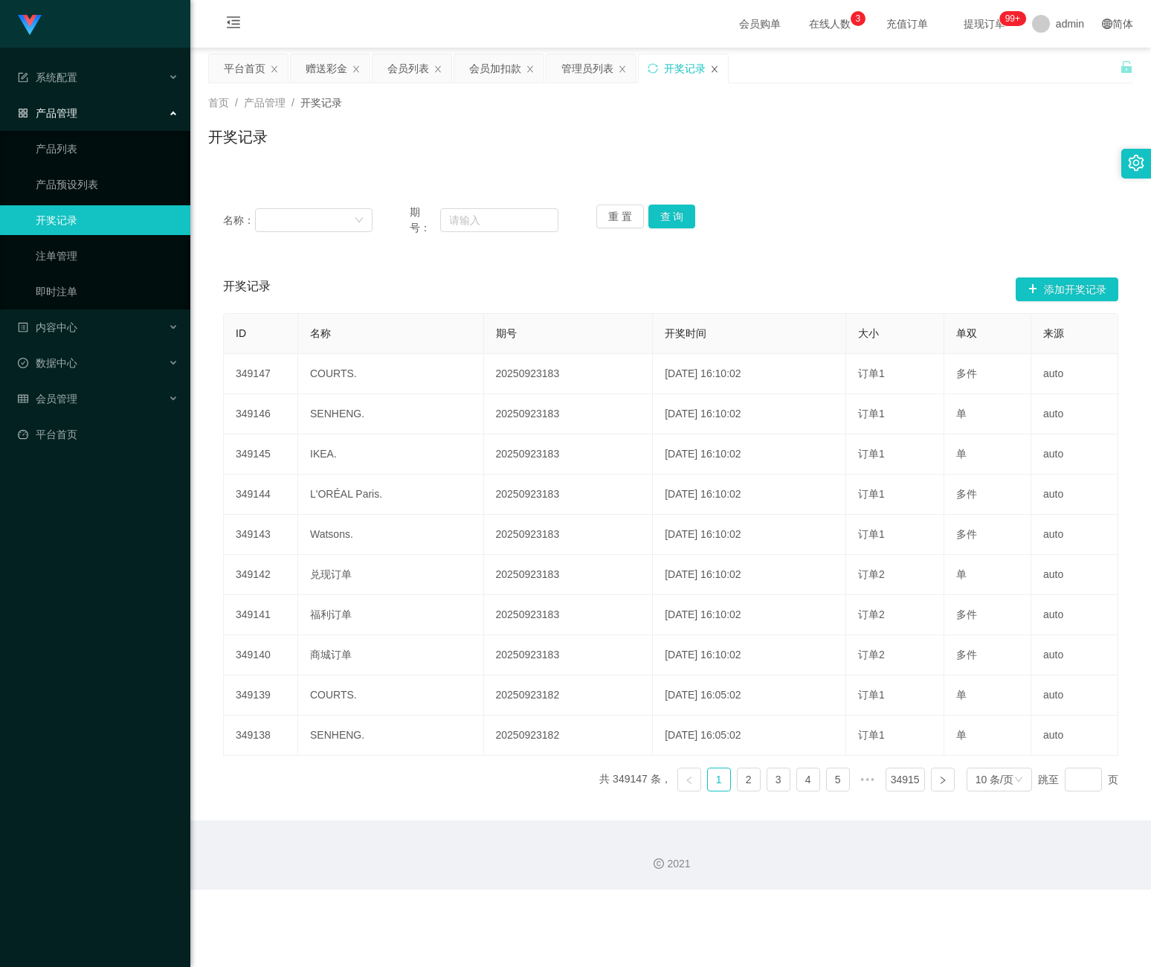
click at [718, 68] on icon "图标: close" at bounding box center [715, 68] width 6 height 7
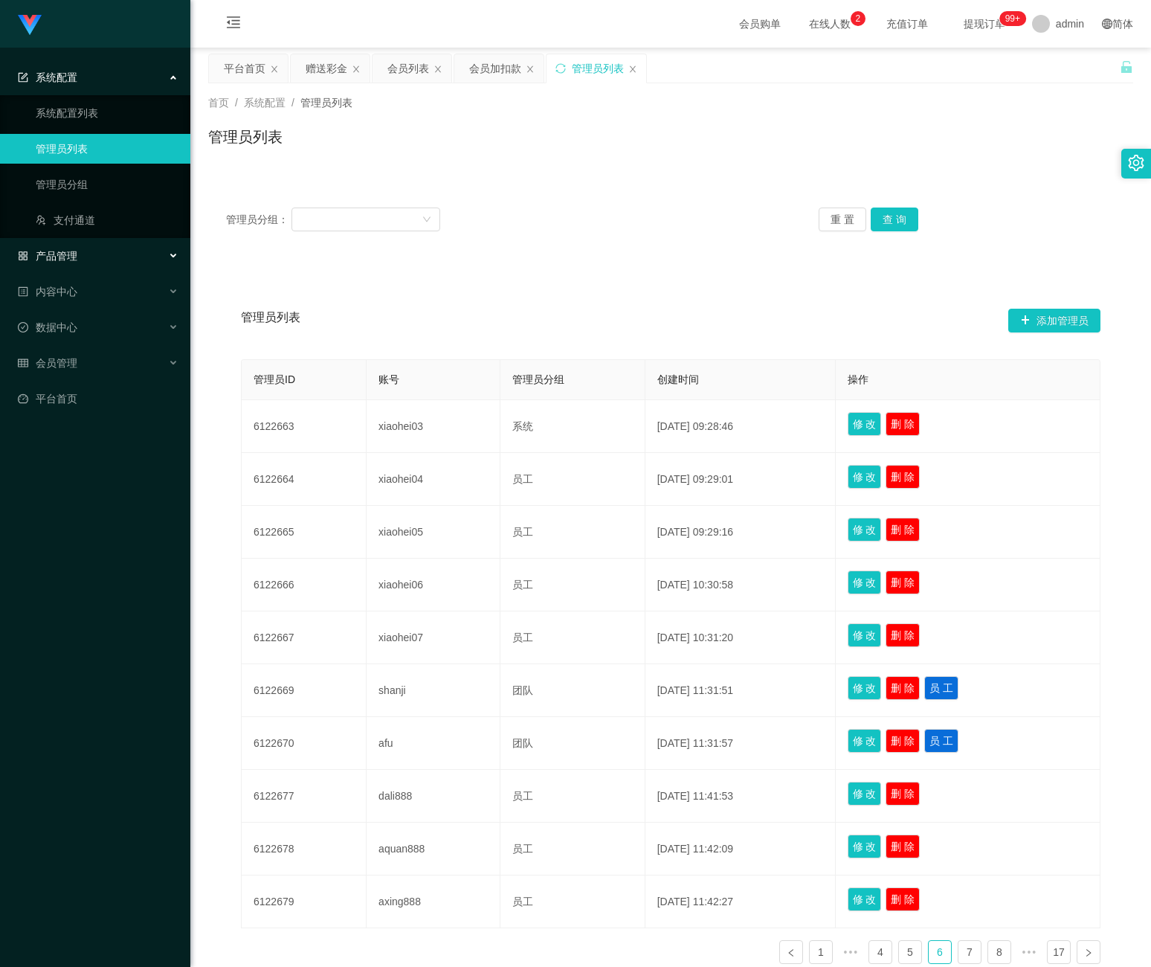
click at [119, 253] on div "产品管理" at bounding box center [95, 256] width 190 height 30
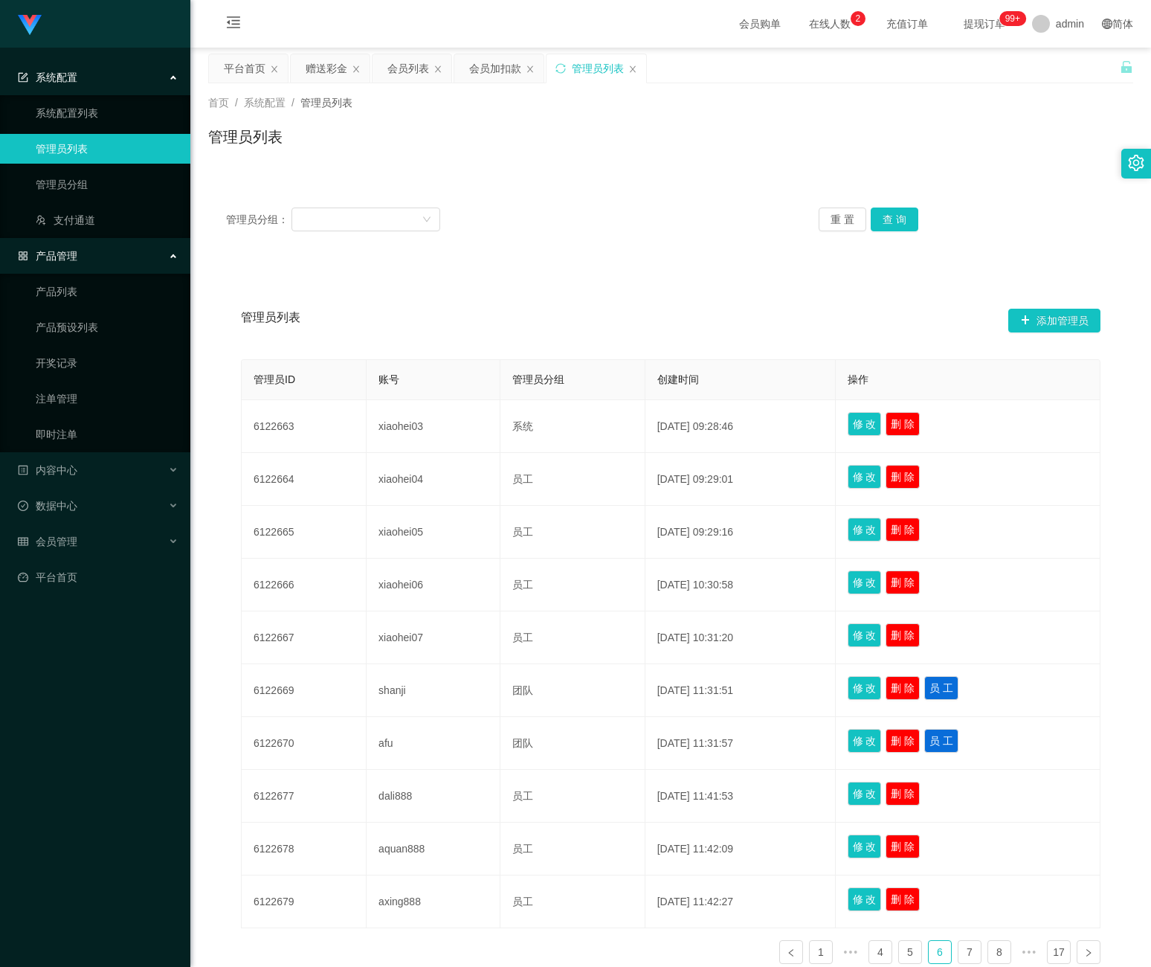
click at [119, 253] on div "产品管理" at bounding box center [95, 256] width 190 height 30
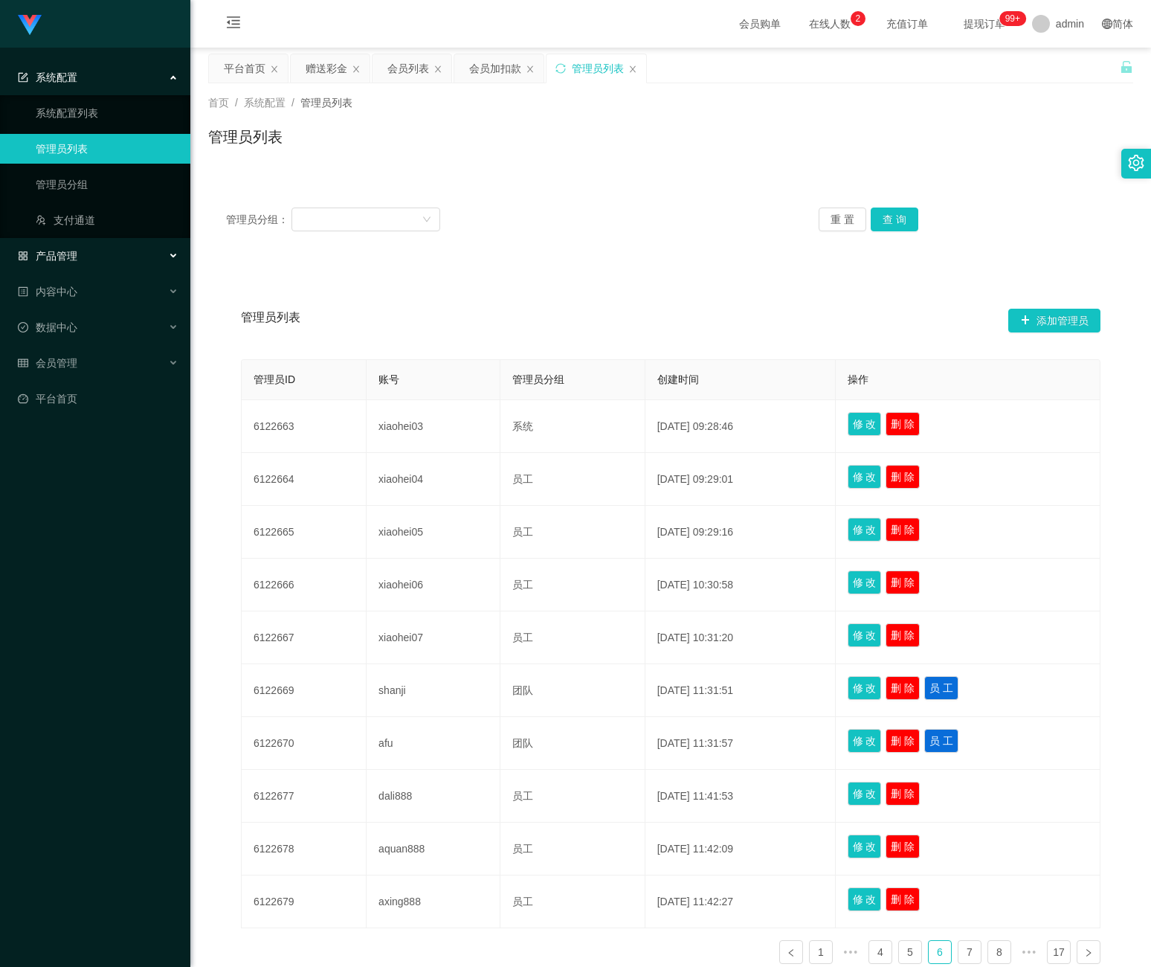
click at [119, 253] on div "产品管理" at bounding box center [95, 256] width 190 height 30
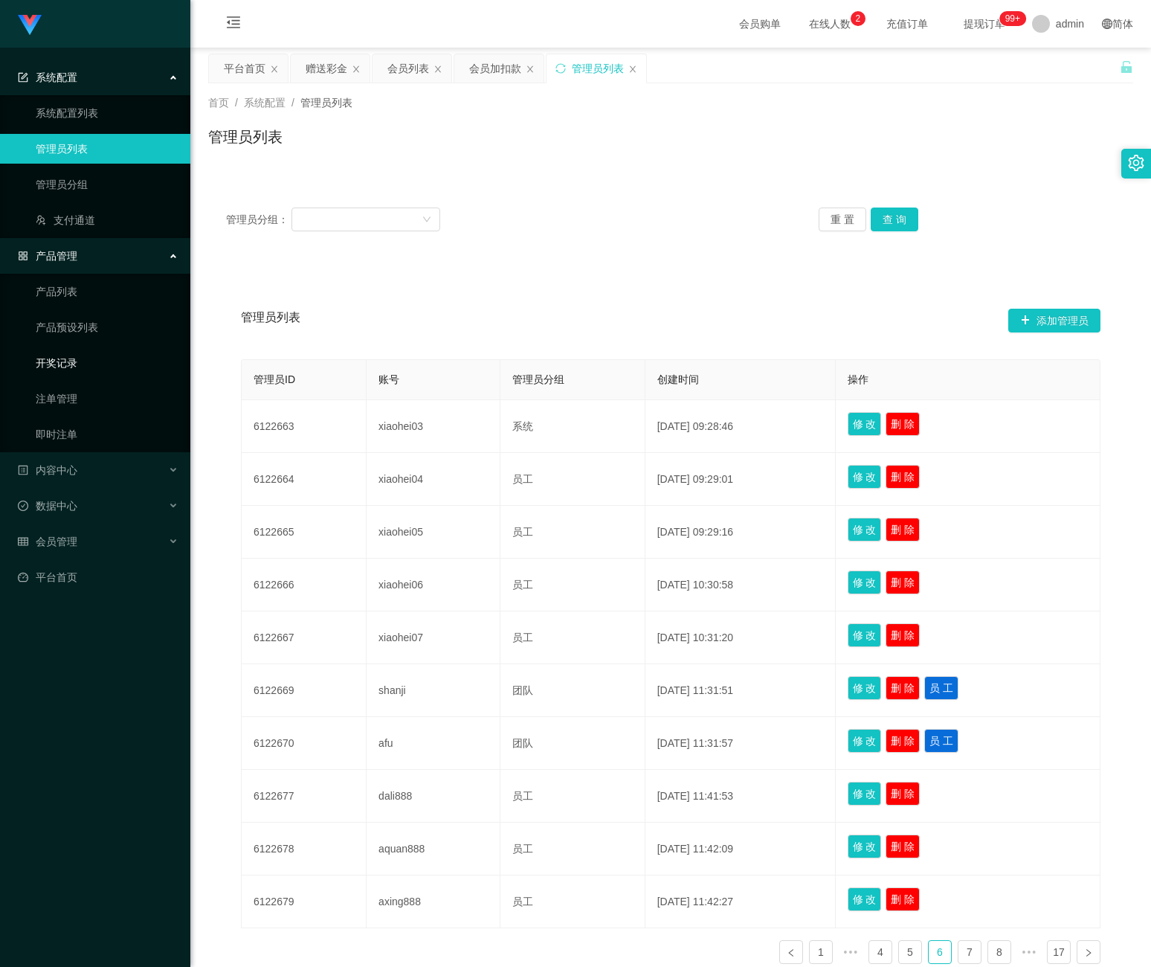
click at [88, 353] on link "开奖记录" at bounding box center [107, 363] width 143 height 30
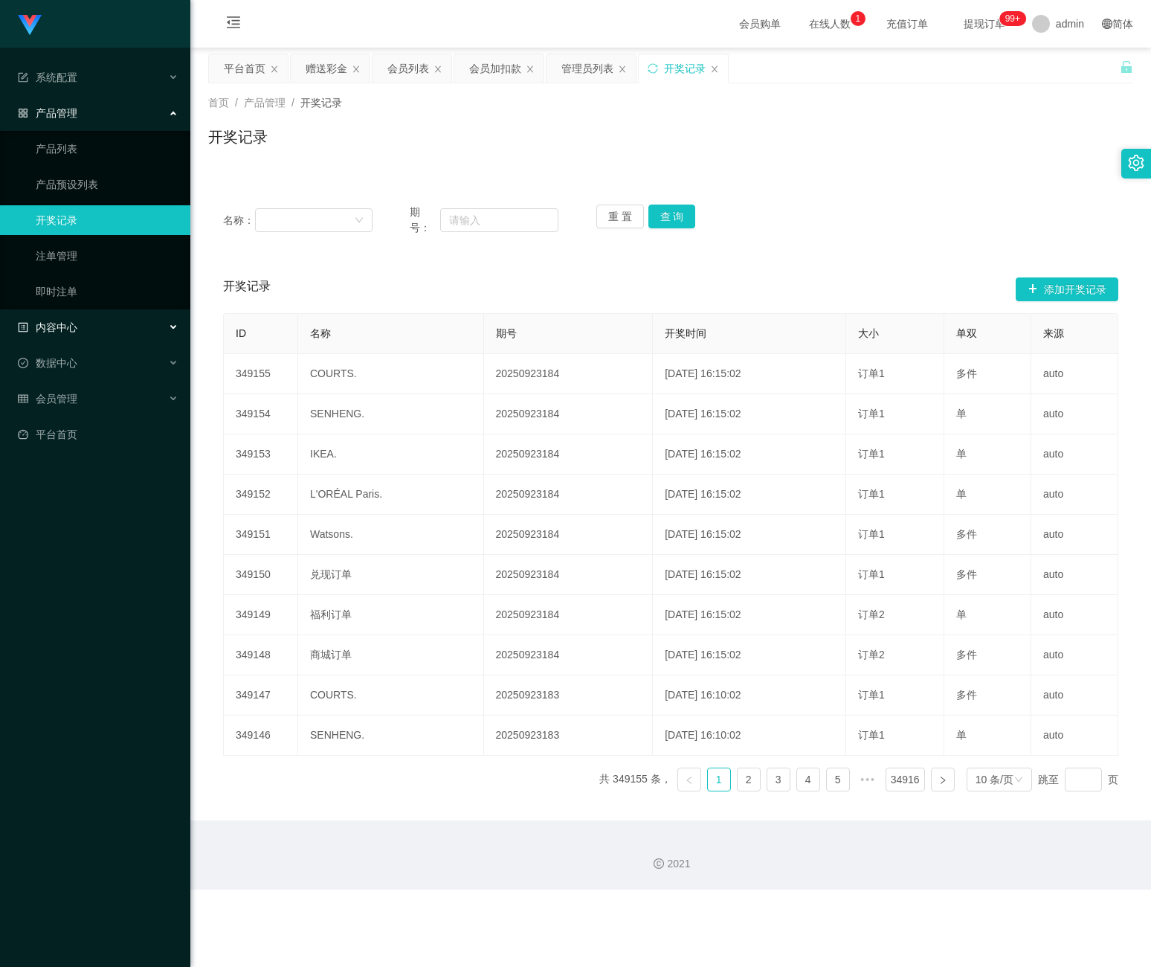
click at [87, 319] on div "内容中心" at bounding box center [95, 327] width 190 height 30
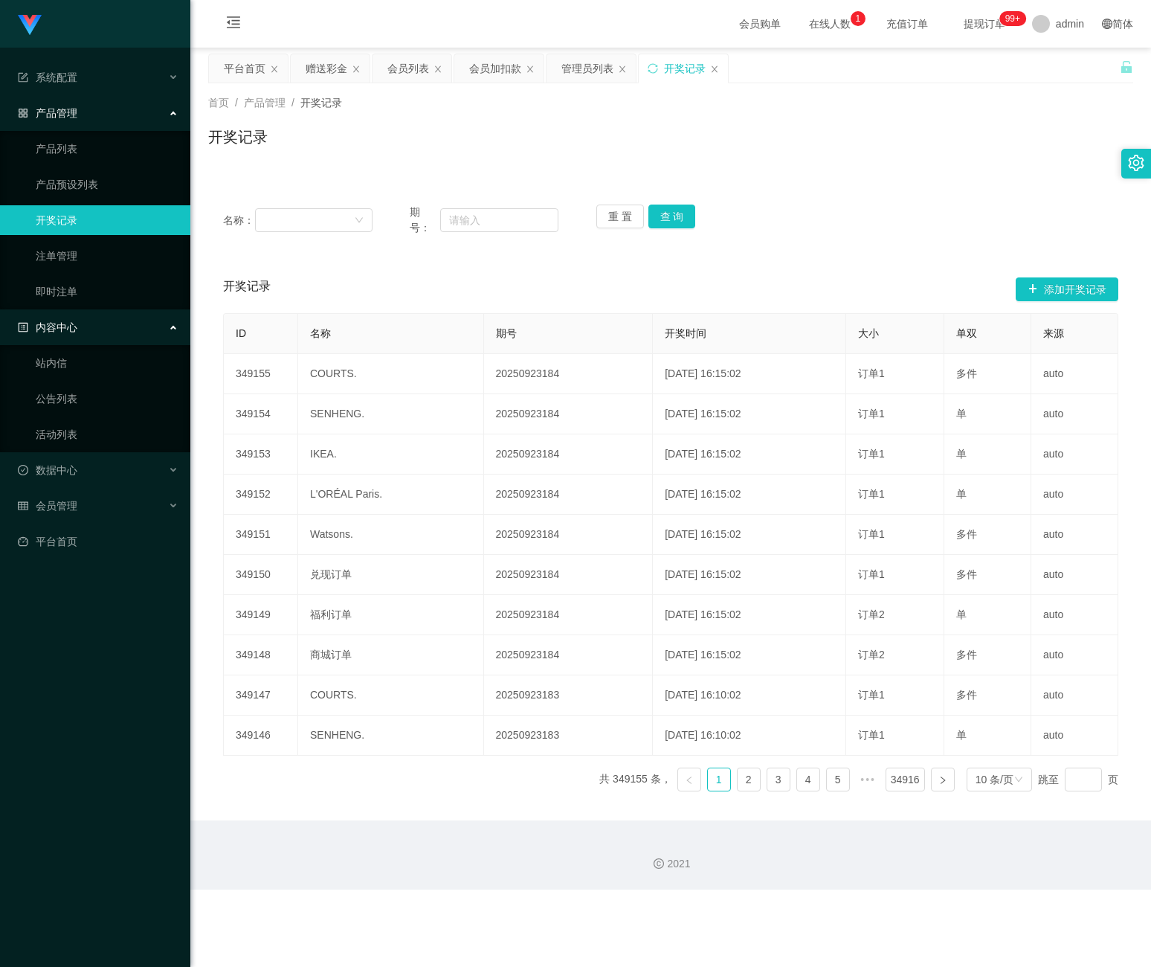
click at [87, 320] on div "内容中心" at bounding box center [95, 327] width 190 height 30
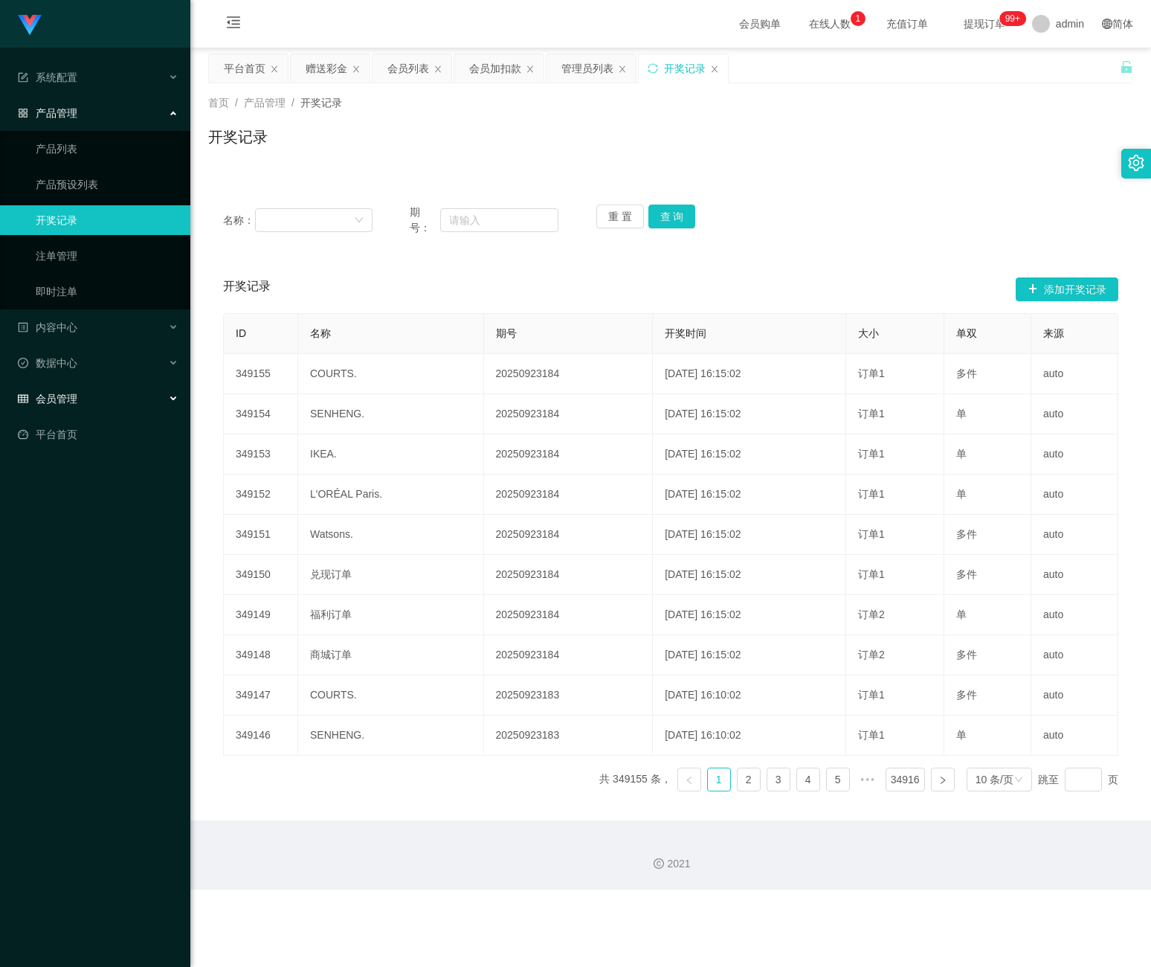
click at [94, 384] on div "会员管理" at bounding box center [95, 399] width 190 height 30
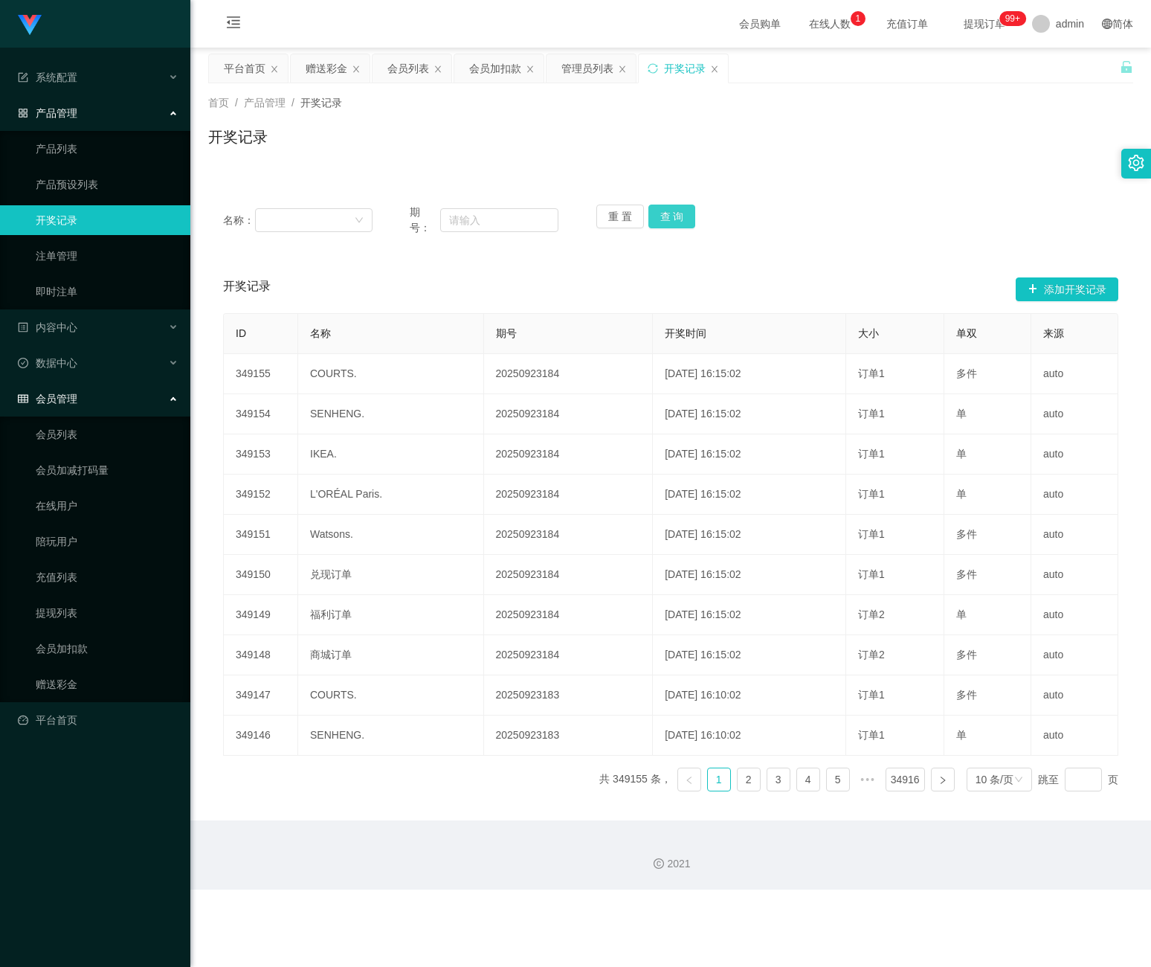
click at [657, 216] on button "查 询" at bounding box center [673, 217] width 48 height 24
click at [657, 216] on div "重 置 查 询" at bounding box center [670, 220] width 149 height 31
click at [657, 216] on button "查 询" at bounding box center [673, 217] width 48 height 24
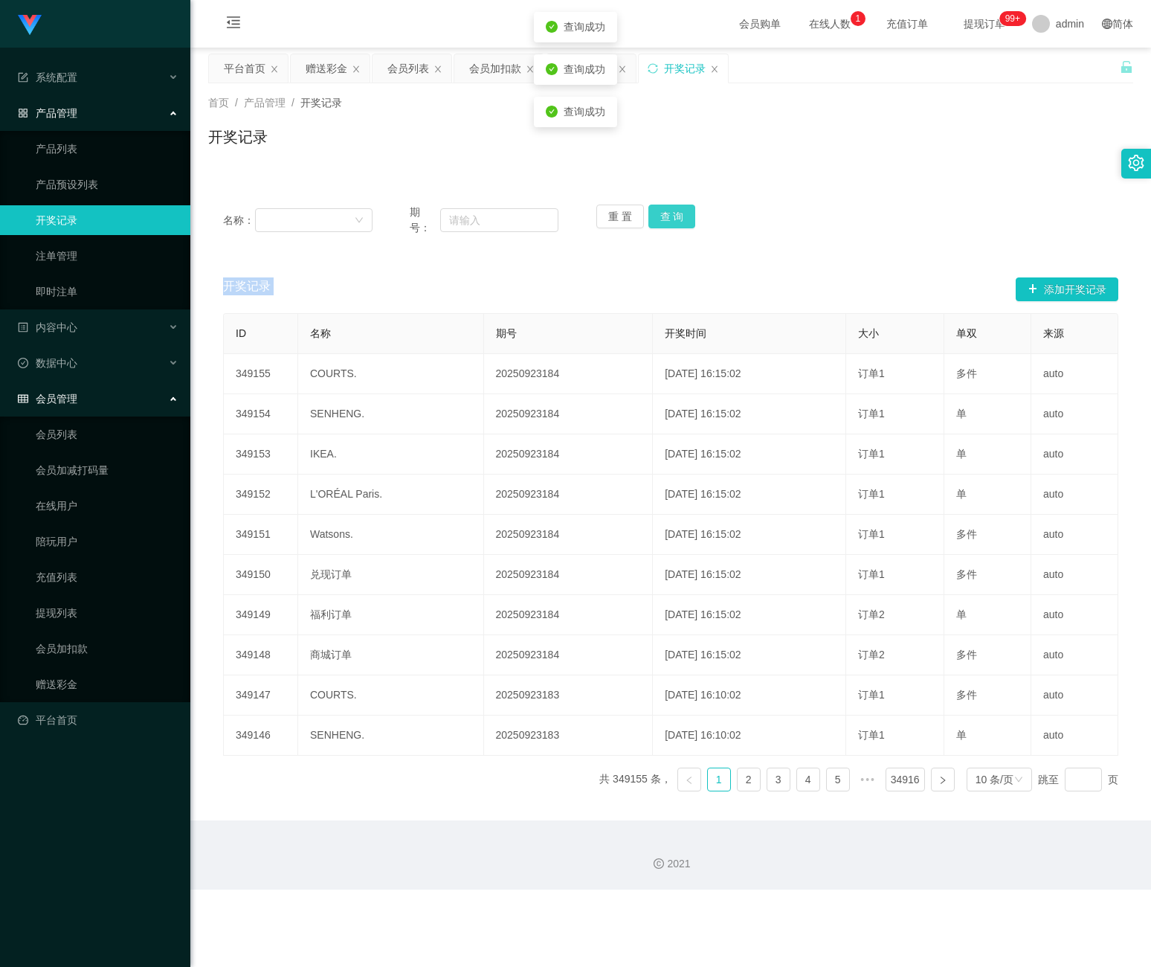
click at [657, 216] on div "重 置 查 询" at bounding box center [670, 220] width 149 height 31
click at [657, 216] on button "查 询" at bounding box center [681, 217] width 64 height 24
click at [657, 216] on div "重 置 查 询" at bounding box center [670, 220] width 149 height 31
click at [738, 781] on link "2" at bounding box center [749, 779] width 22 height 22
click at [708, 779] on link "1" at bounding box center [719, 779] width 22 height 22
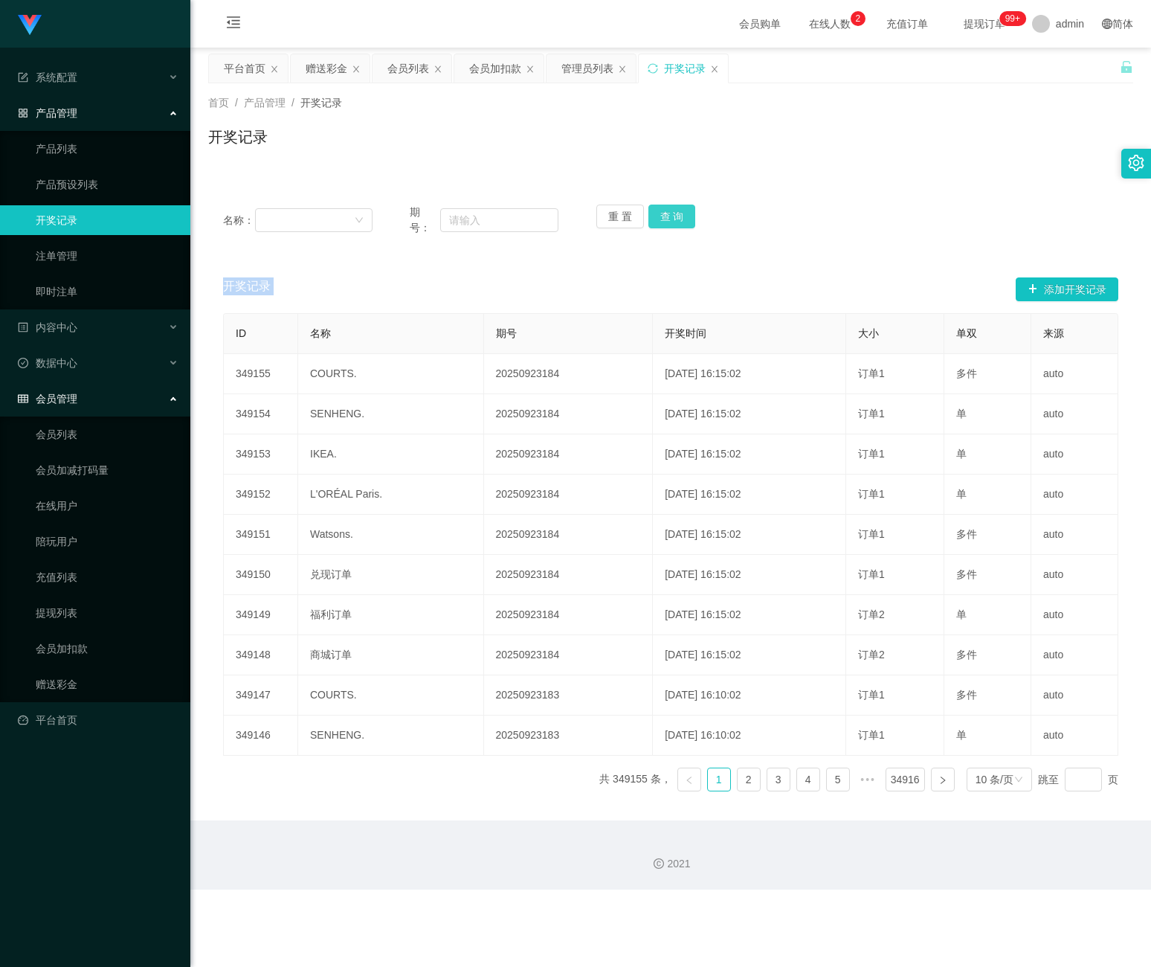
click at [659, 216] on button "查 询" at bounding box center [673, 217] width 48 height 24
click at [659, 216] on div "重 置 查 询" at bounding box center [670, 220] width 149 height 31
click at [659, 216] on button "查 询" at bounding box center [681, 217] width 64 height 24
click at [659, 216] on div "重 置 查 询" at bounding box center [670, 220] width 149 height 31
click at [659, 216] on button "查 询" at bounding box center [673, 217] width 48 height 24
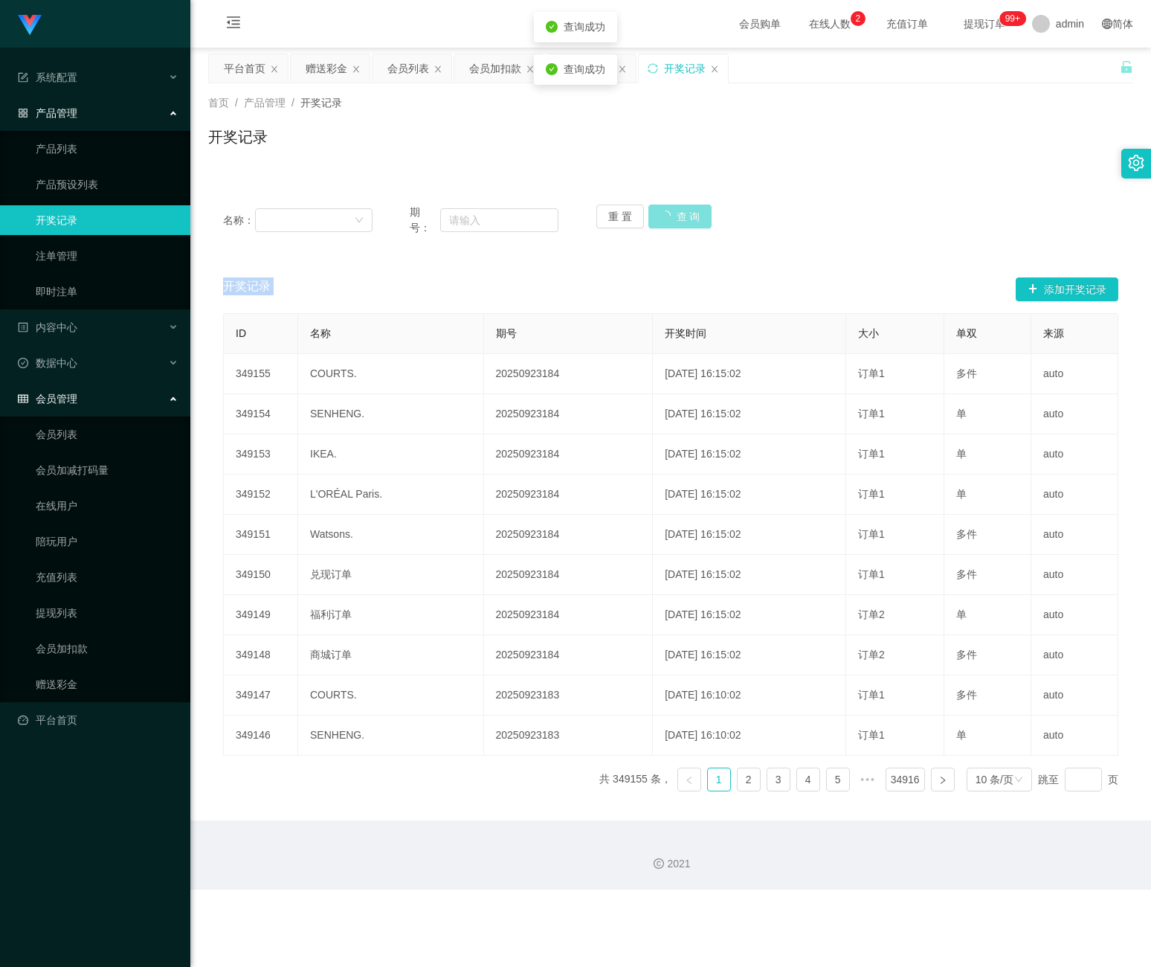
click at [659, 216] on div "重 置 查 询" at bounding box center [670, 220] width 149 height 31
click at [659, 216] on button "查 询" at bounding box center [681, 217] width 64 height 24
click at [659, 216] on div "重 置 查 询" at bounding box center [670, 220] width 149 height 31
click at [659, 216] on button "查 询" at bounding box center [673, 217] width 48 height 24
click at [659, 216] on div "重 置 查 询" at bounding box center [670, 220] width 149 height 31
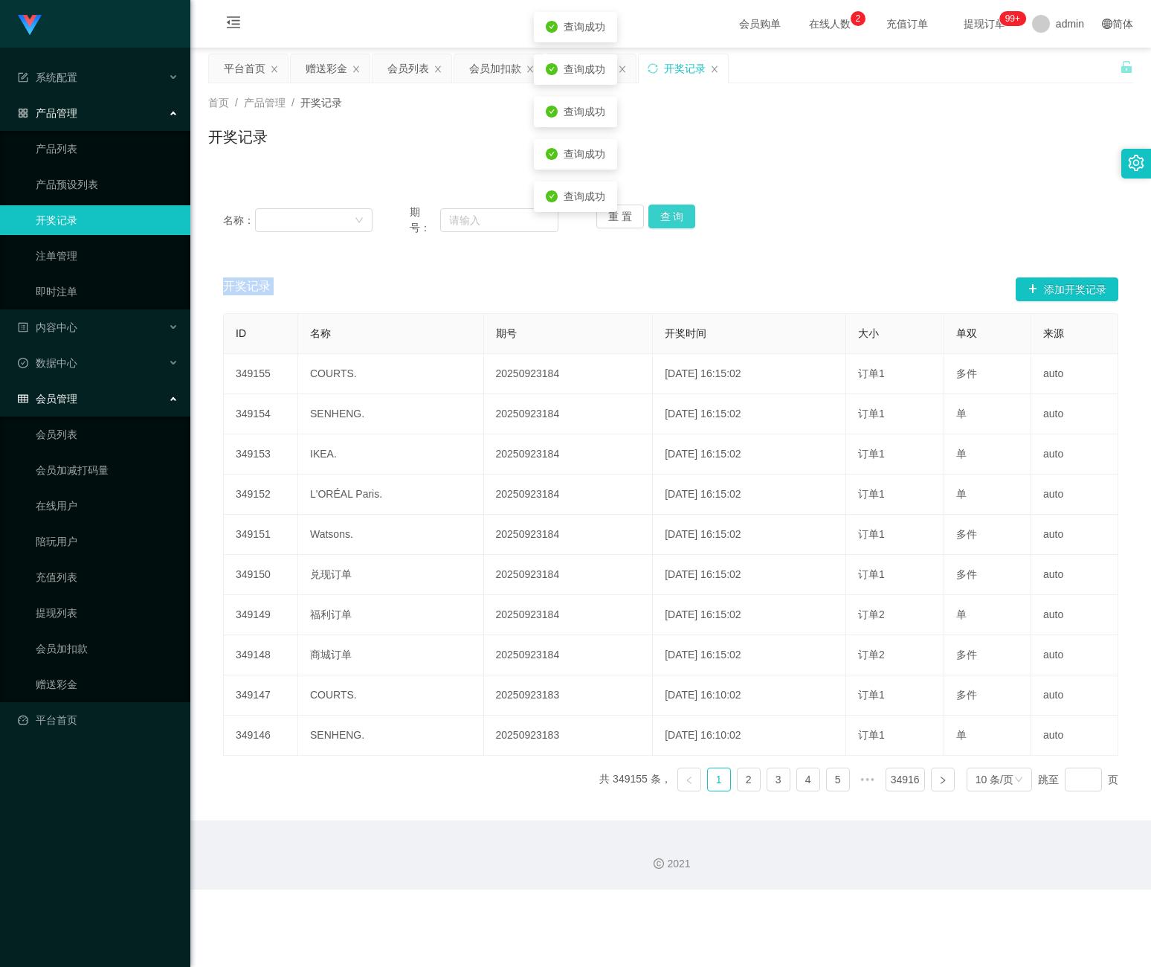
click at [659, 216] on button "查 询" at bounding box center [673, 217] width 48 height 24
click at [659, 216] on div "重 置 查 询" at bounding box center [670, 220] width 149 height 31
click at [659, 216] on button "查 询" at bounding box center [673, 217] width 48 height 24
click at [659, 216] on div "重 置 查 询" at bounding box center [670, 220] width 149 height 31
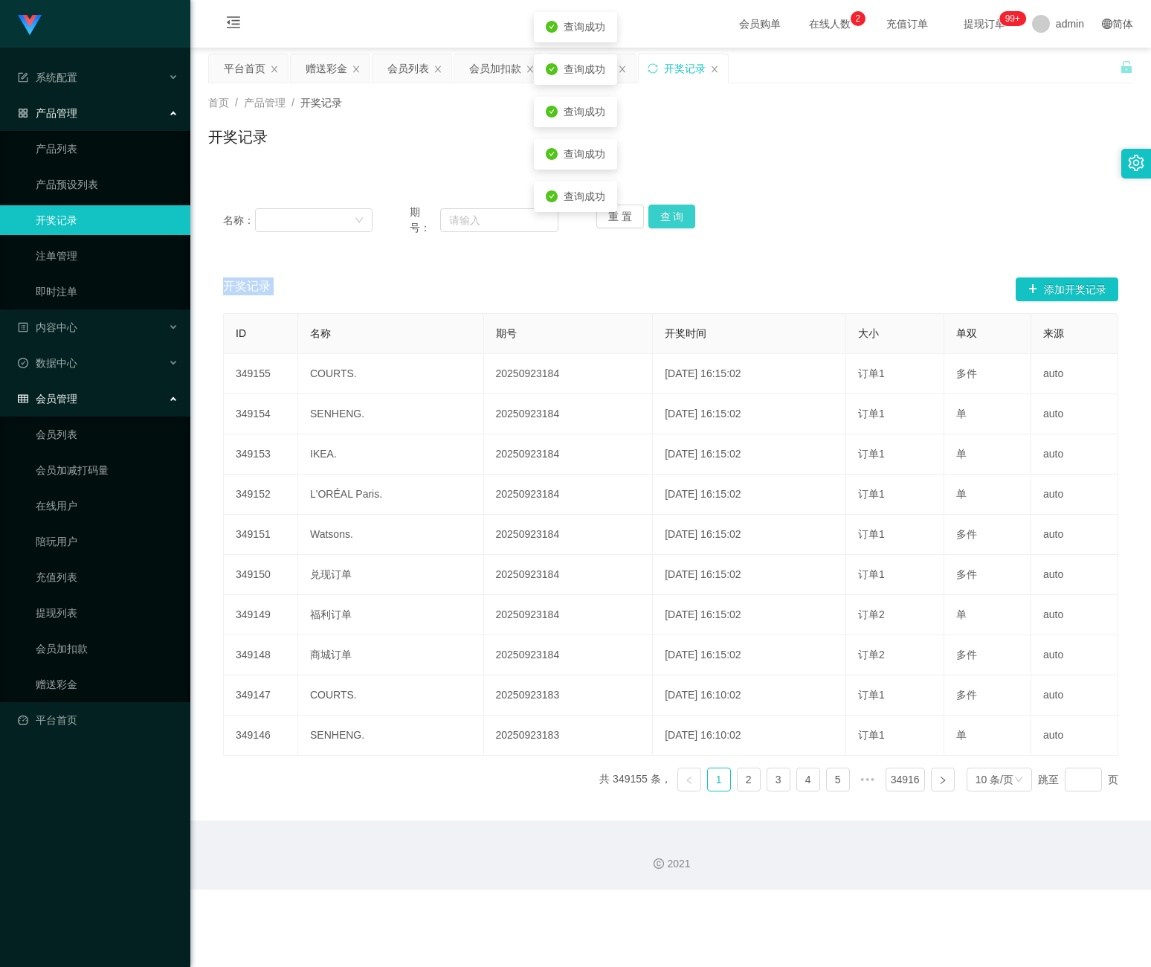
click at [659, 216] on button "查 询" at bounding box center [673, 217] width 48 height 24
click at [659, 216] on div "重 置 查 询" at bounding box center [670, 220] width 149 height 31
click at [659, 216] on button "查 询" at bounding box center [673, 217] width 48 height 24
click at [717, 70] on icon "图标: close" at bounding box center [715, 68] width 6 height 7
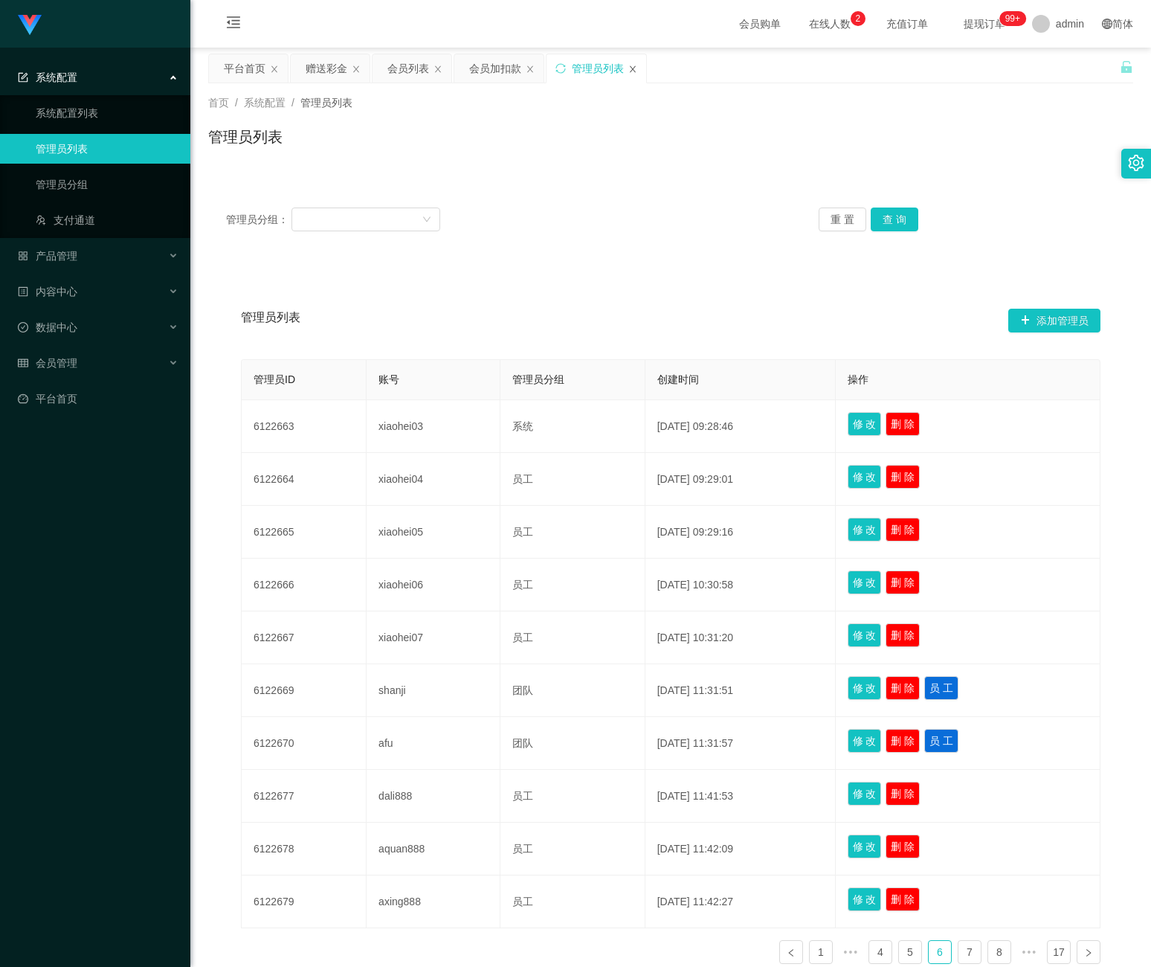
click at [632, 69] on icon "图标: close" at bounding box center [632, 69] width 9 height 9
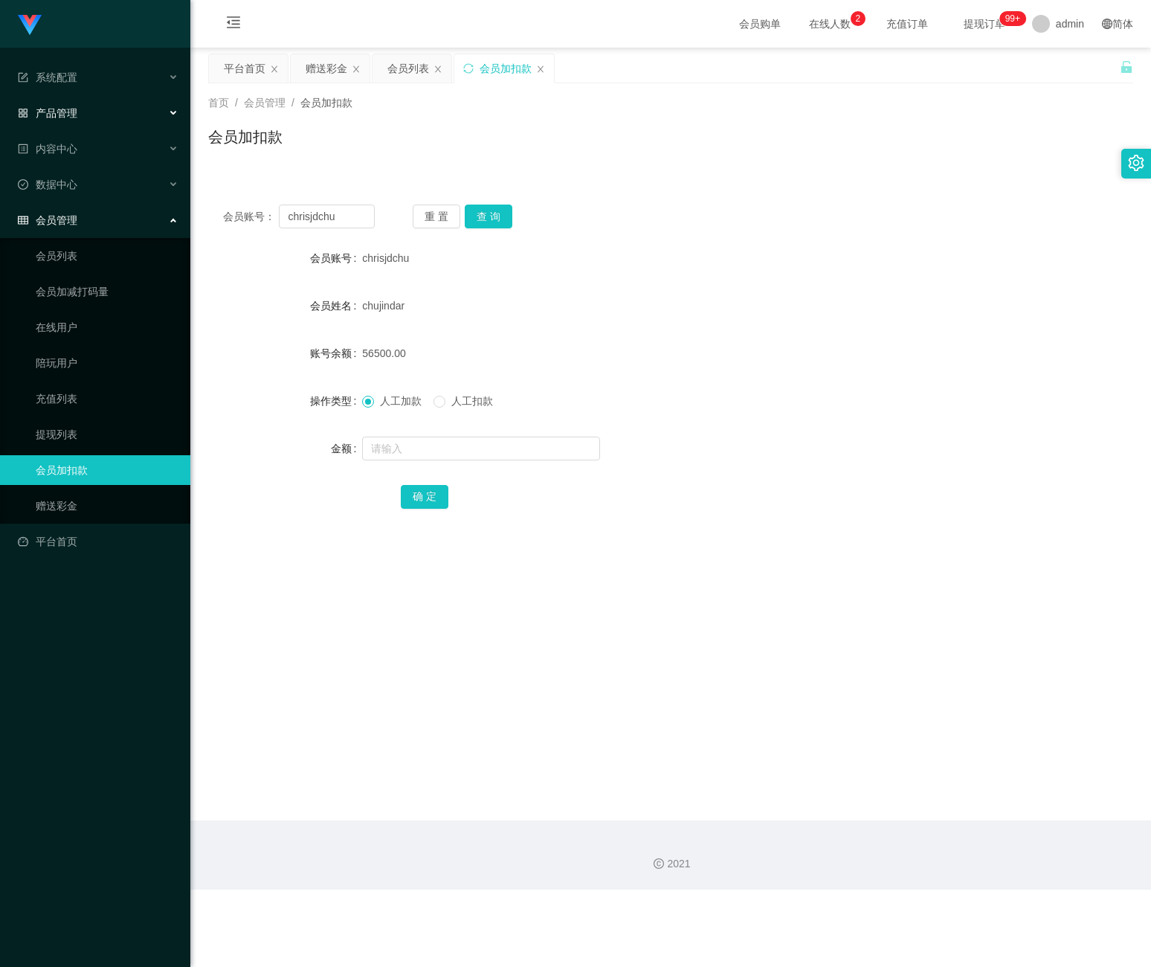
click at [117, 112] on div "产品管理" at bounding box center [95, 113] width 190 height 30
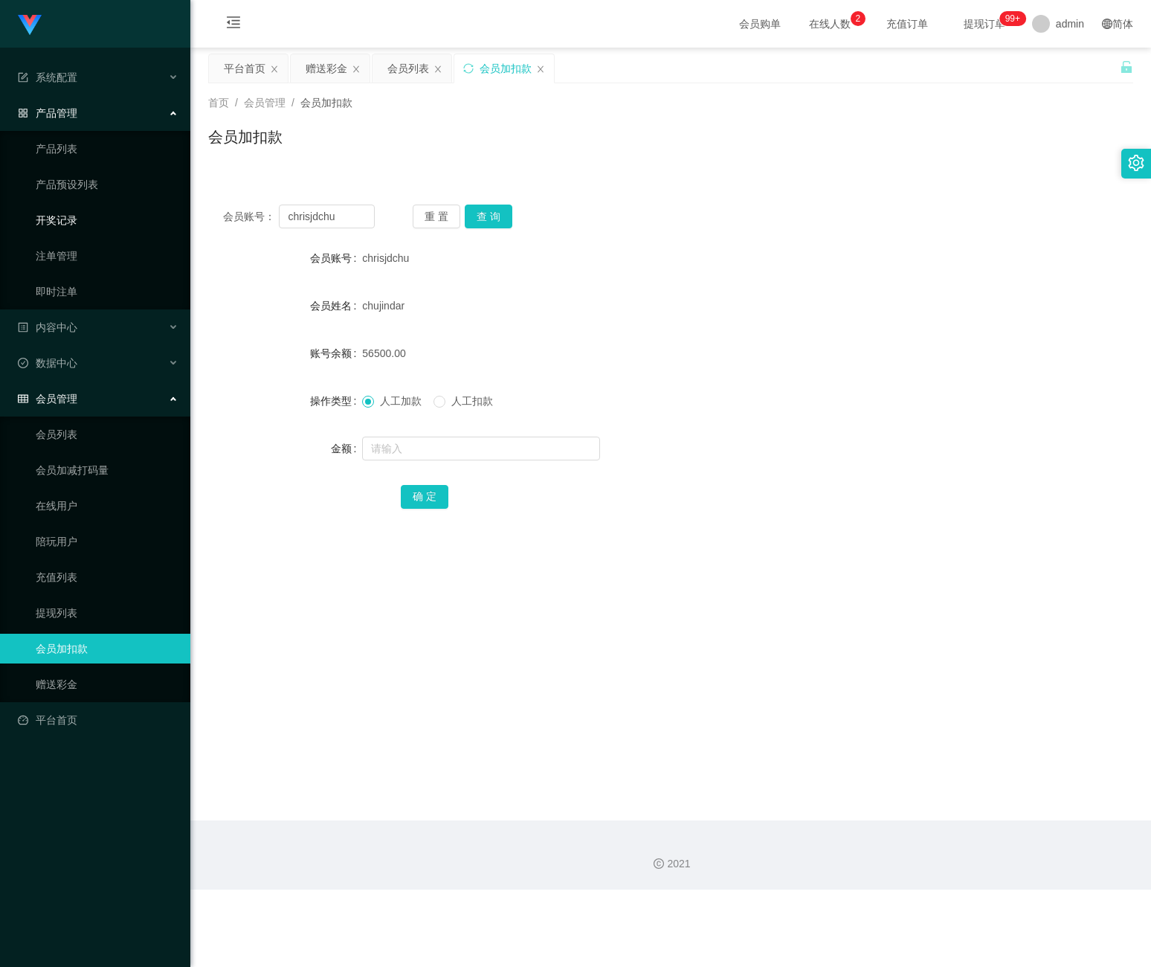
click at [65, 221] on link "开奖记录" at bounding box center [107, 220] width 143 height 30
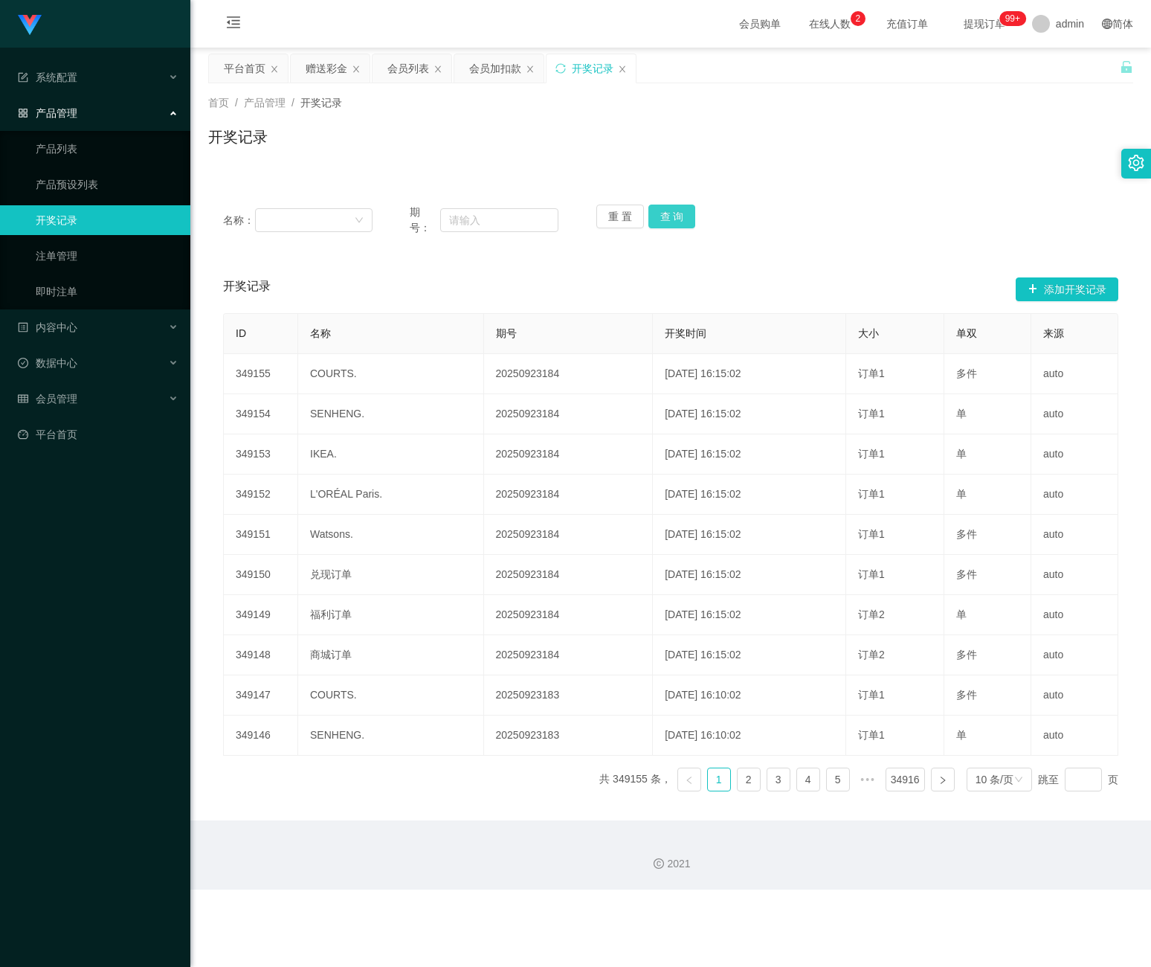
click at [661, 216] on button "查 询" at bounding box center [673, 217] width 48 height 24
click at [1020, 291] on button "添加开奖记录" at bounding box center [1067, 289] width 103 height 24
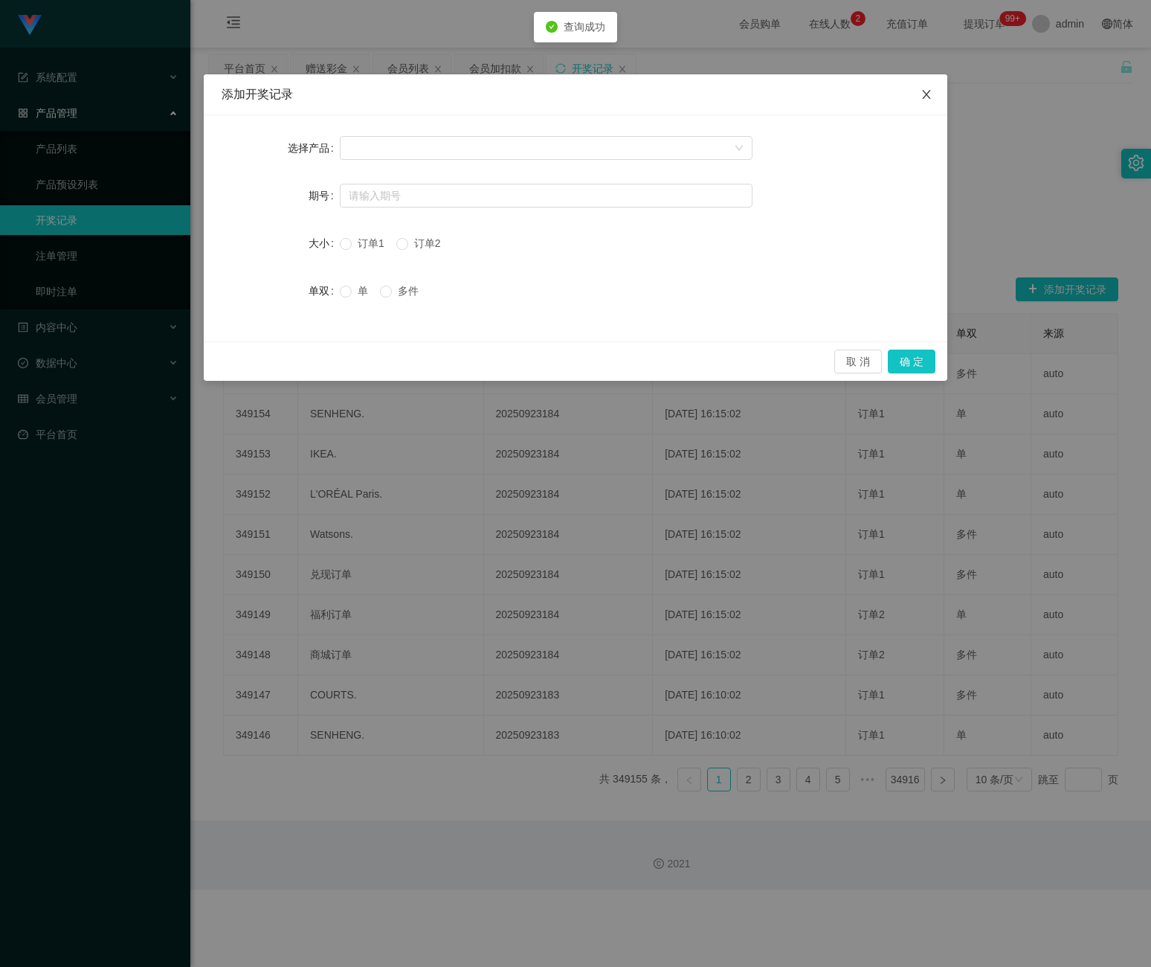
click at [919, 87] on span "Close" at bounding box center [927, 95] width 42 height 42
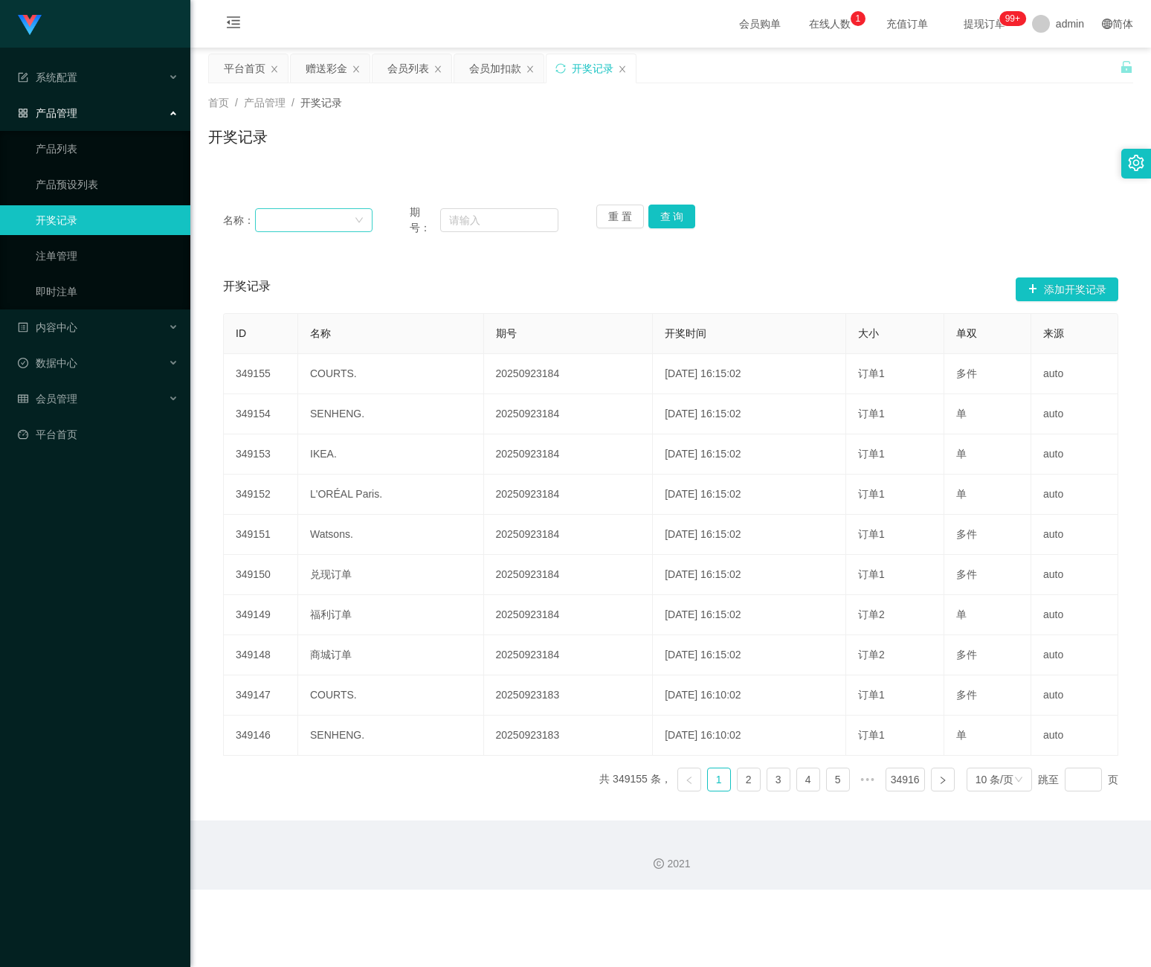
click at [349, 219] on div at bounding box center [309, 220] width 90 height 22
click at [527, 215] on input "text" at bounding box center [499, 220] width 118 height 24
click at [658, 225] on button "查 询" at bounding box center [673, 217] width 48 height 24
click at [81, 181] on link "产品预设列表" at bounding box center [107, 185] width 143 height 30
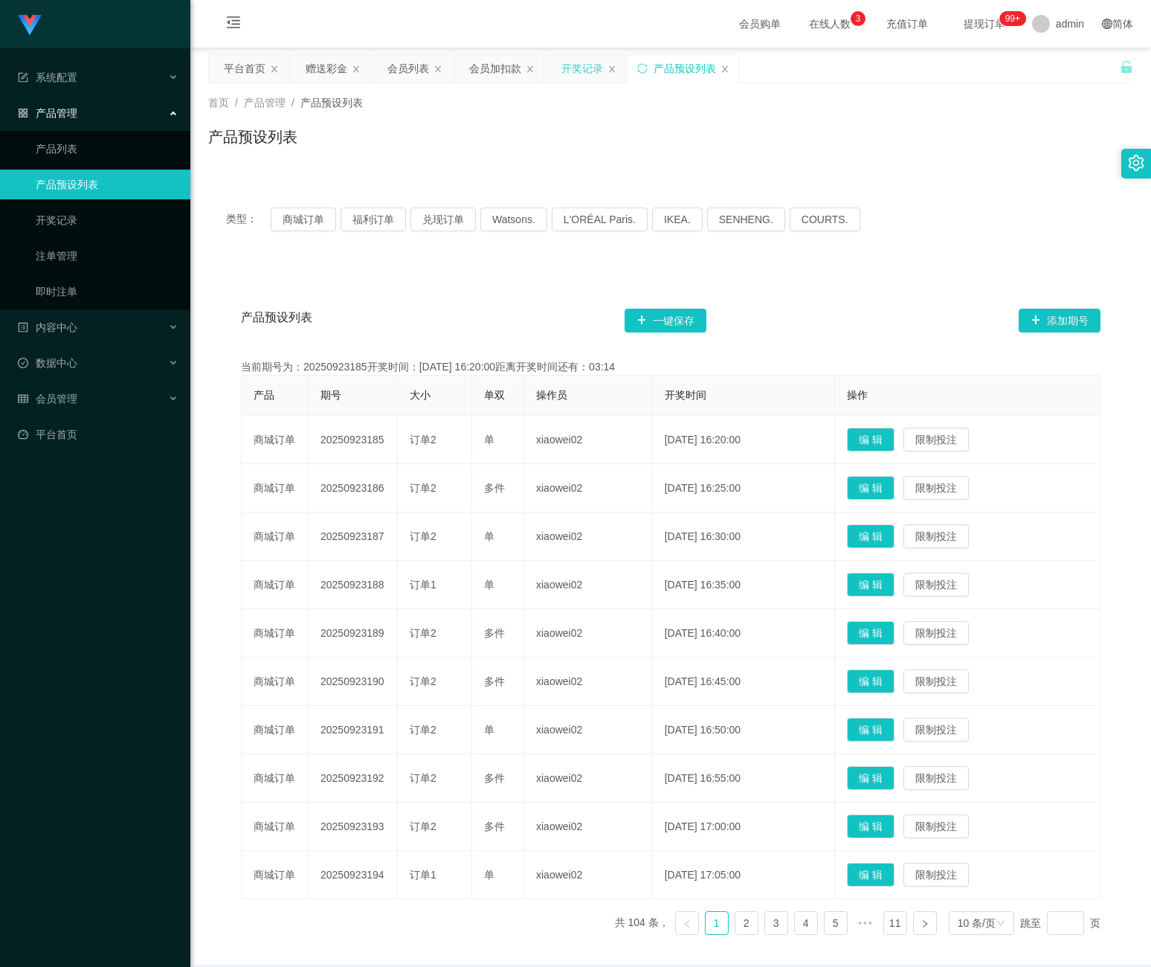
click at [590, 69] on div "开奖记录" at bounding box center [583, 68] width 42 height 28
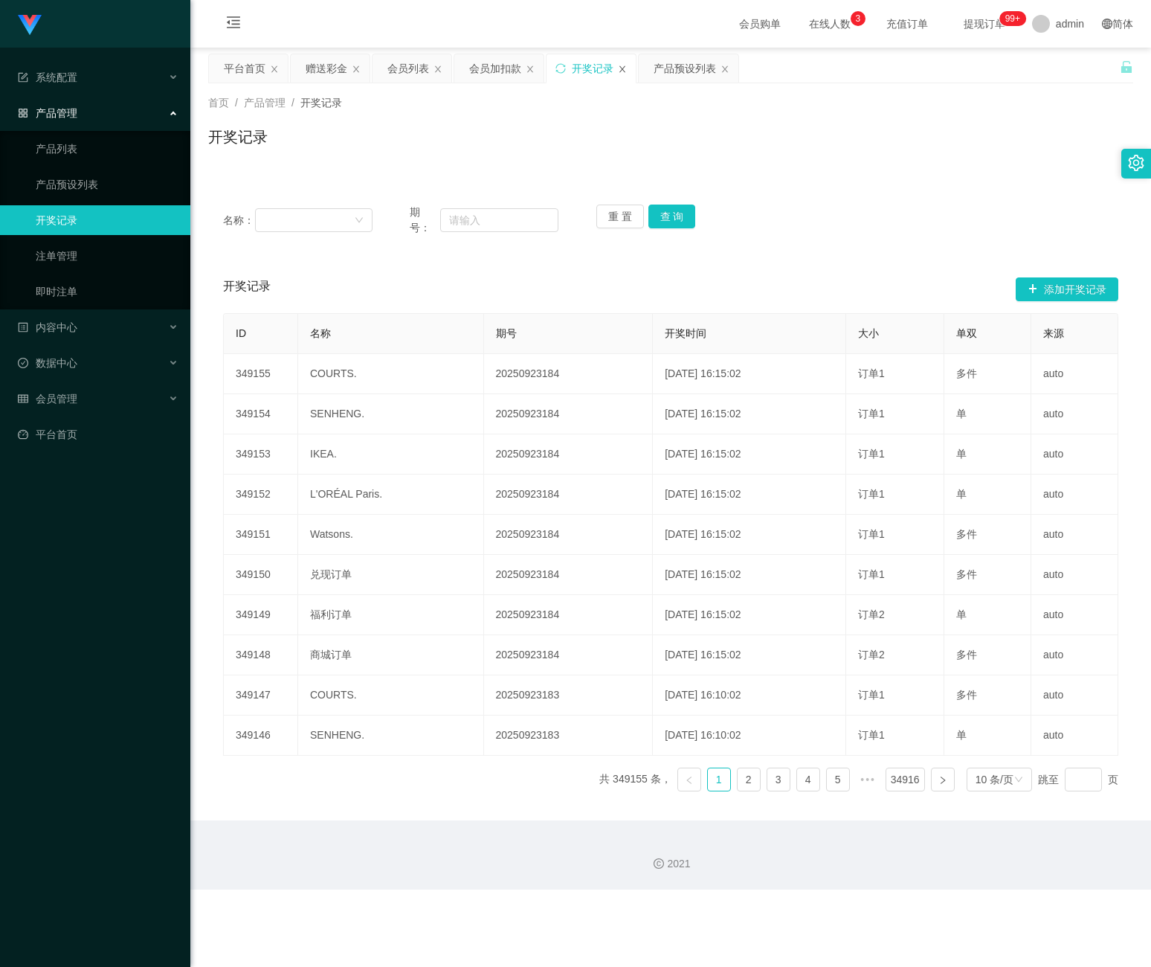
click at [623, 67] on icon "图标: close" at bounding box center [622, 69] width 9 height 9
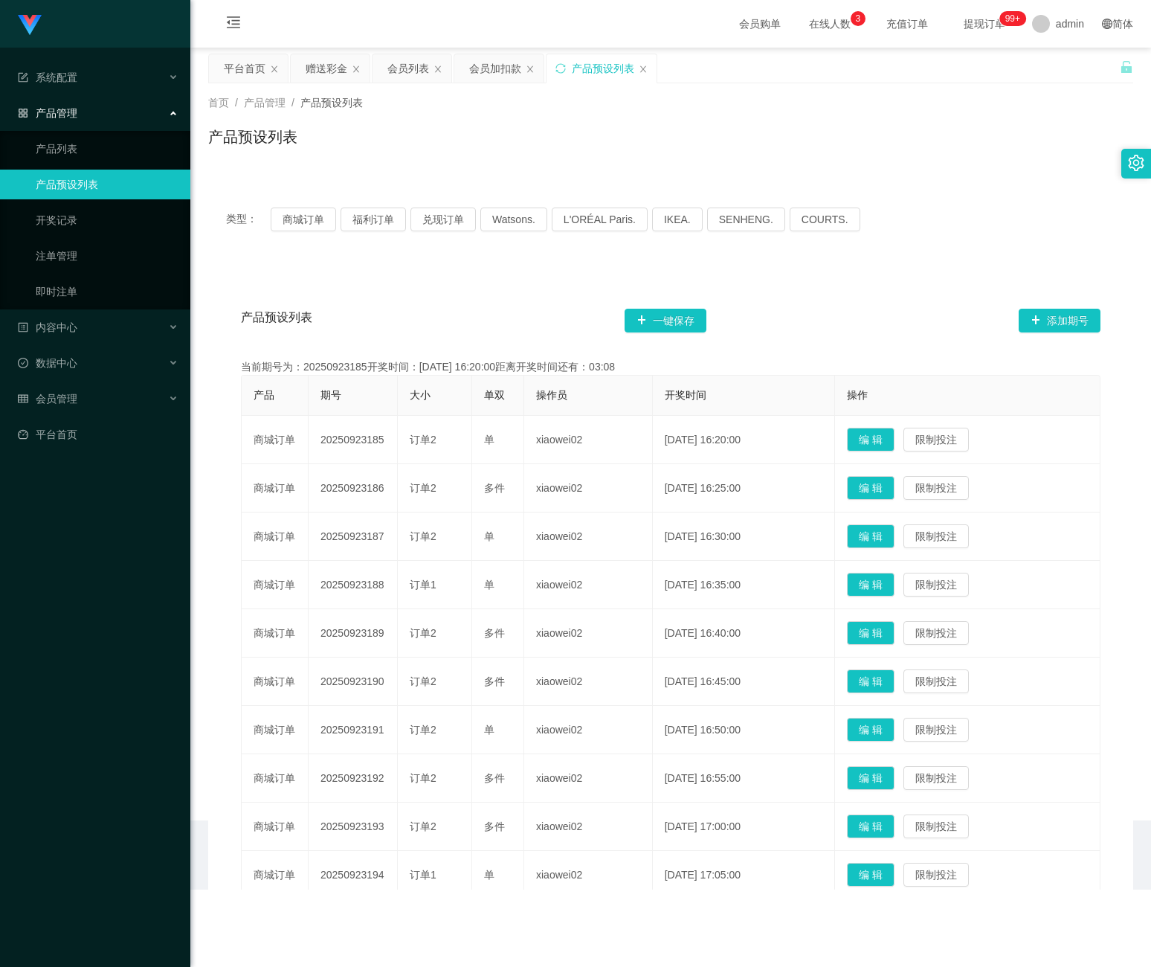
click at [591, 74] on div "产品预设列表" at bounding box center [603, 68] width 62 height 28
click at [110, 74] on div "系统配置" at bounding box center [95, 77] width 190 height 30
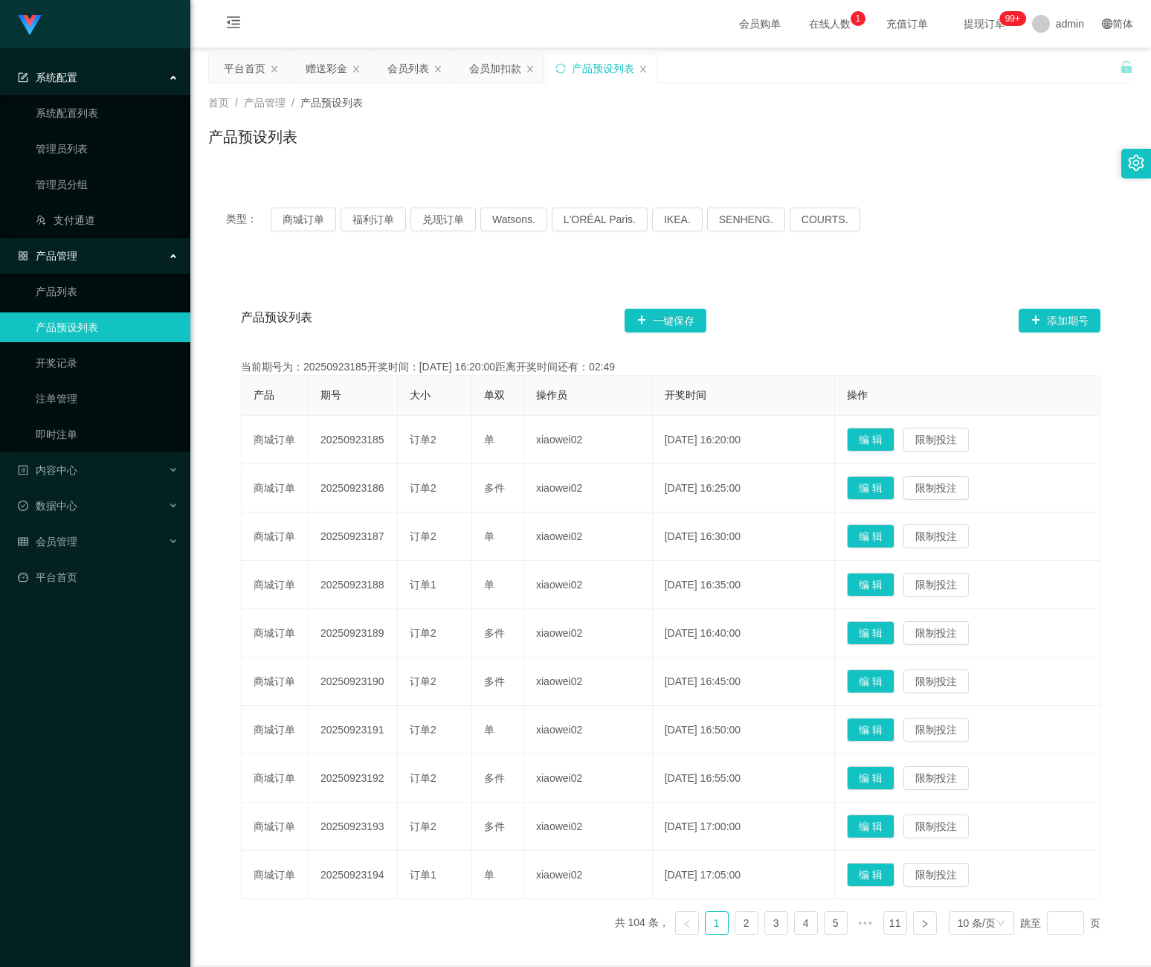
click at [110, 74] on div "系统配置" at bounding box center [95, 77] width 190 height 30
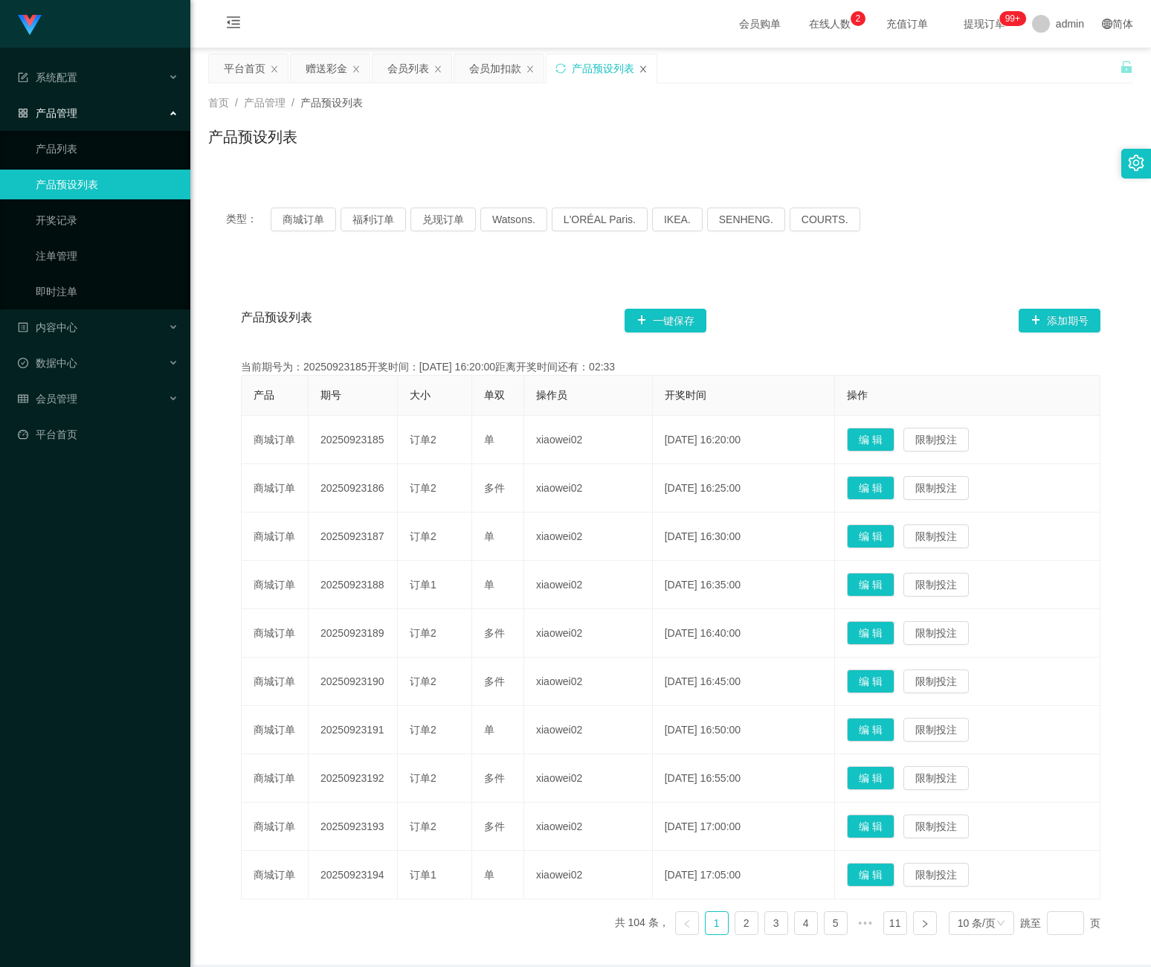
click at [648, 69] on icon "图标: close" at bounding box center [643, 69] width 9 height 9
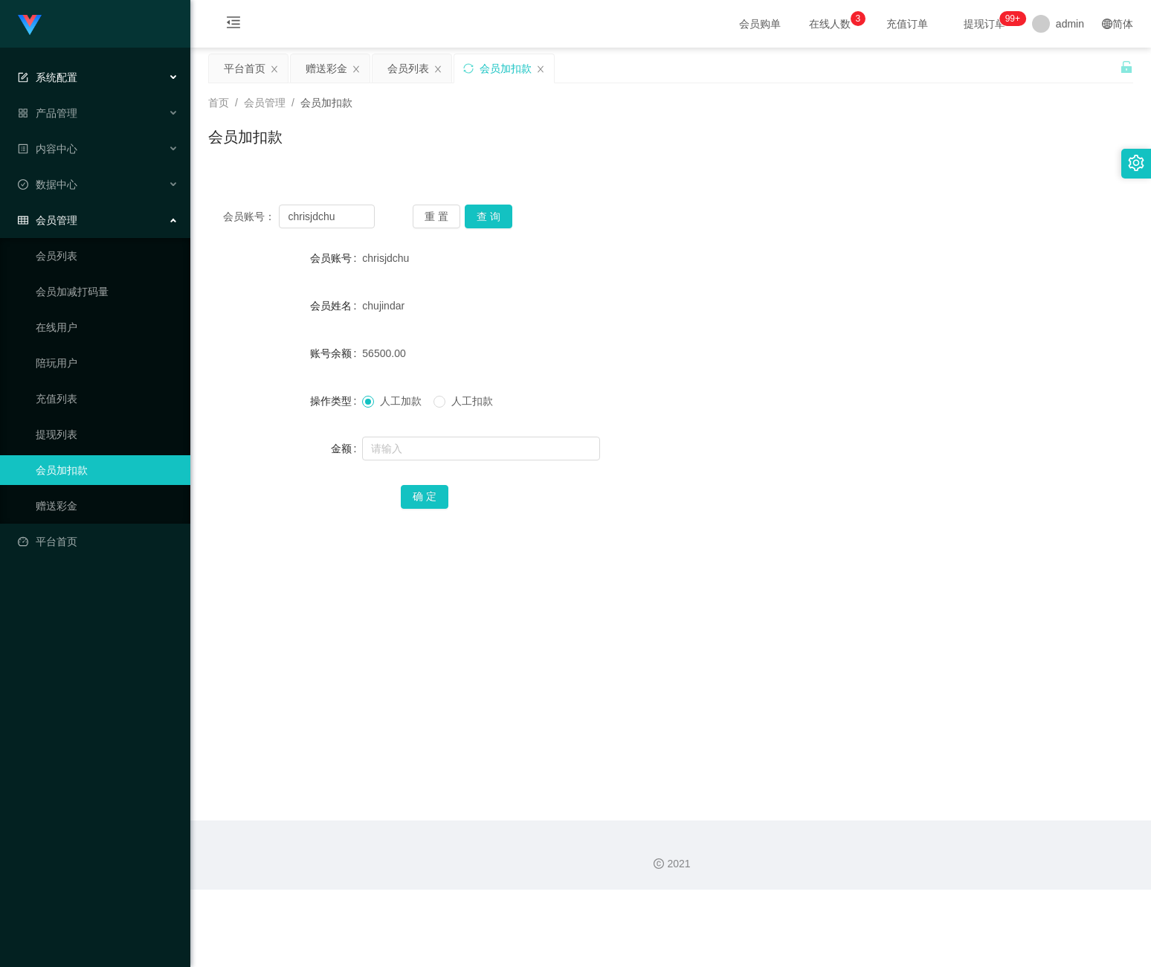
click at [108, 83] on div "系统配置" at bounding box center [95, 77] width 190 height 30
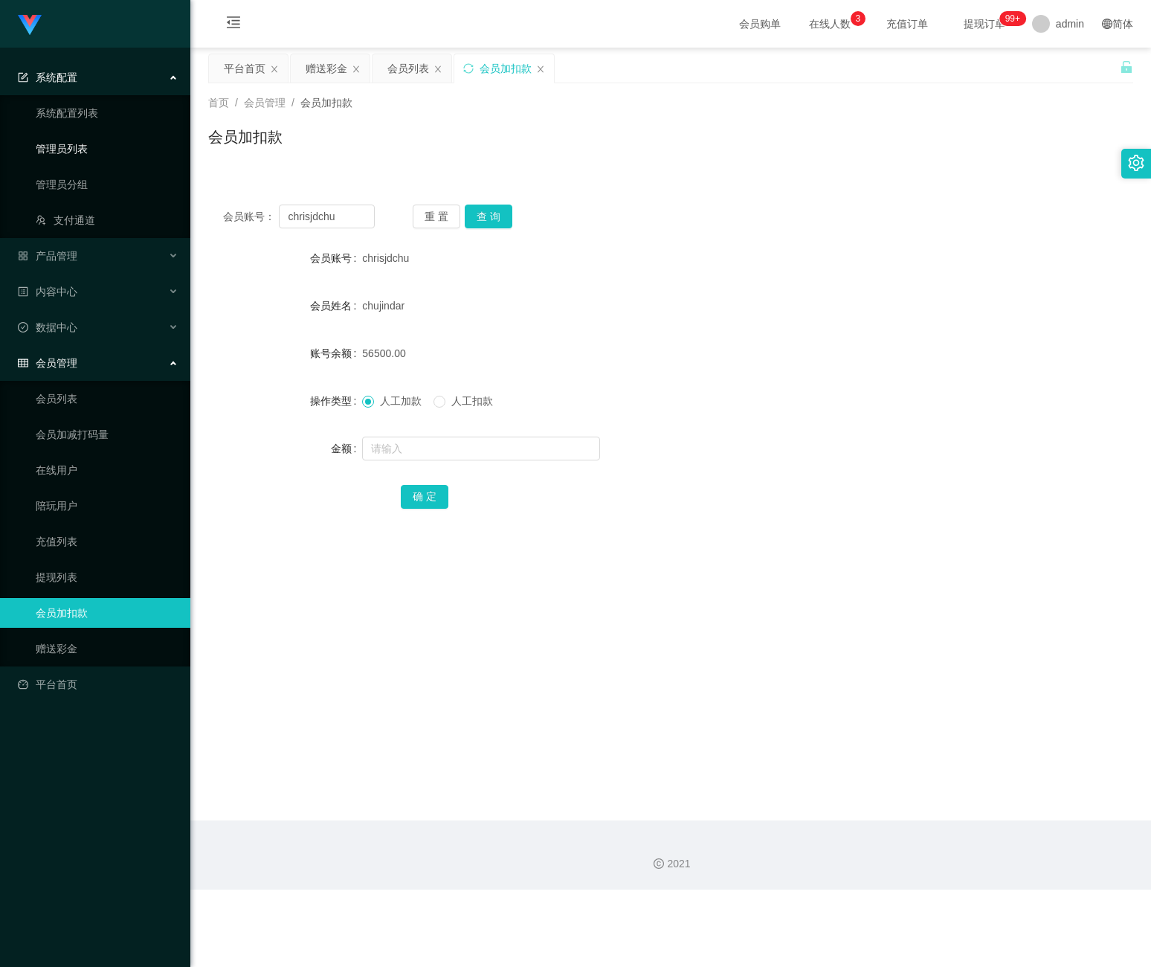
click at [90, 152] on link "管理员列表" at bounding box center [107, 149] width 143 height 30
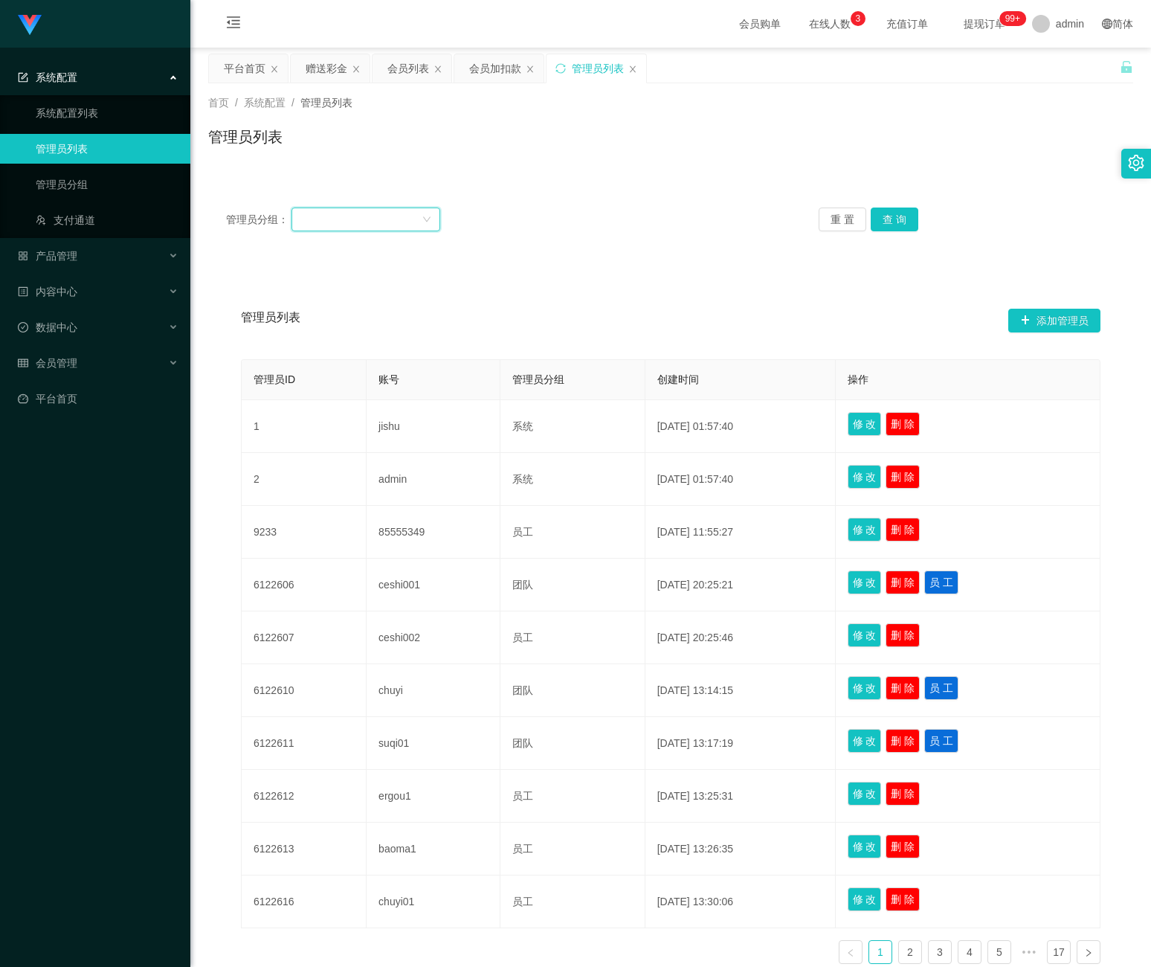
click at [407, 228] on div at bounding box center [360, 219] width 121 height 22
click at [324, 402] on li "系统" at bounding box center [365, 405] width 149 height 24
click at [893, 214] on button "查 询" at bounding box center [895, 220] width 48 height 24
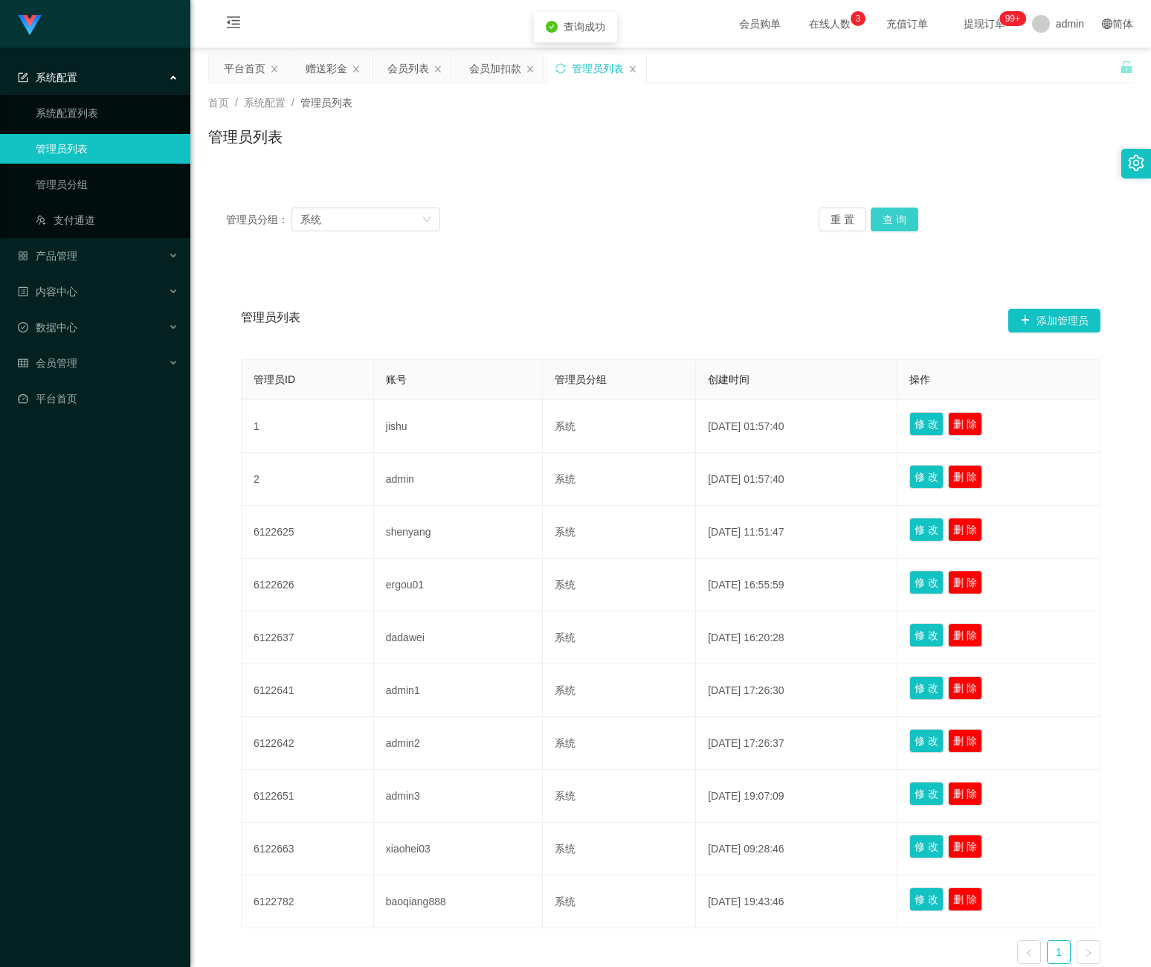
scroll to position [100, 0]
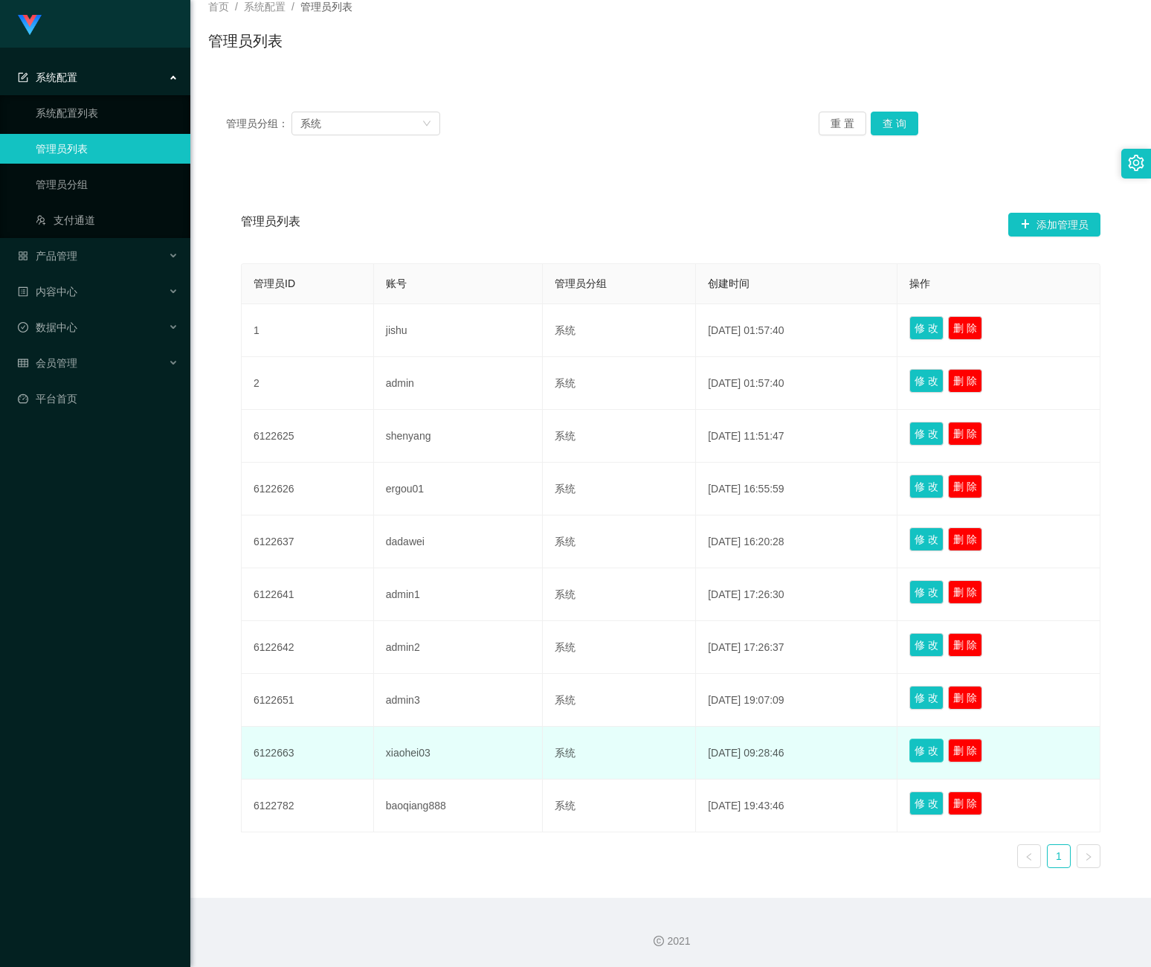
click at [924, 743] on button "修 改" at bounding box center [927, 751] width 34 height 24
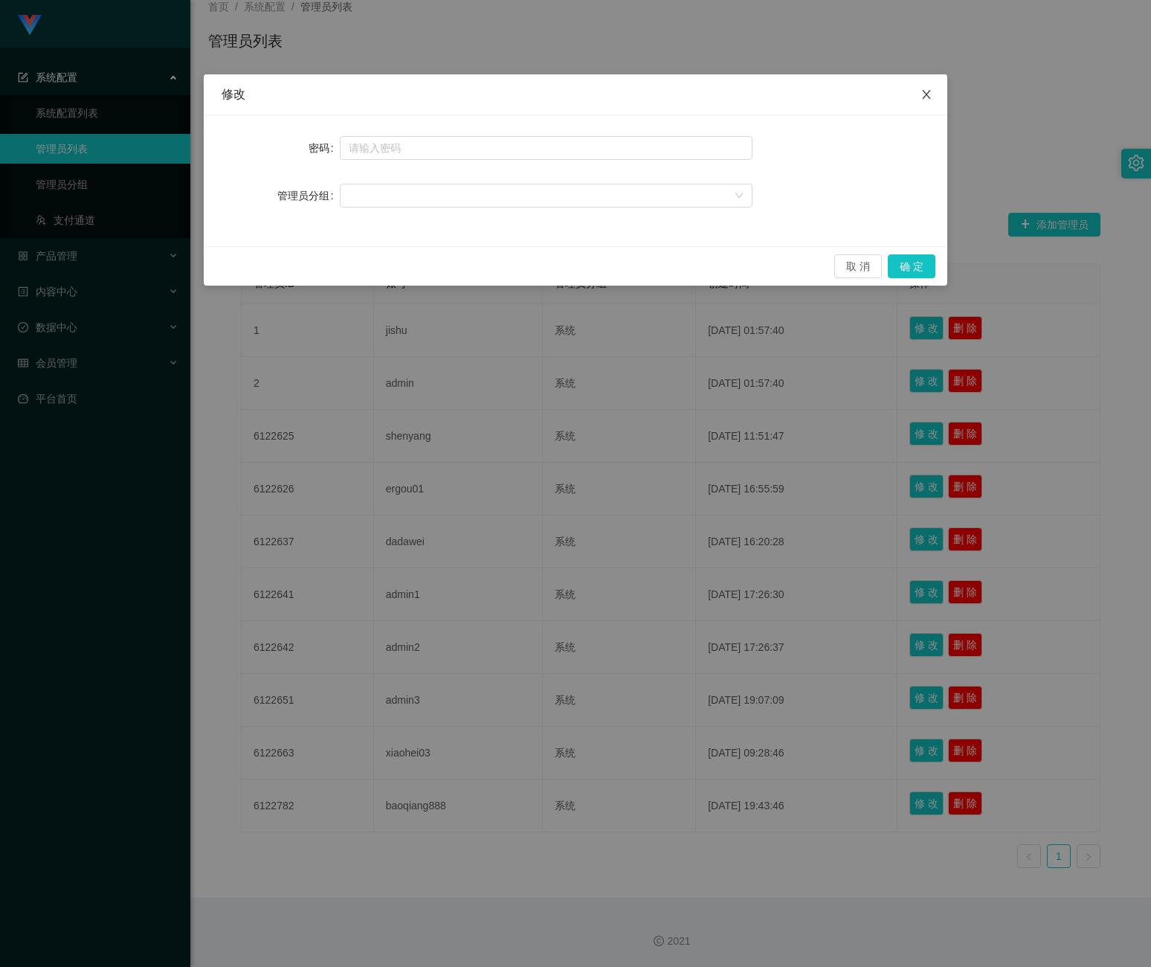
click at [919, 94] on span "Close" at bounding box center [927, 95] width 42 height 42
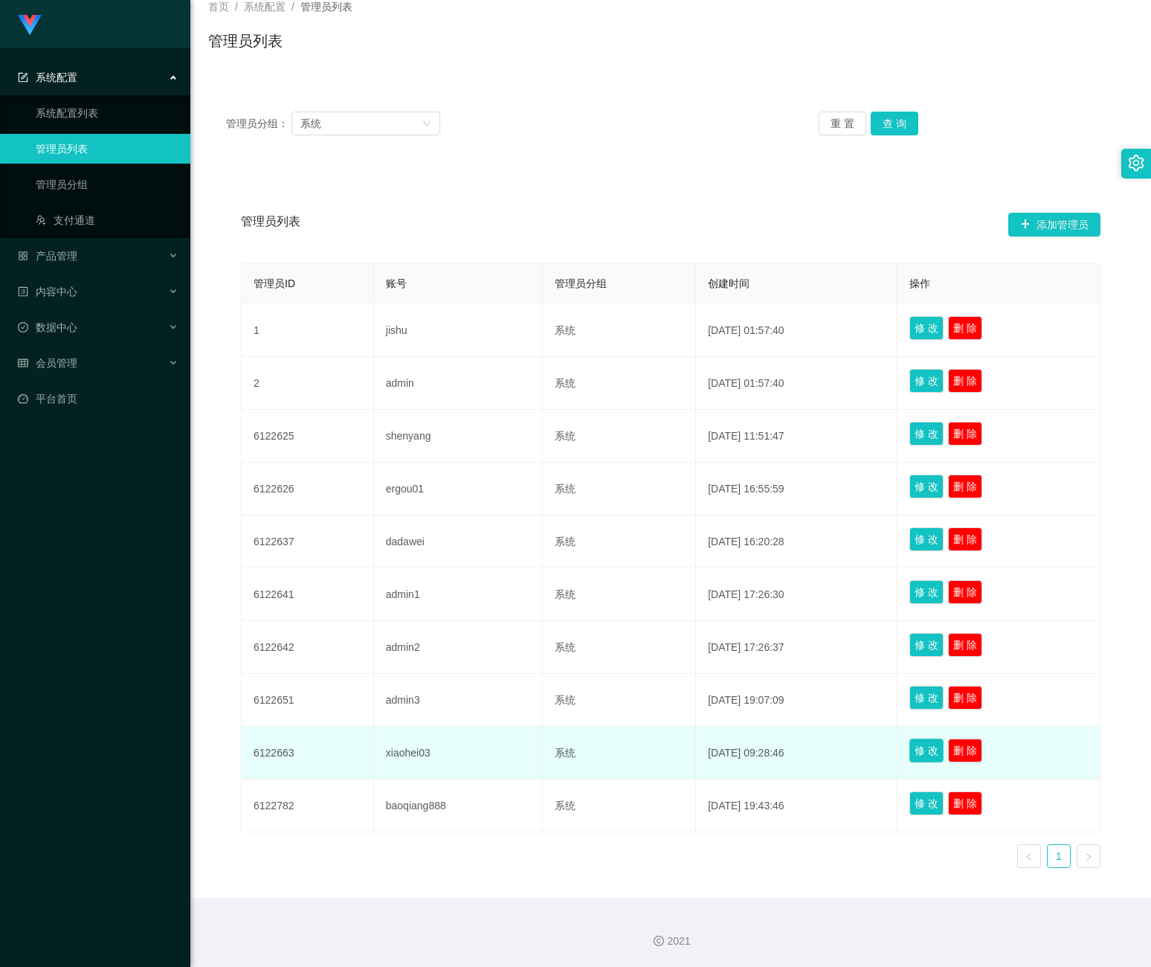
click at [919, 747] on button "修 改" at bounding box center [927, 751] width 34 height 24
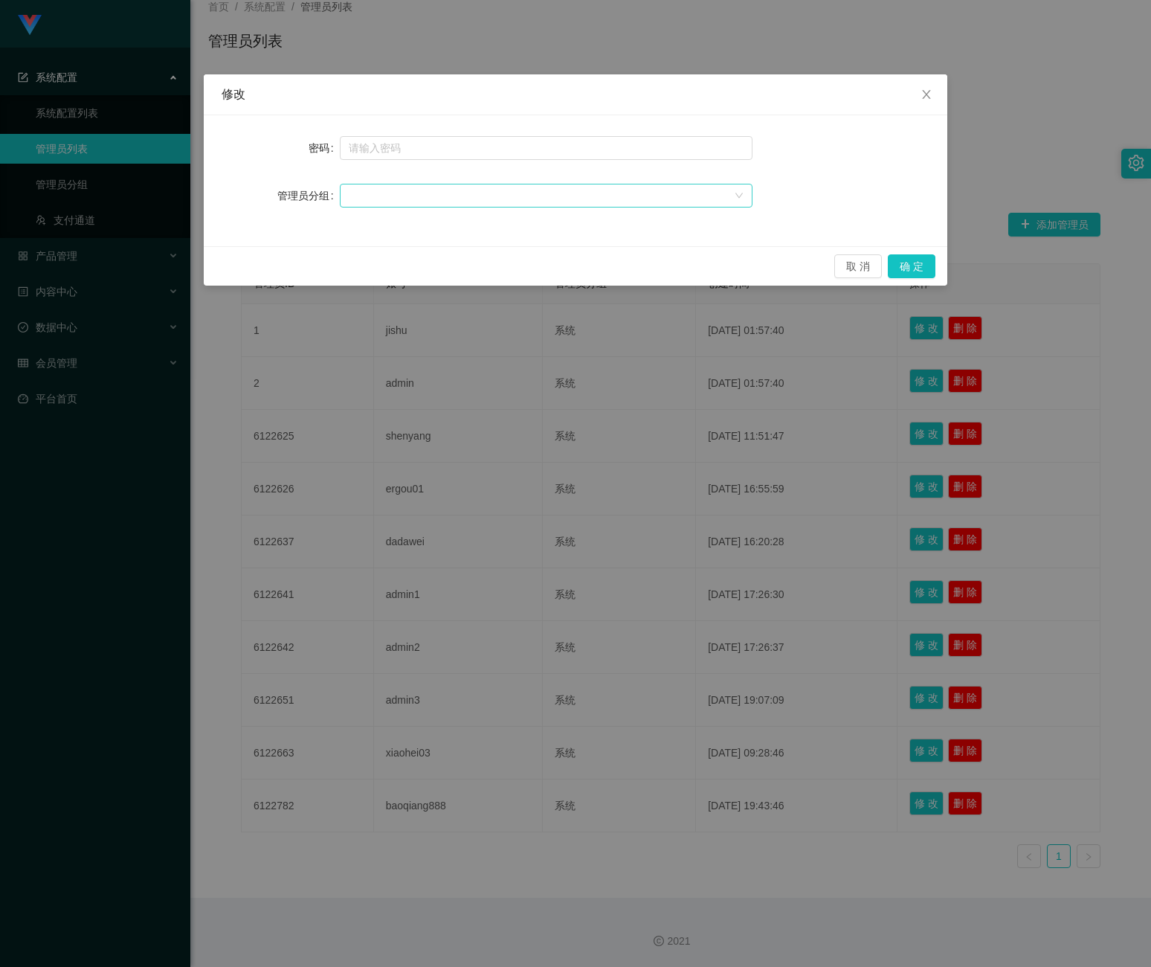
click at [719, 195] on div at bounding box center [541, 195] width 385 height 22
click at [928, 88] on span "Close" at bounding box center [927, 95] width 42 height 42
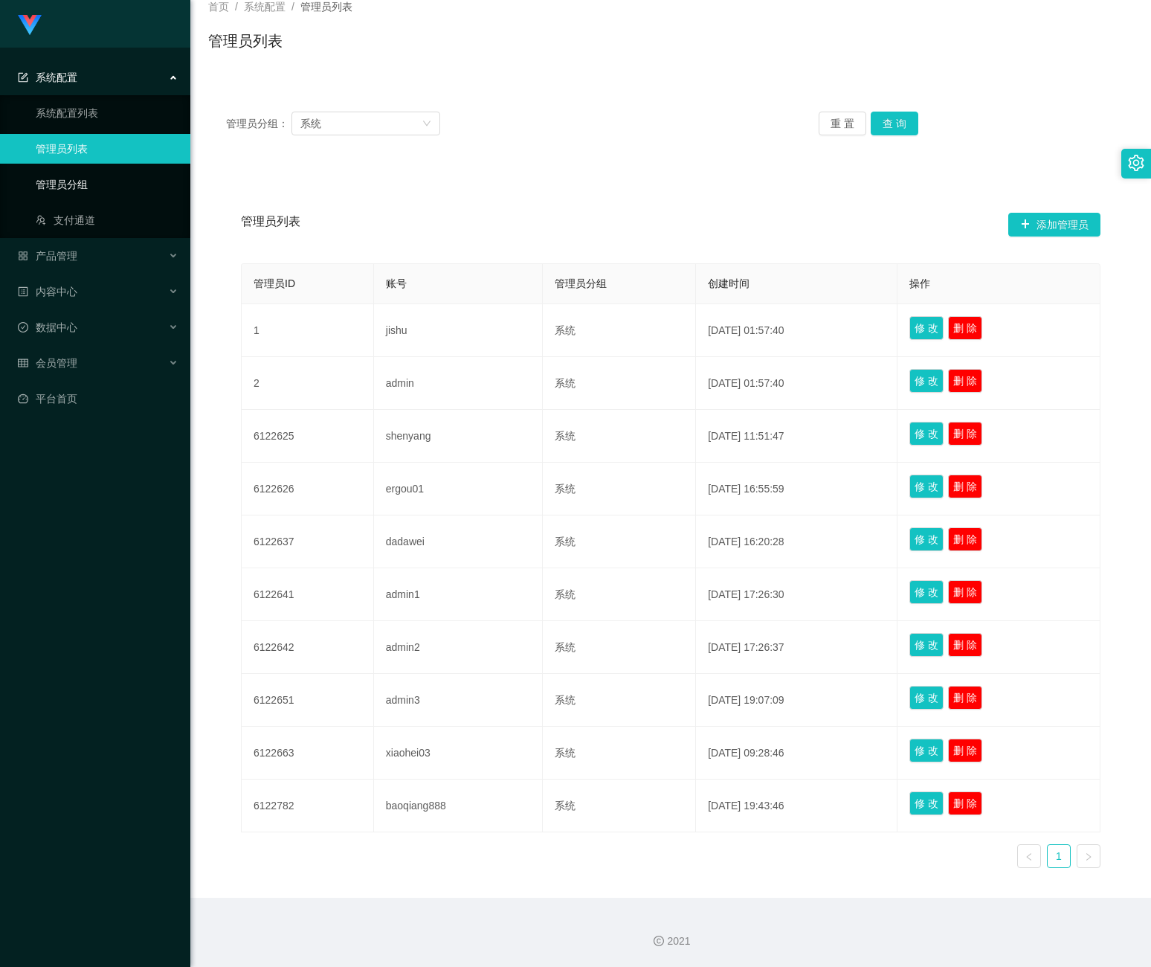
click at [103, 188] on link "管理员分组" at bounding box center [107, 185] width 143 height 30
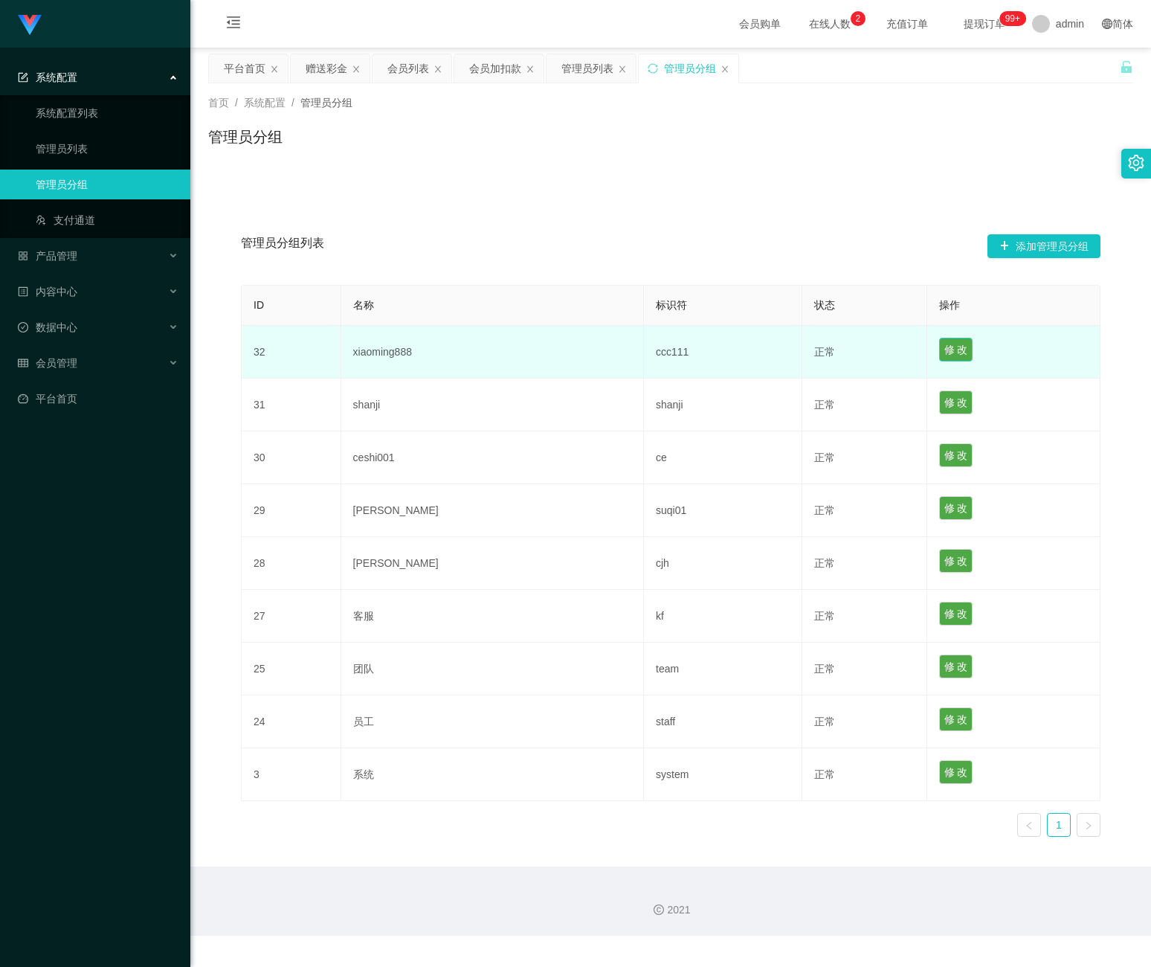
click at [939, 347] on button "修 改" at bounding box center [956, 350] width 34 height 24
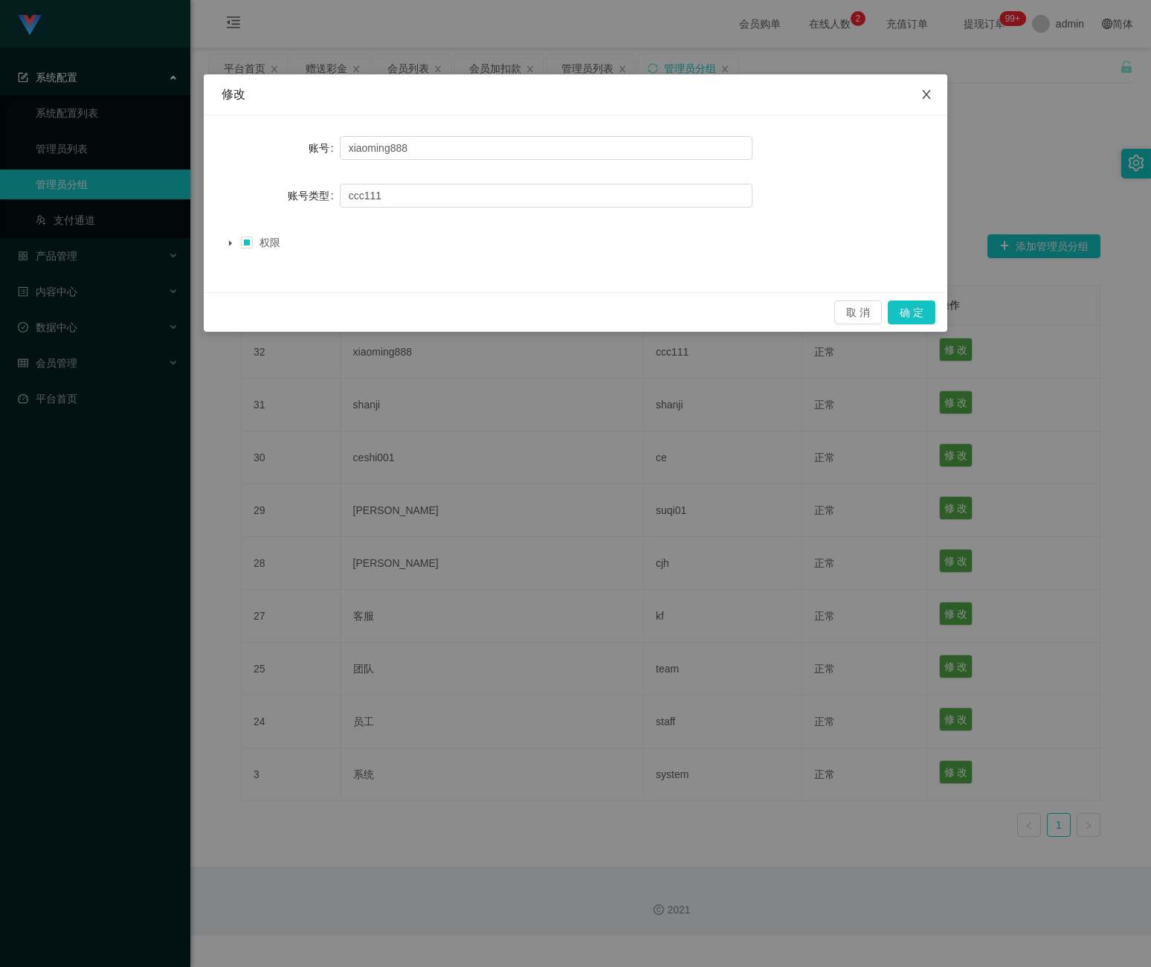
click at [922, 96] on icon "图标: close" at bounding box center [927, 95] width 12 height 12
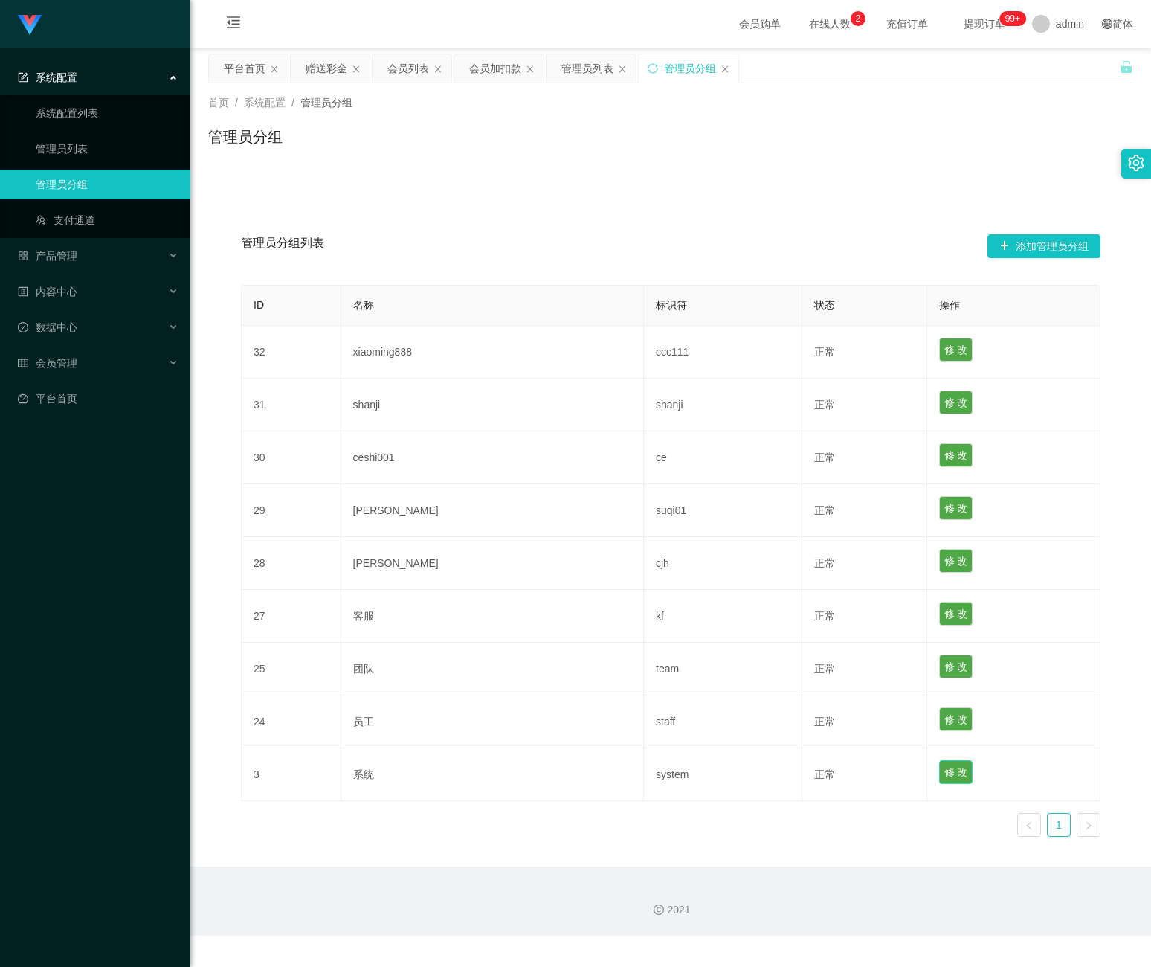
click at [939, 772] on button "修 改" at bounding box center [956, 772] width 34 height 24
type input "系统"
type input "system"
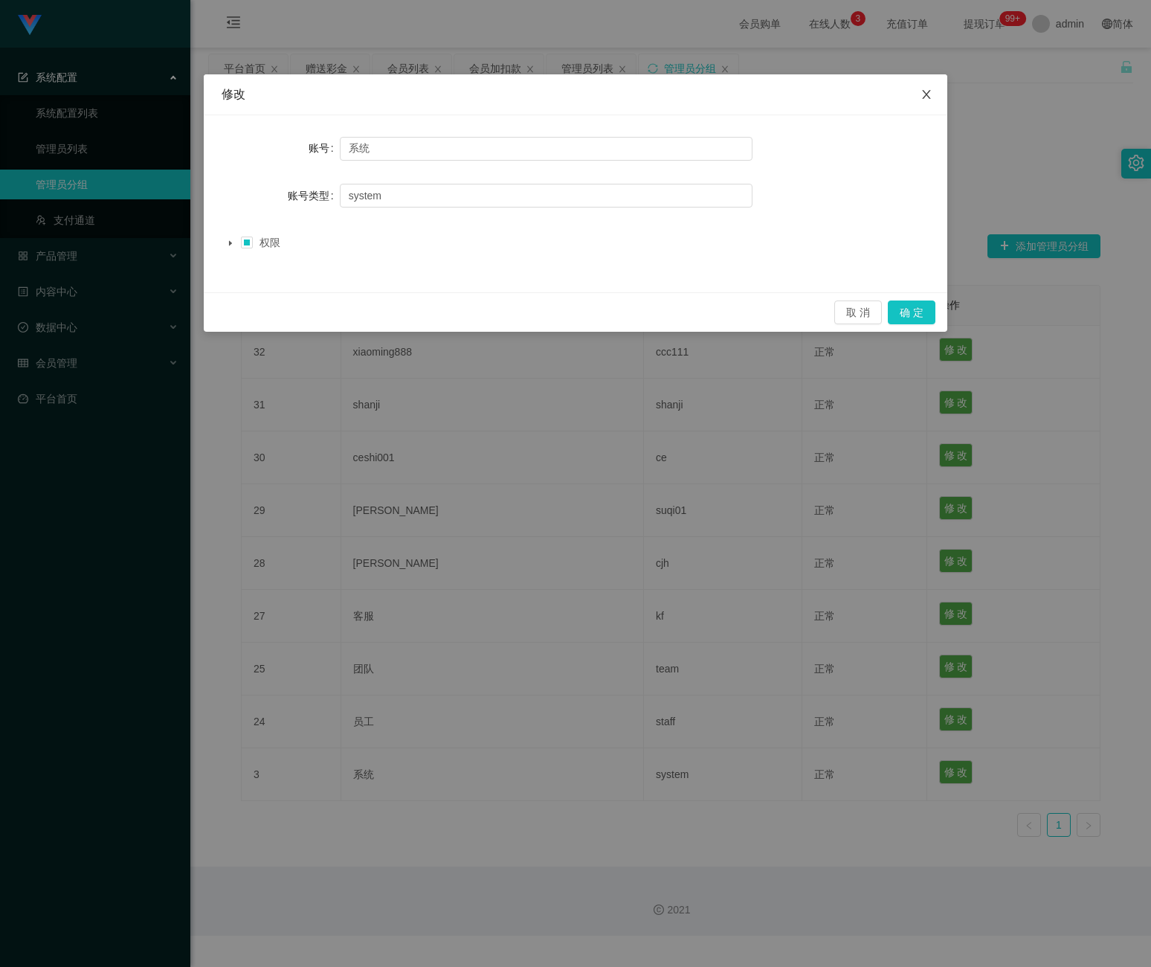
click at [929, 94] on icon "图标: close" at bounding box center [927, 95] width 12 height 12
